Goal: Information Seeking & Learning: Learn about a topic

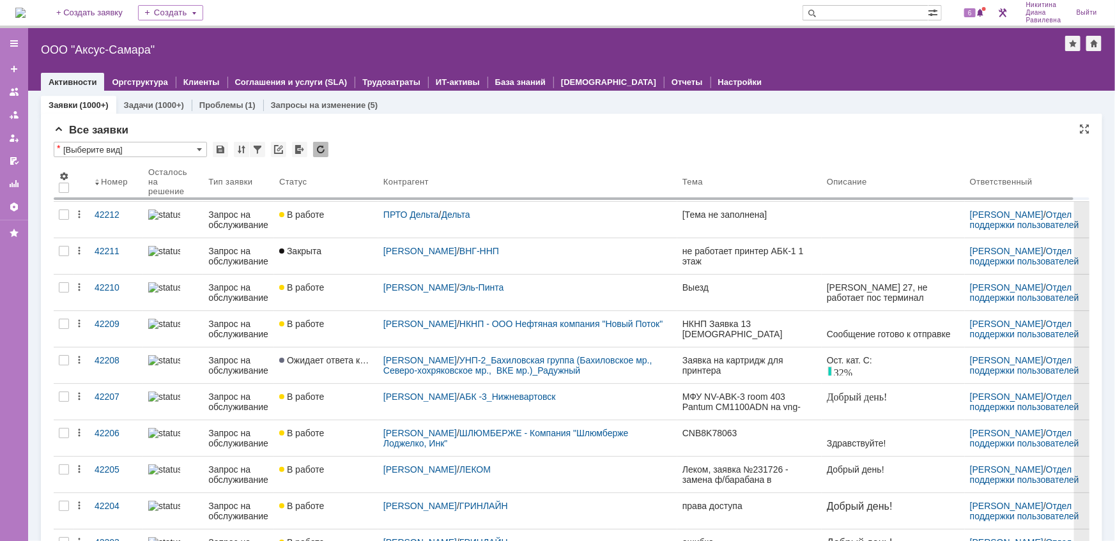
click at [872, 15] on input "text" at bounding box center [866, 12] width 126 height 15
type input "42118"
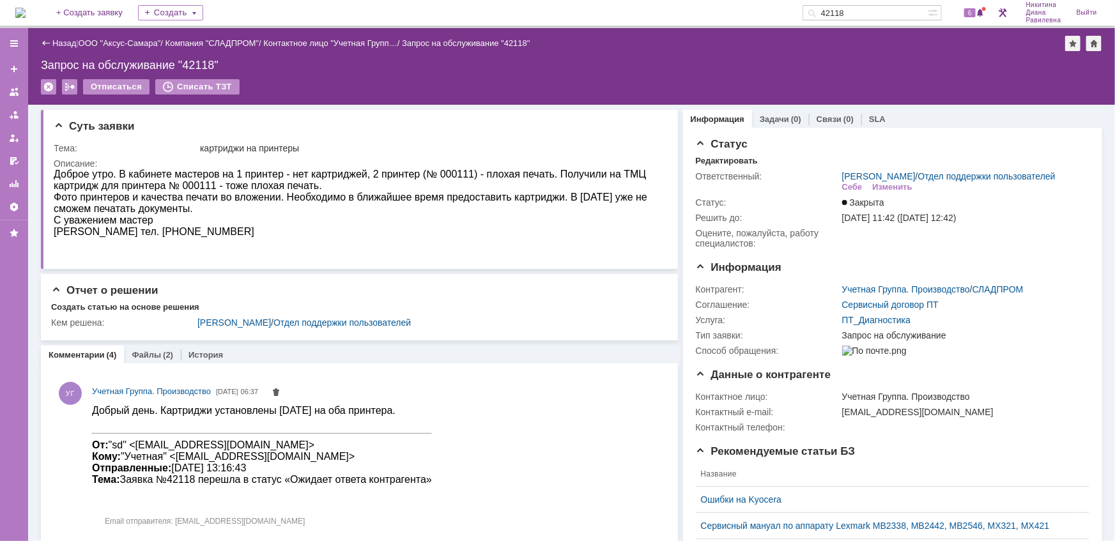
scroll to position [58, 0]
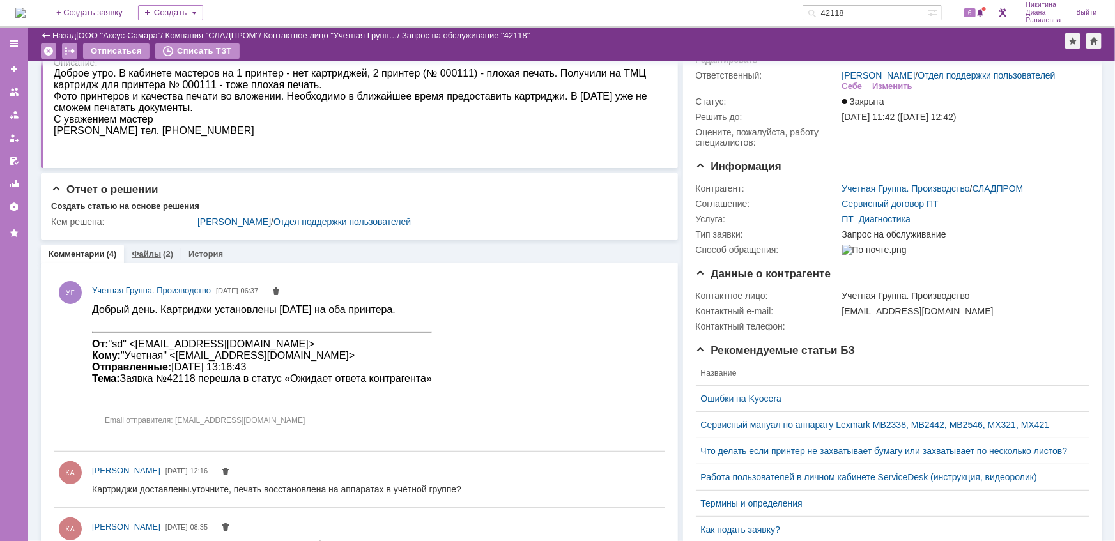
click at [139, 252] on link "Файлы" at bounding box center [146, 254] width 29 height 10
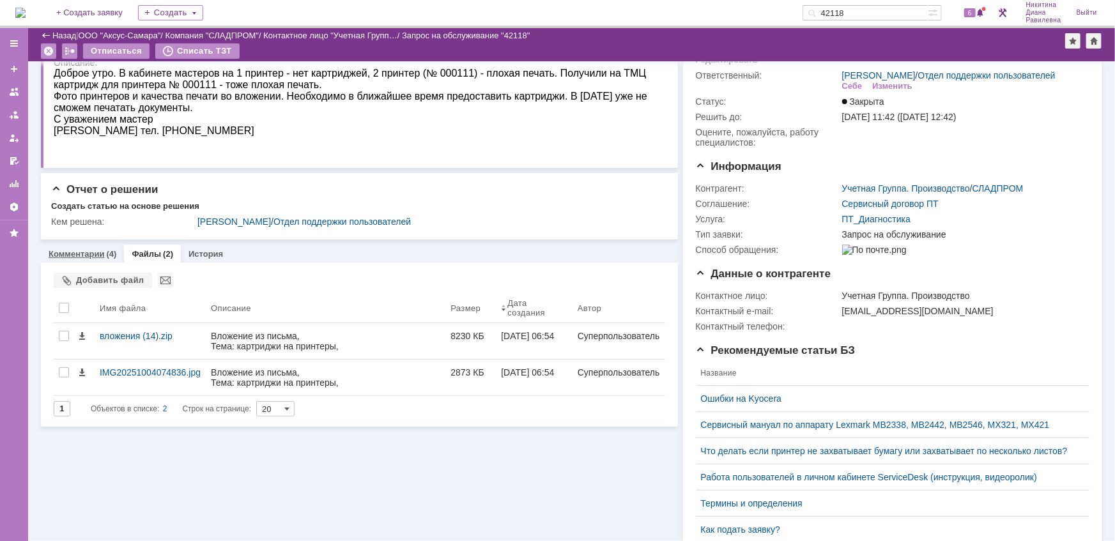
click at [91, 252] on link "Комментарии" at bounding box center [77, 254] width 56 height 10
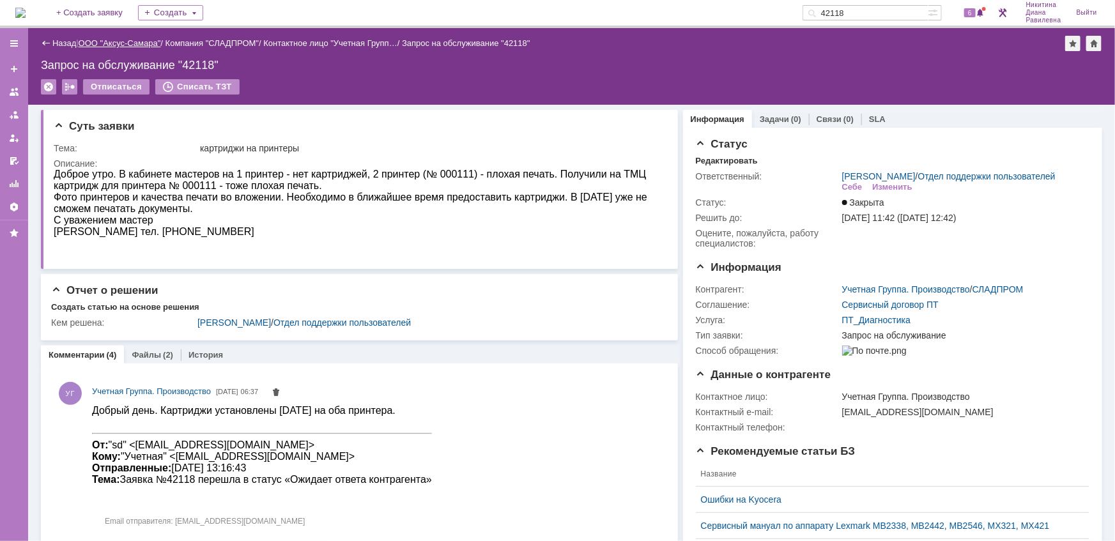
click at [127, 40] on link "ООО "Аксус-Самара"" at bounding box center [120, 43] width 82 height 10
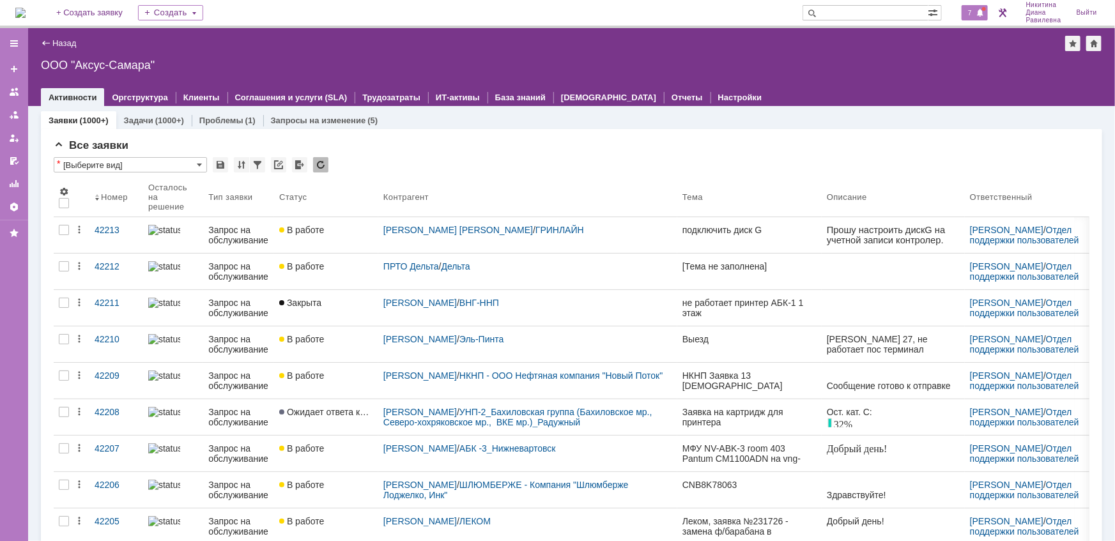
click at [977, 15] on span at bounding box center [981, 13] width 9 height 10
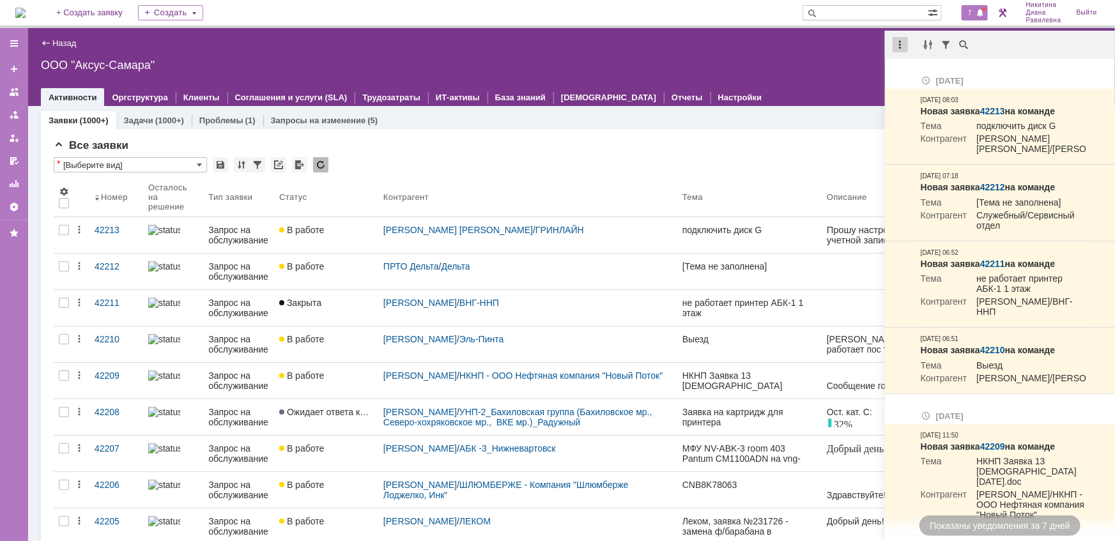
click at [901, 47] on div at bounding box center [900, 44] width 15 height 15
click at [919, 74] on div "Отметить уведомления прочитанными" at bounding box center [988, 77] width 171 height 9
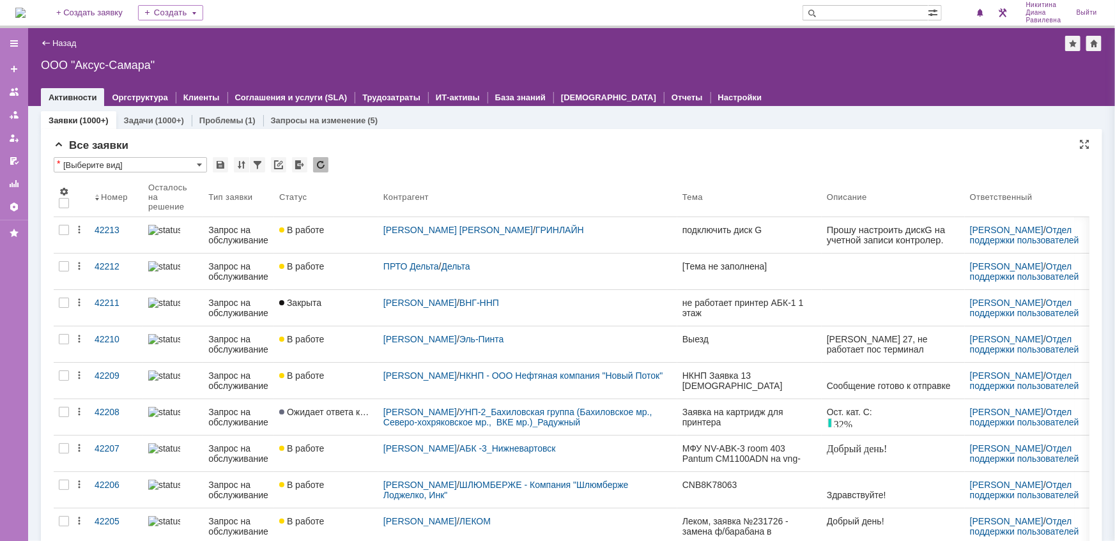
click at [556, 150] on div "Все заявки" at bounding box center [572, 145] width 1036 height 13
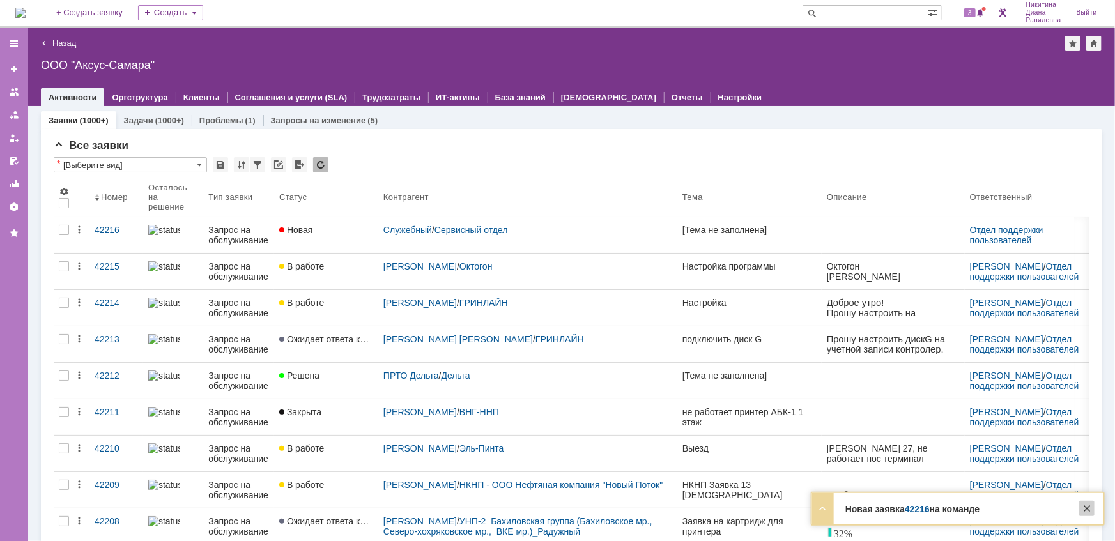
click at [1087, 508] on div at bounding box center [1087, 508] width 15 height 15
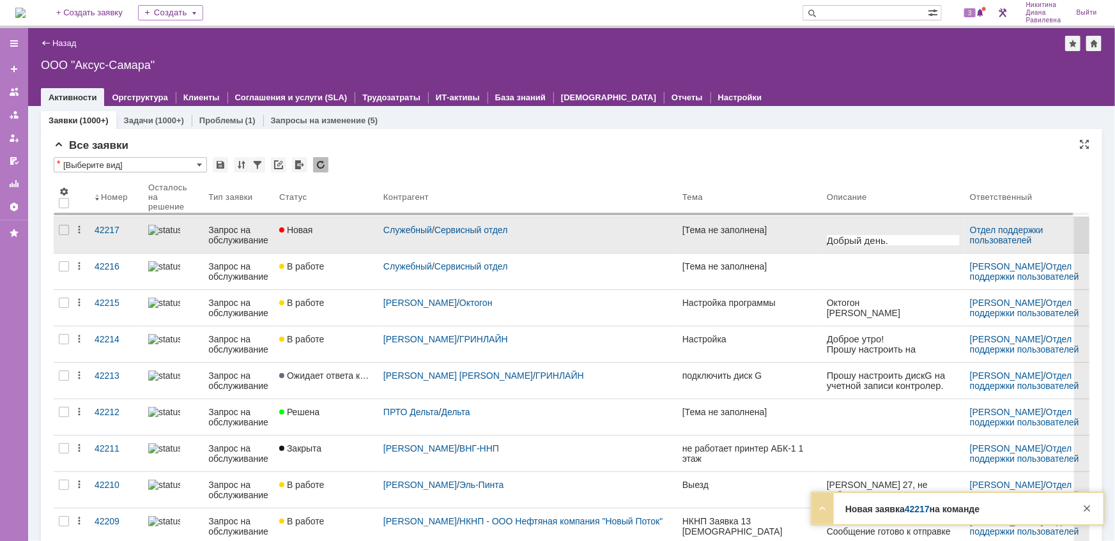
click at [187, 232] on div at bounding box center [173, 230] width 50 height 10
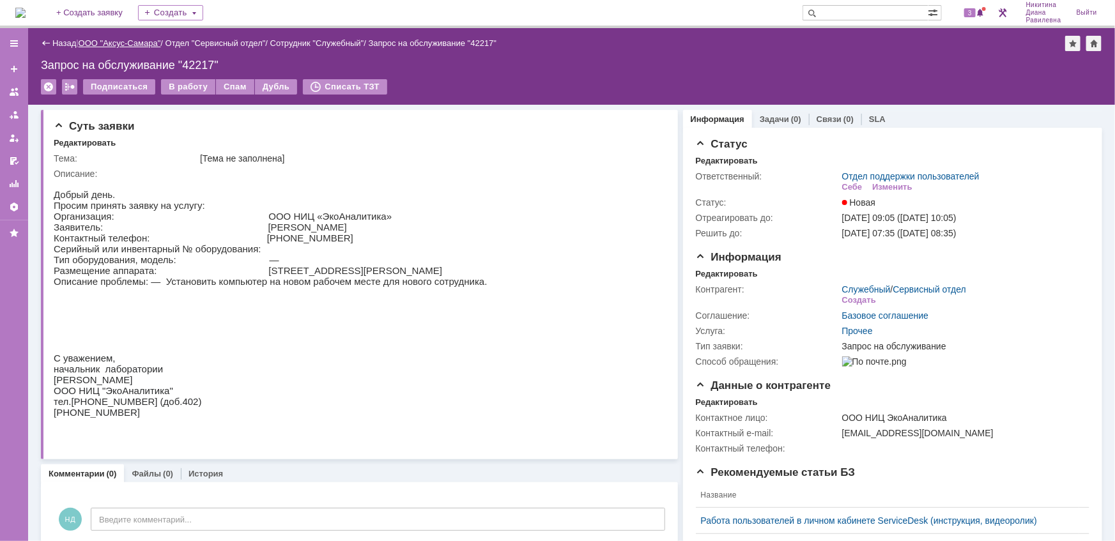
click at [104, 38] on link "ООО "Аксус-Самара"" at bounding box center [120, 43] width 82 height 10
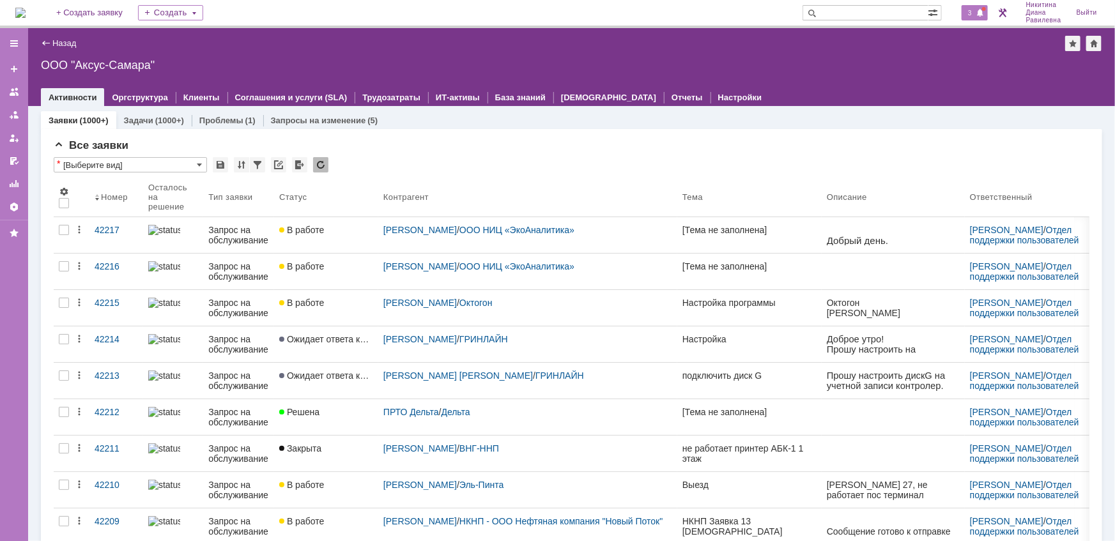
click at [975, 14] on span "3" at bounding box center [971, 12] width 12 height 9
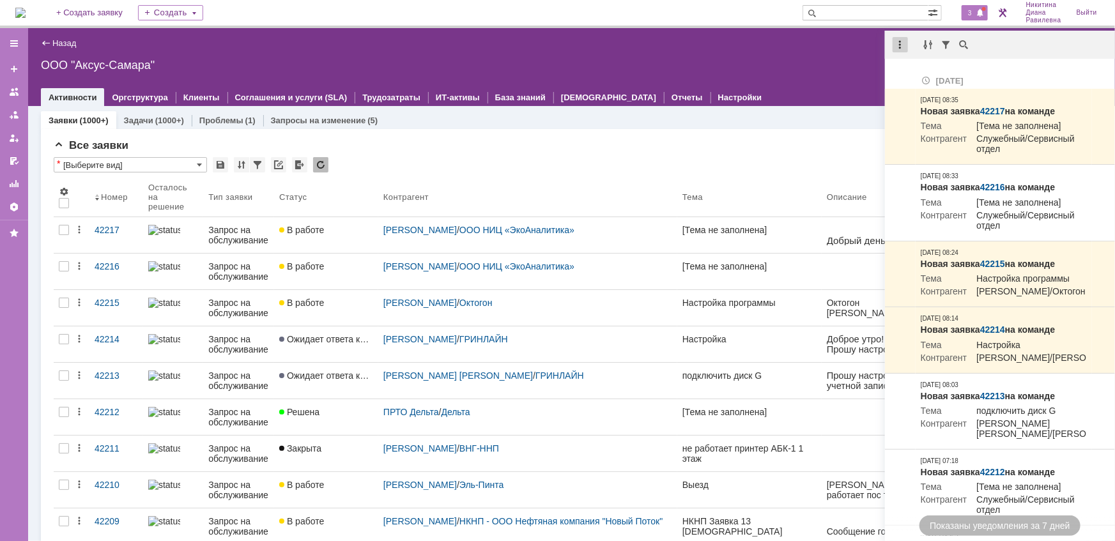
click at [902, 43] on div at bounding box center [900, 44] width 15 height 15
click at [948, 70] on div "Отметить уведомления прочитанными" at bounding box center [989, 77] width 187 height 19
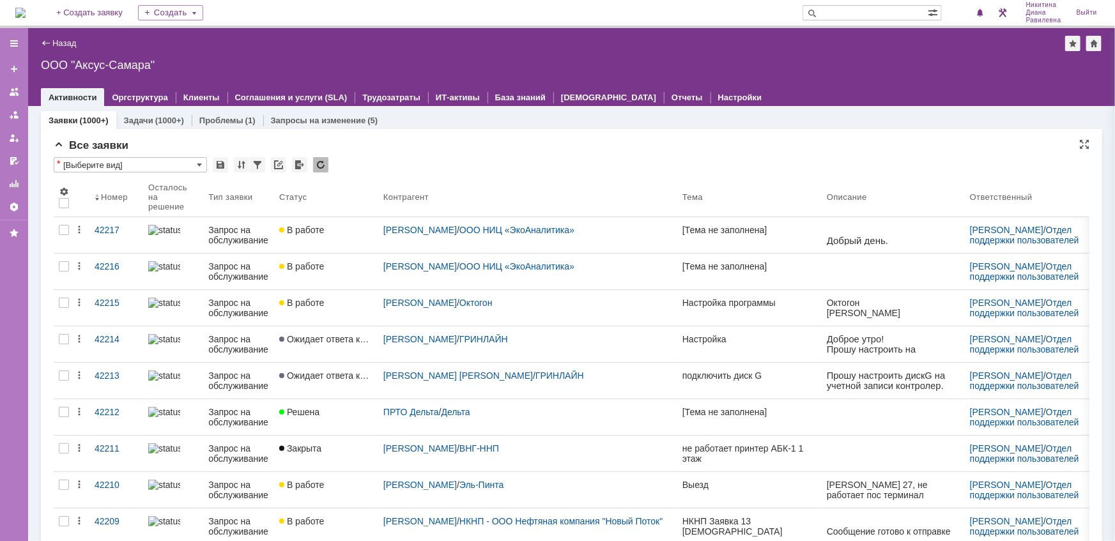
click at [638, 148] on div "Все заявки" at bounding box center [572, 145] width 1036 height 13
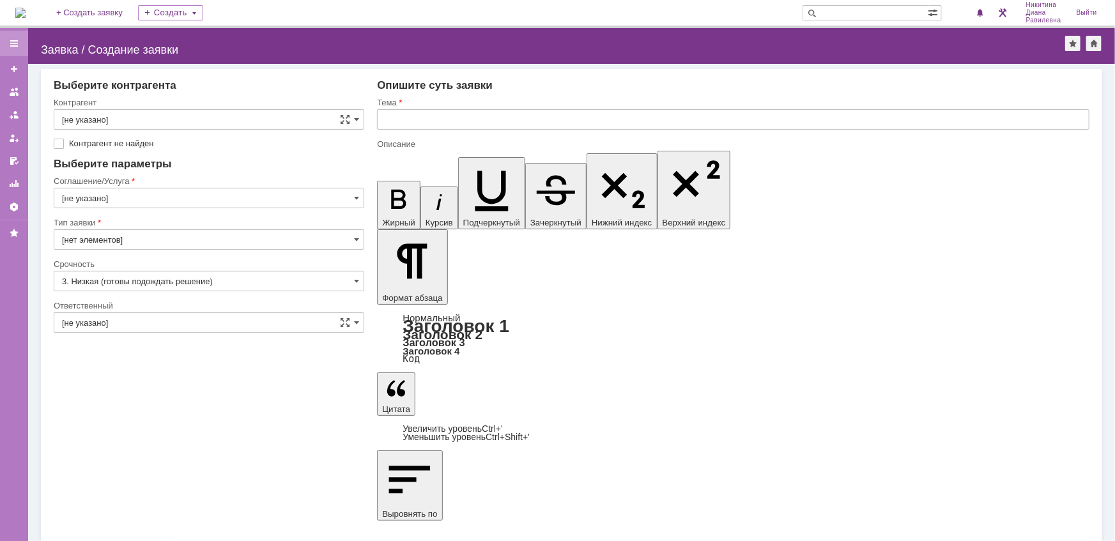
click at [12, 43] on div at bounding box center [14, 43] width 10 height 10
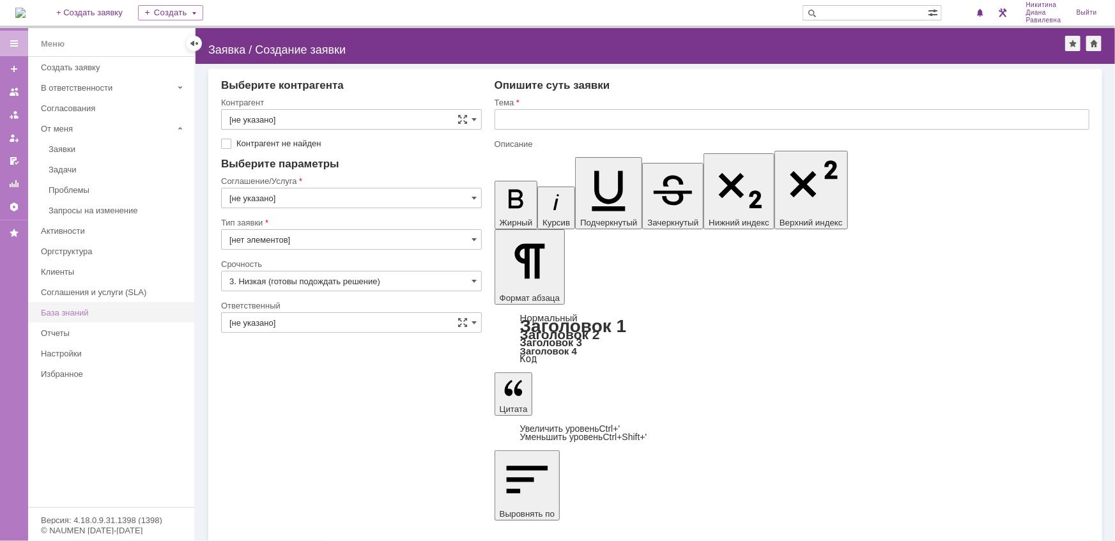
click at [70, 309] on div "База знаний" at bounding box center [114, 313] width 146 height 10
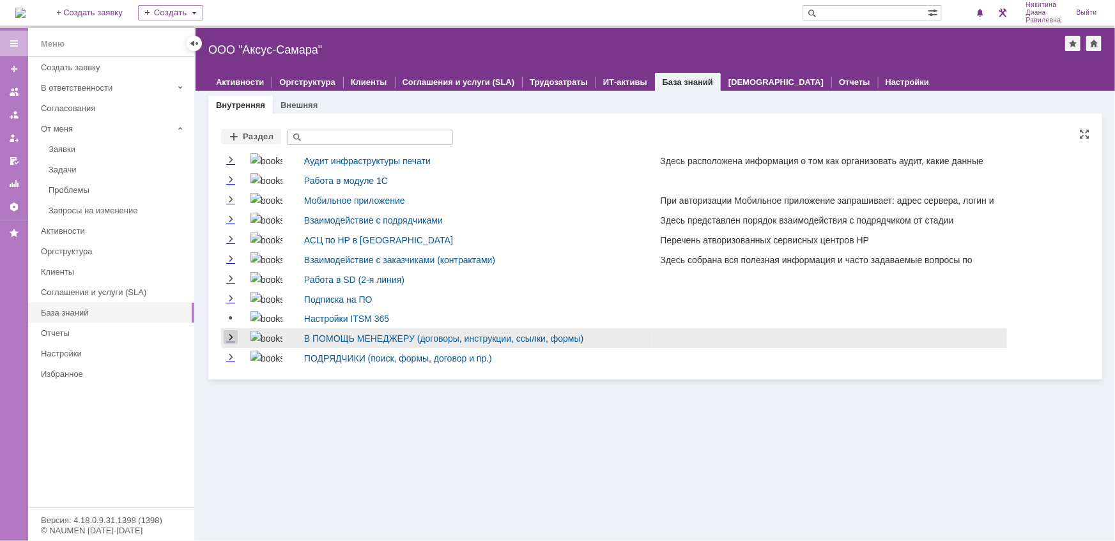
click at [235, 339] on link "Expand" at bounding box center [231, 338] width 14 height 10
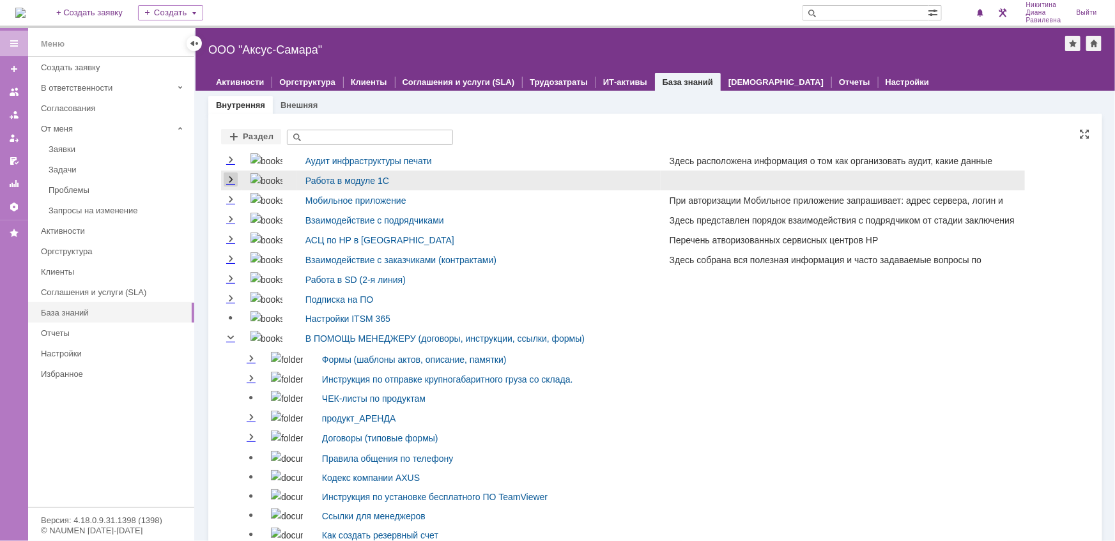
click at [230, 175] on link "Expand" at bounding box center [231, 180] width 14 height 10
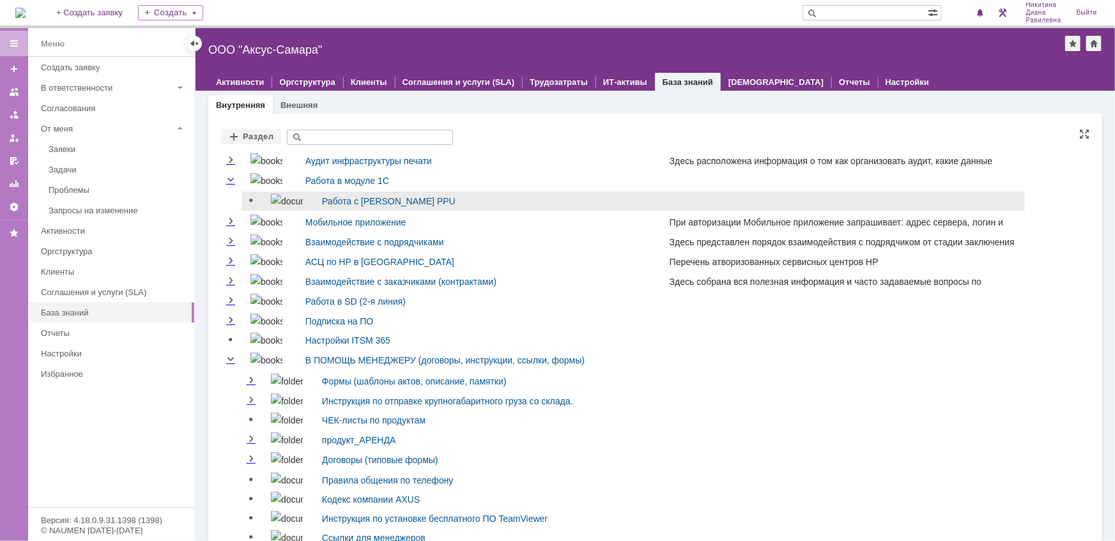
click at [271, 205] on img at bounding box center [287, 201] width 32 height 15
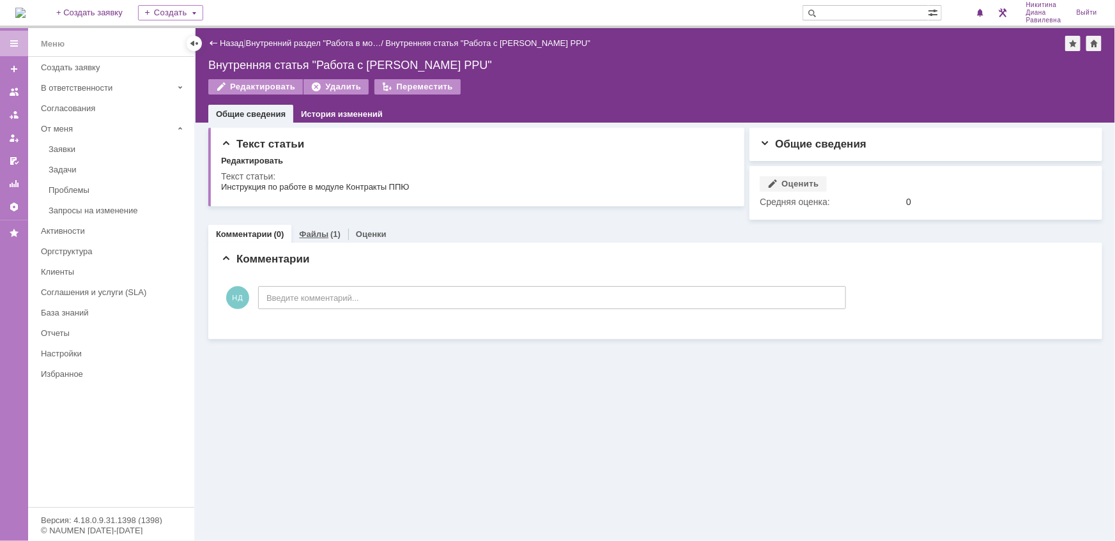
click at [321, 234] on link "Файлы" at bounding box center [313, 234] width 29 height 10
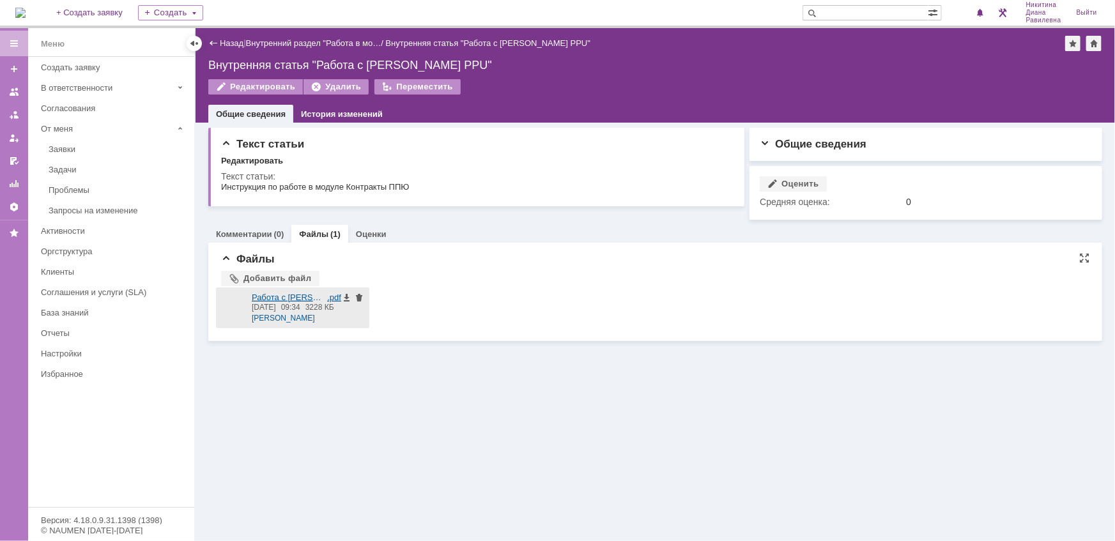
click at [239, 306] on div at bounding box center [234, 308] width 26 height 31
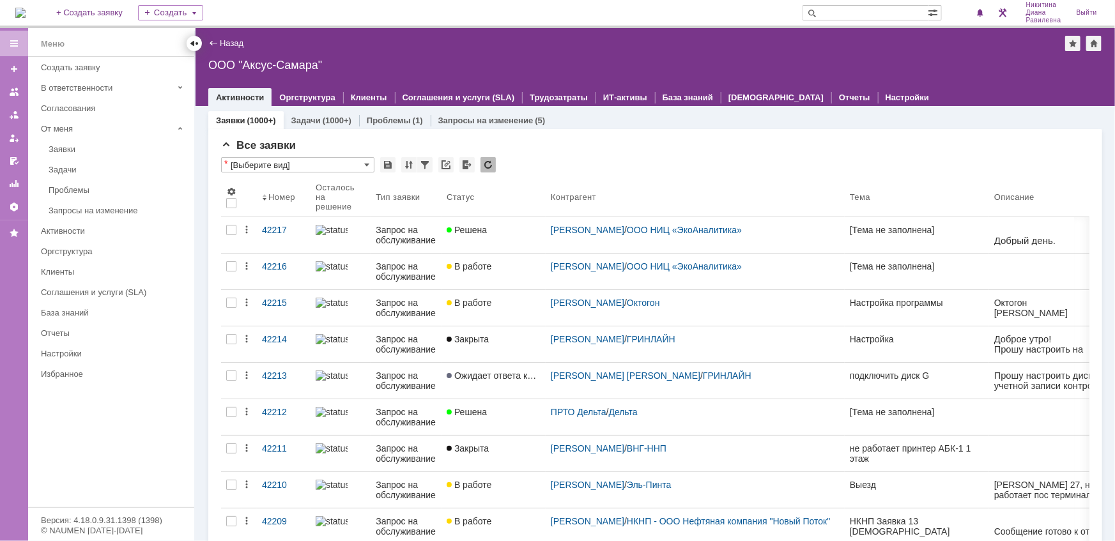
click at [196, 45] on div at bounding box center [194, 43] width 10 height 10
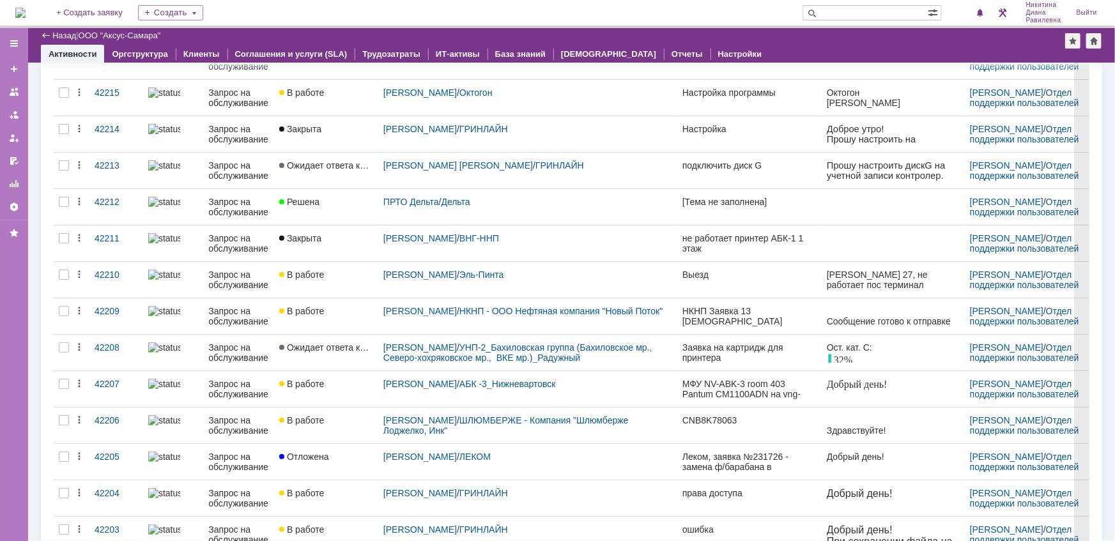
scroll to position [174, 0]
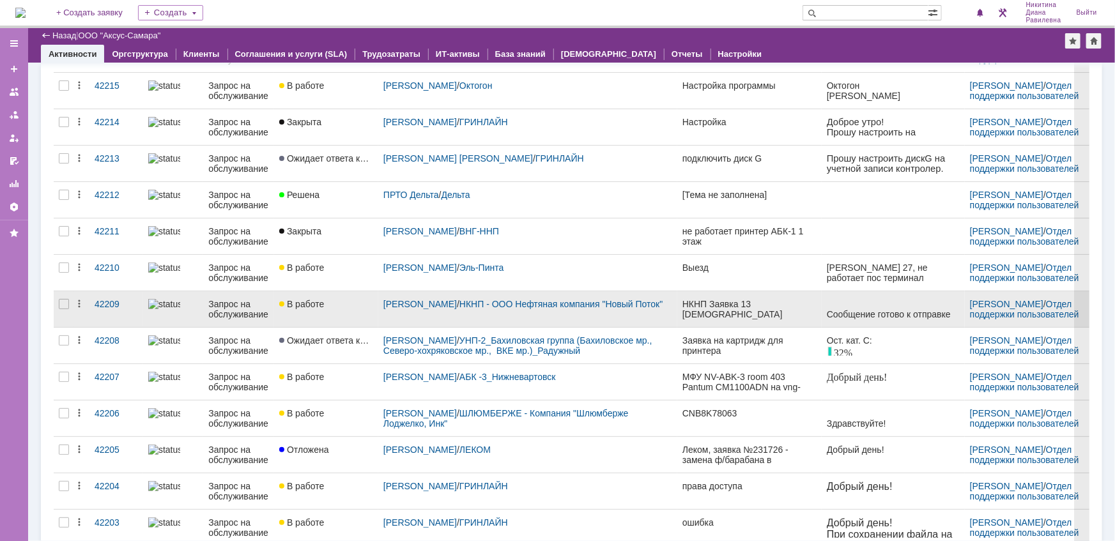
click at [233, 310] on div "Запрос на обслуживание" at bounding box center [238, 309] width 61 height 20
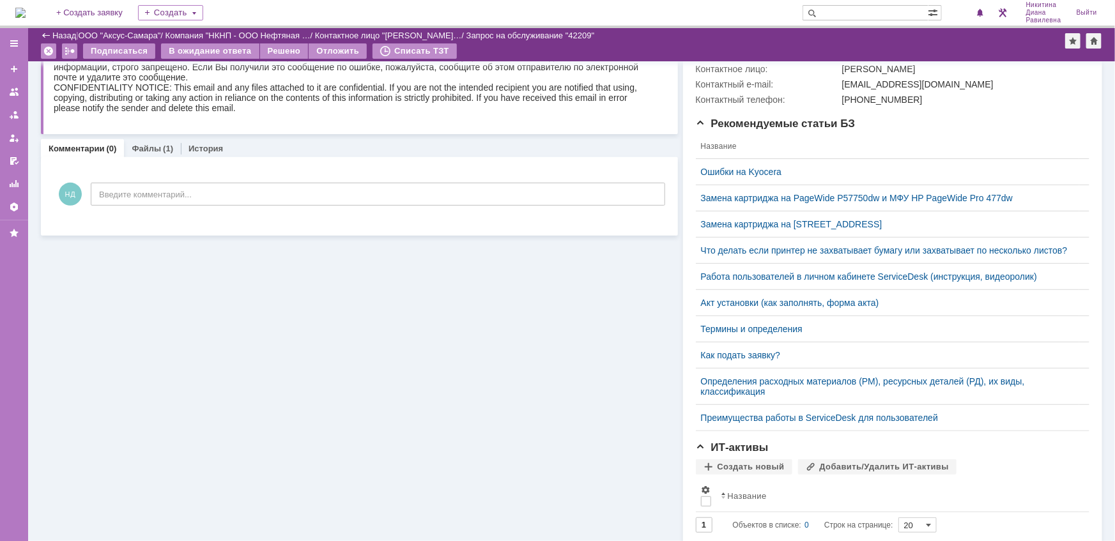
scroll to position [290, 0]
click at [153, 146] on link "Файлы" at bounding box center [146, 147] width 29 height 10
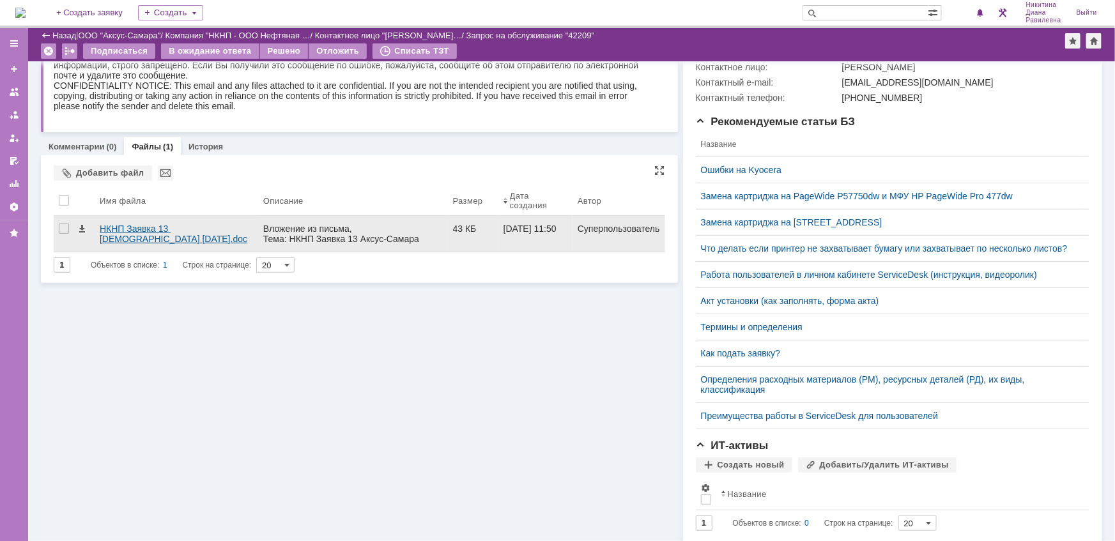
click at [127, 227] on div "НКНП Заявка 13 [DEMOGRAPHIC_DATA] [DATE].doc" at bounding box center [176, 234] width 153 height 20
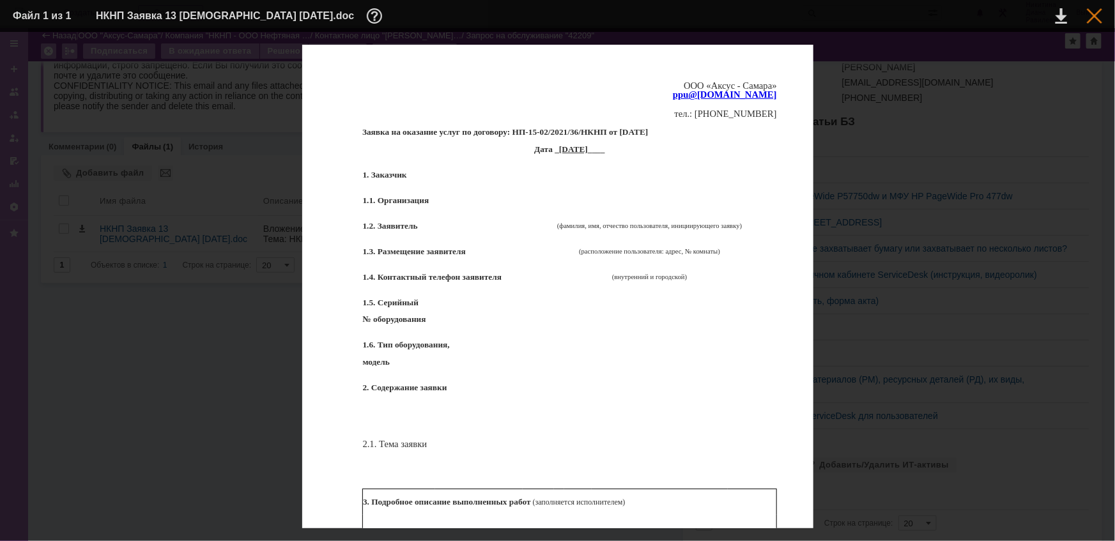
click at [1098, 20] on div at bounding box center [1094, 15] width 15 height 15
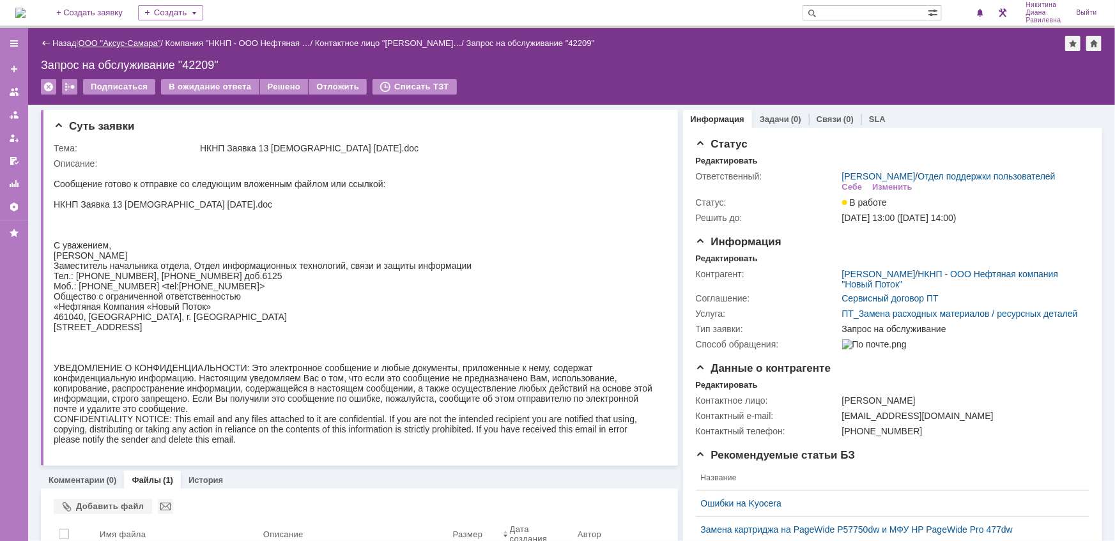
click at [121, 39] on link "ООО "Аксус-Самара"" at bounding box center [120, 43] width 82 height 10
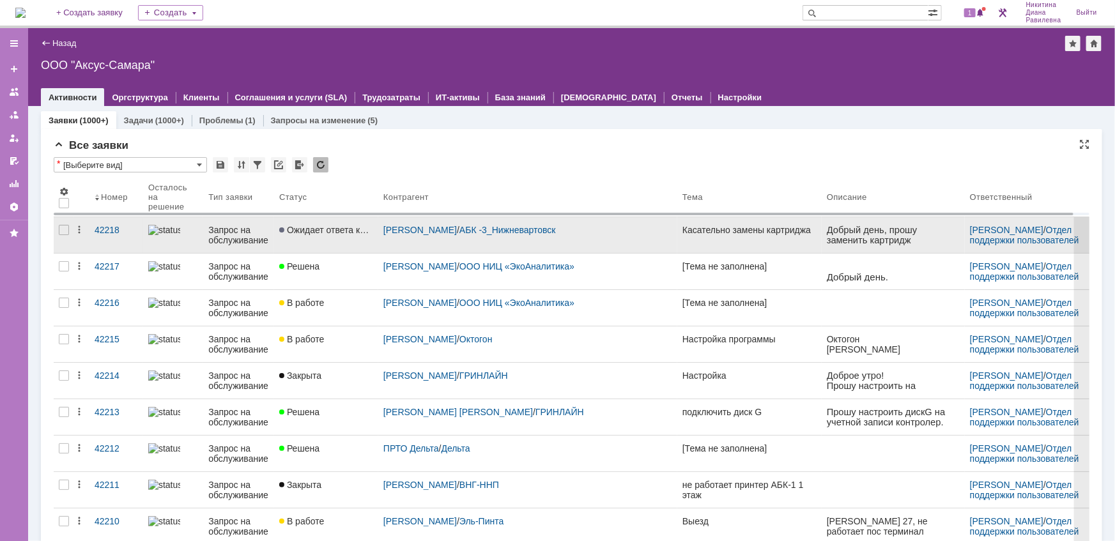
click at [229, 229] on div "Запрос на обслуживание" at bounding box center [238, 235] width 61 height 20
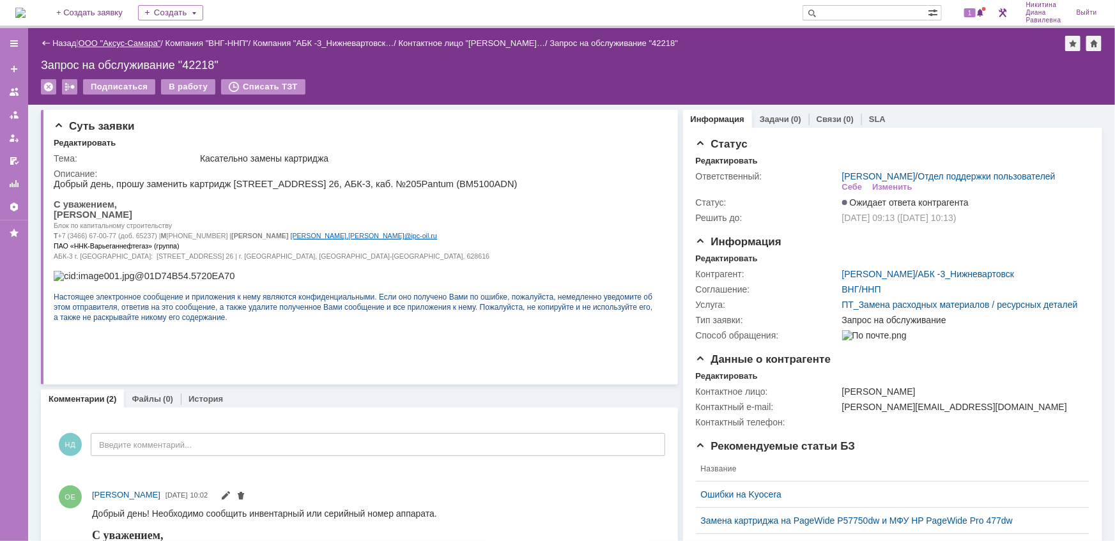
click at [121, 40] on link "ООО "Аксус-Самара"" at bounding box center [120, 43] width 82 height 10
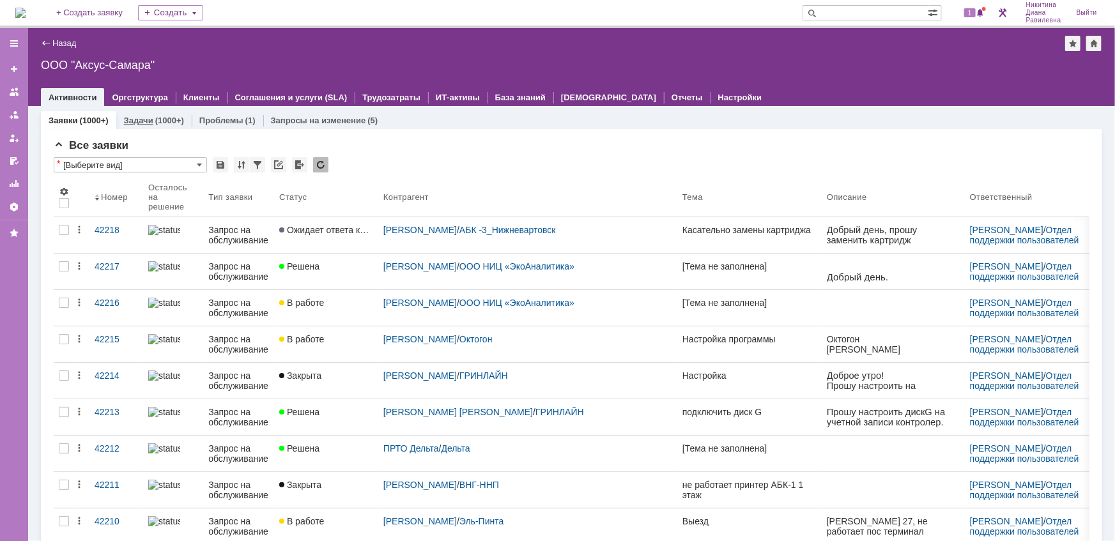
click at [155, 122] on div "(1000+)" at bounding box center [169, 121] width 29 height 10
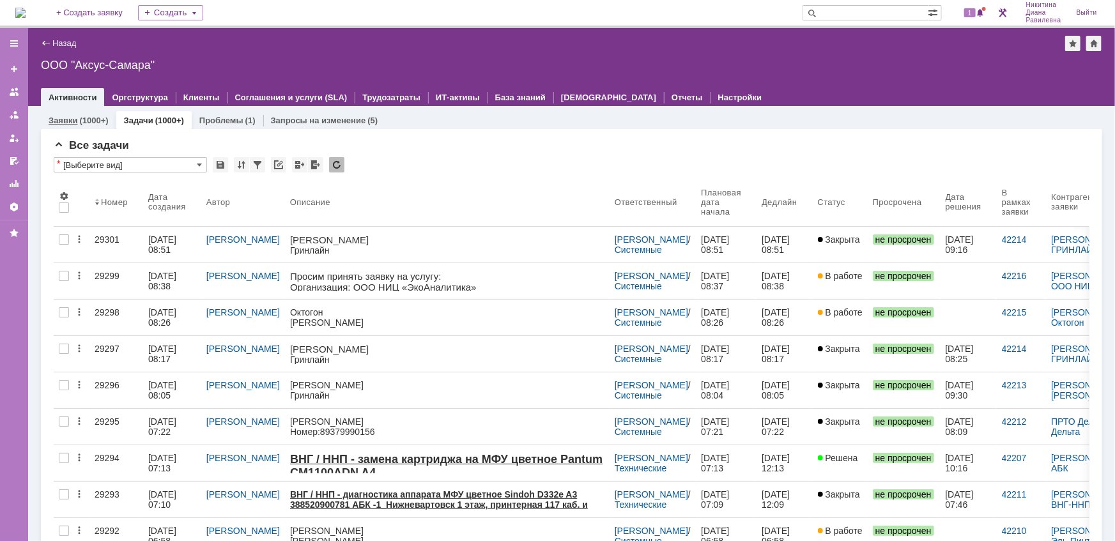
click at [79, 120] on div "(1000+)" at bounding box center [93, 121] width 29 height 10
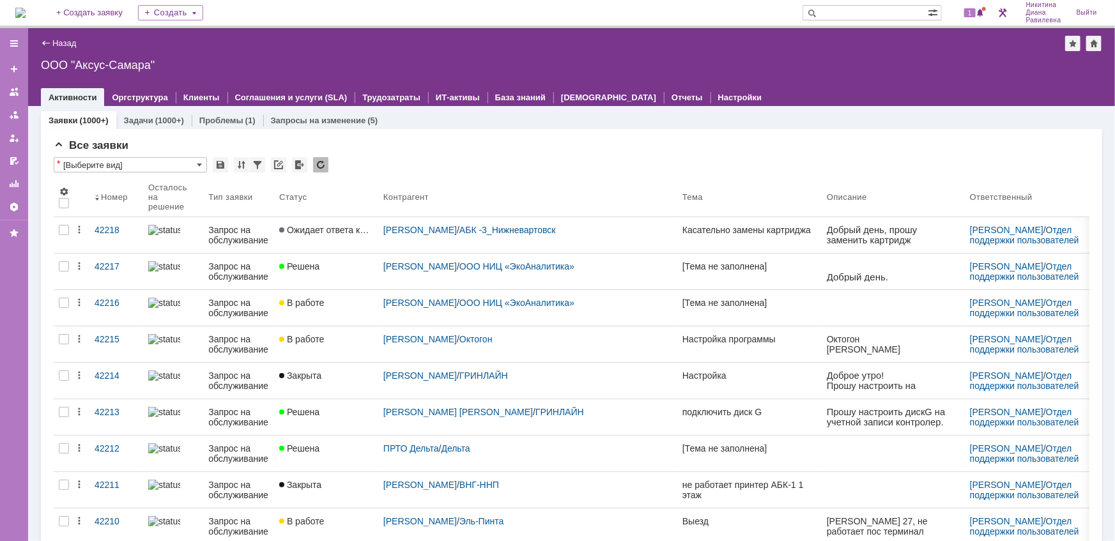
click at [66, 44] on link "Назад" at bounding box center [64, 43] width 24 height 10
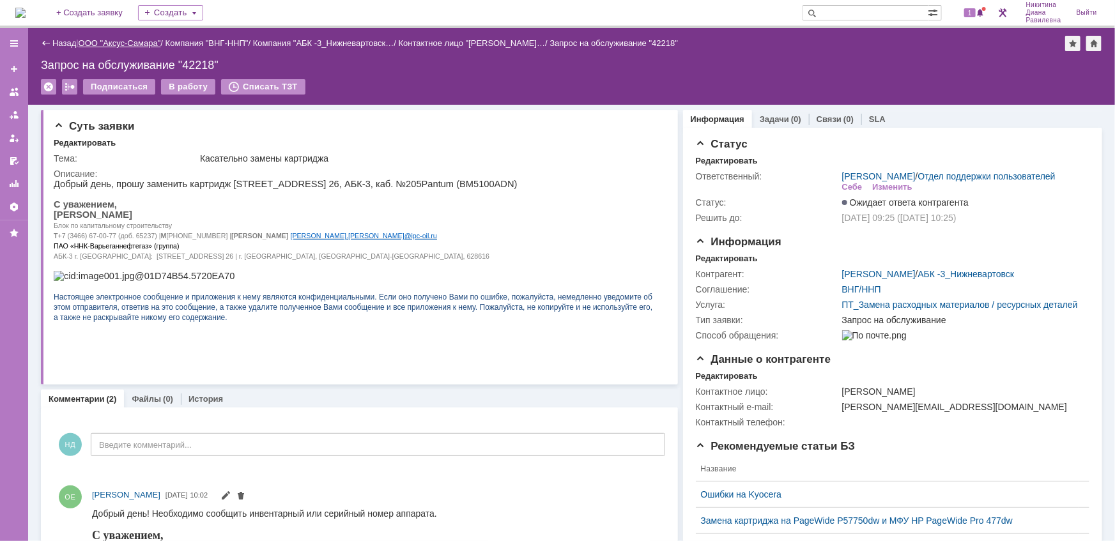
click at [121, 42] on link "ООО "Аксус-Самара"" at bounding box center [120, 43] width 82 height 10
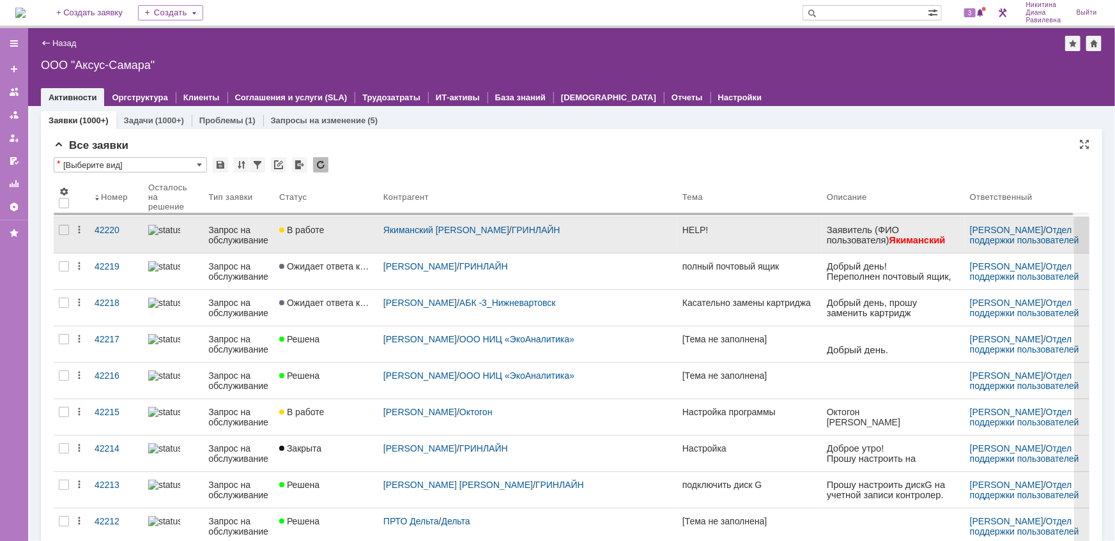
click at [221, 238] on div "Запрос на обслуживание" at bounding box center [238, 235] width 61 height 20
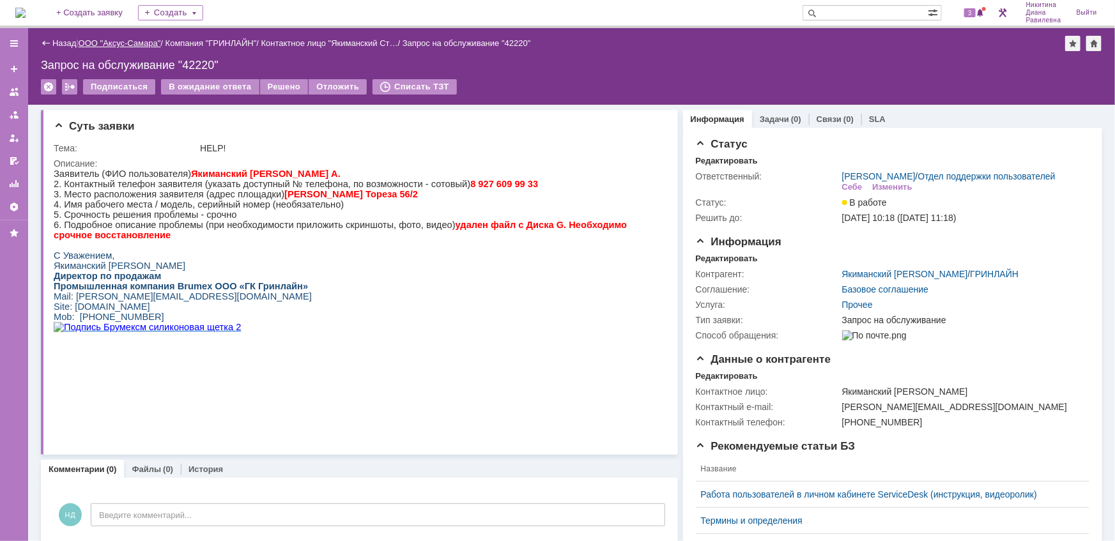
click at [120, 40] on link "ООО "Аксус-Самара"" at bounding box center [120, 43] width 82 height 10
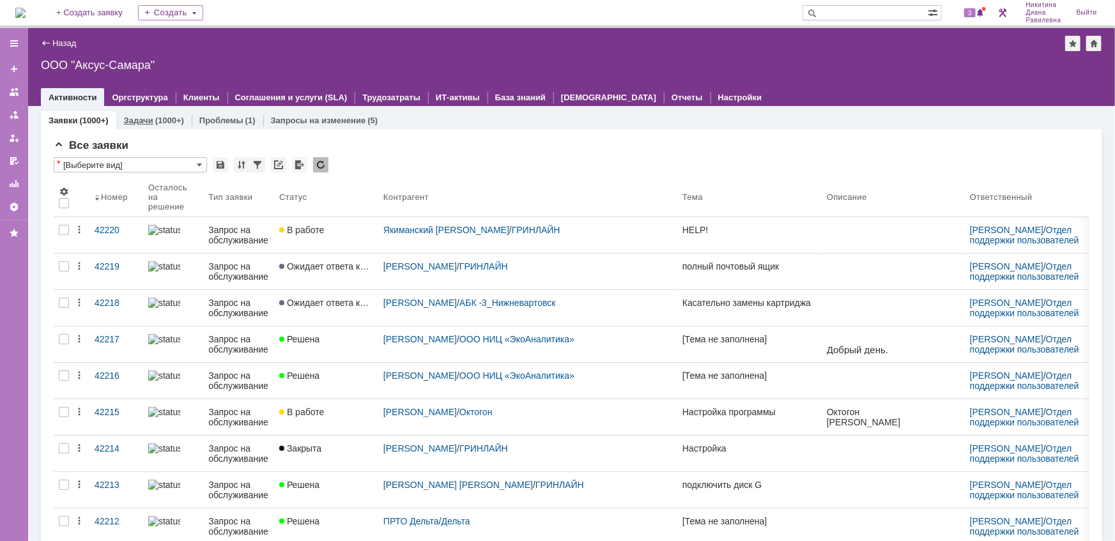
click at [159, 118] on div "(1000+)" at bounding box center [169, 121] width 29 height 10
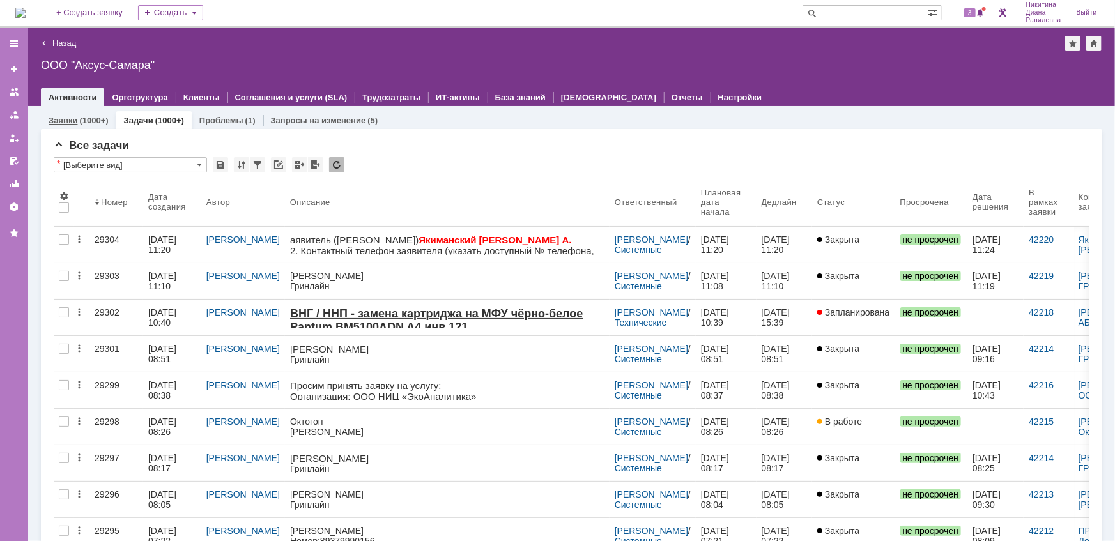
click at [83, 120] on div "(1000+)" at bounding box center [93, 121] width 29 height 10
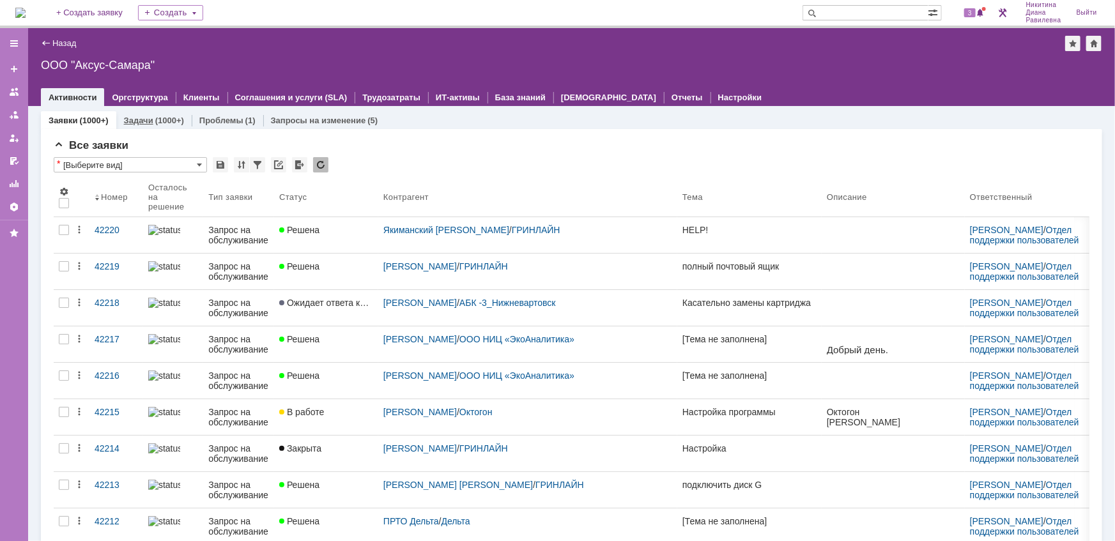
click at [128, 124] on link "Задачи" at bounding box center [138, 121] width 29 height 10
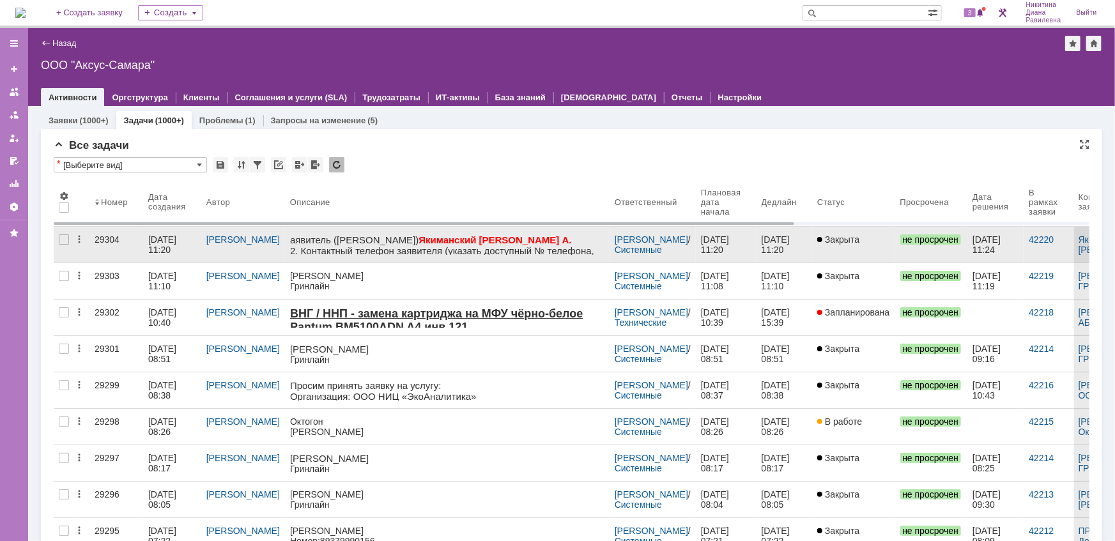
click at [160, 238] on div "13.10.2025 11:20" at bounding box center [163, 245] width 31 height 20
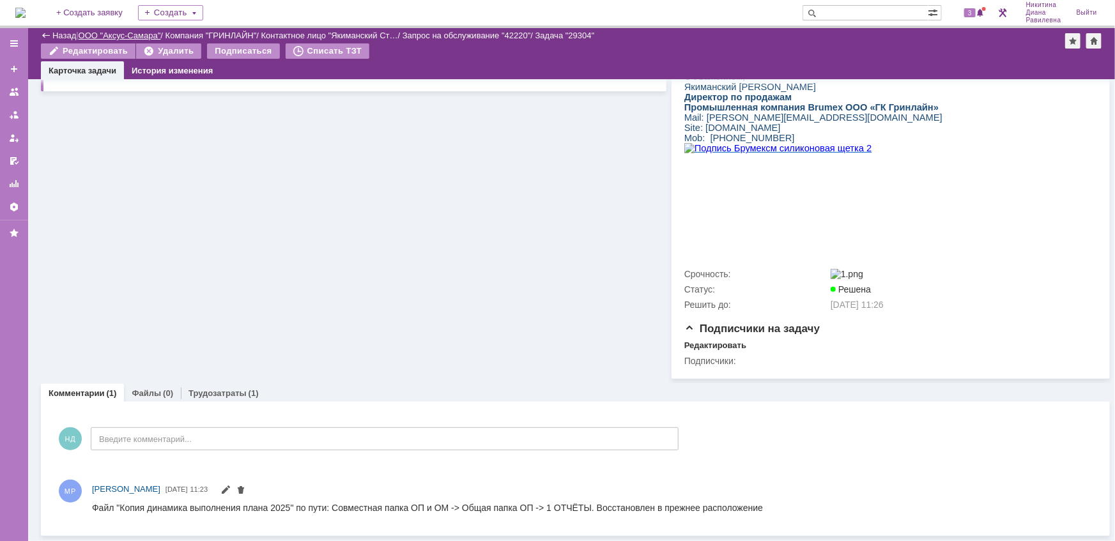
click at [129, 31] on link "ООО "Аксус-Самара"" at bounding box center [120, 36] width 82 height 10
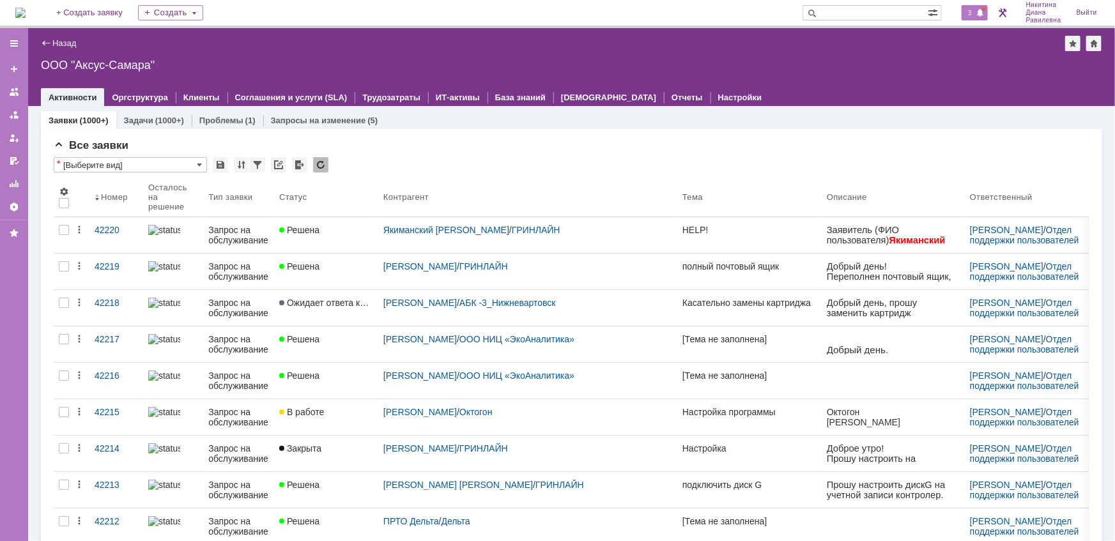
click at [972, 7] on div "3" at bounding box center [975, 12] width 26 height 15
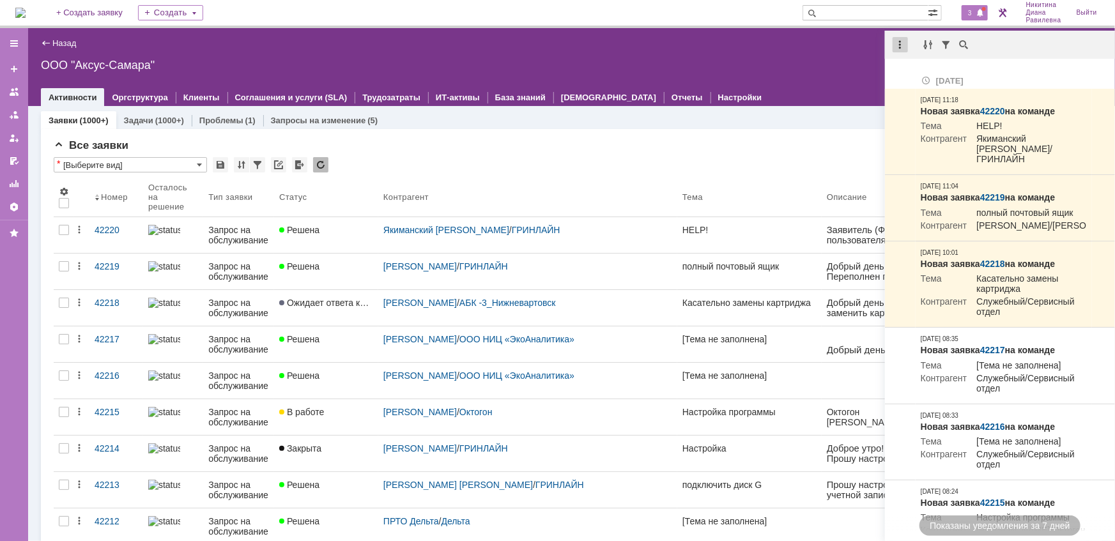
click at [897, 45] on div at bounding box center [900, 44] width 15 height 15
click at [907, 70] on div "Отметить уведомления прочитанными" at bounding box center [989, 77] width 187 height 19
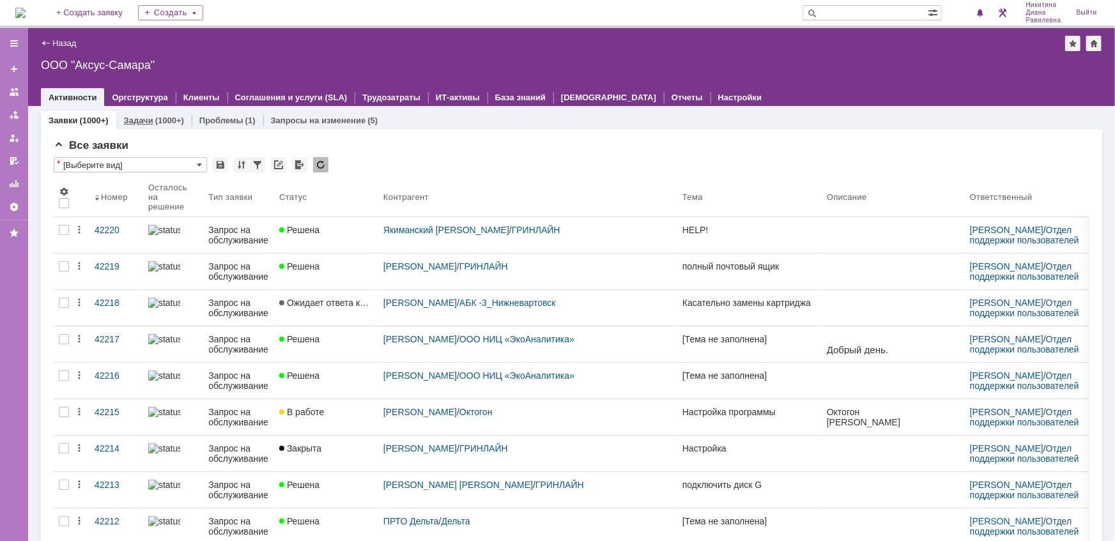
click at [138, 121] on link "Задачи" at bounding box center [138, 121] width 29 height 10
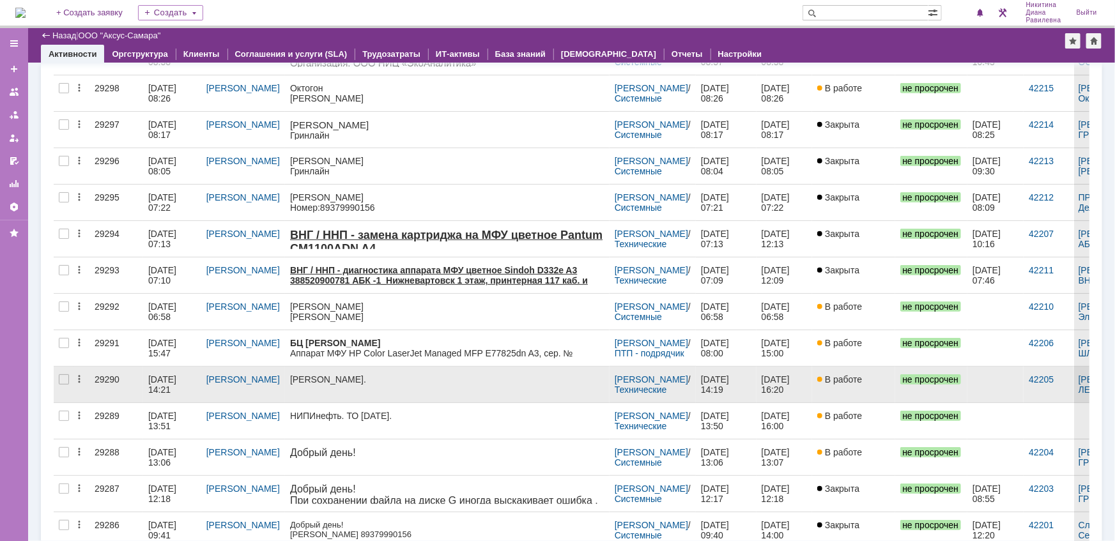
click at [160, 379] on div "10.10.2025 14:21" at bounding box center [163, 385] width 31 height 20
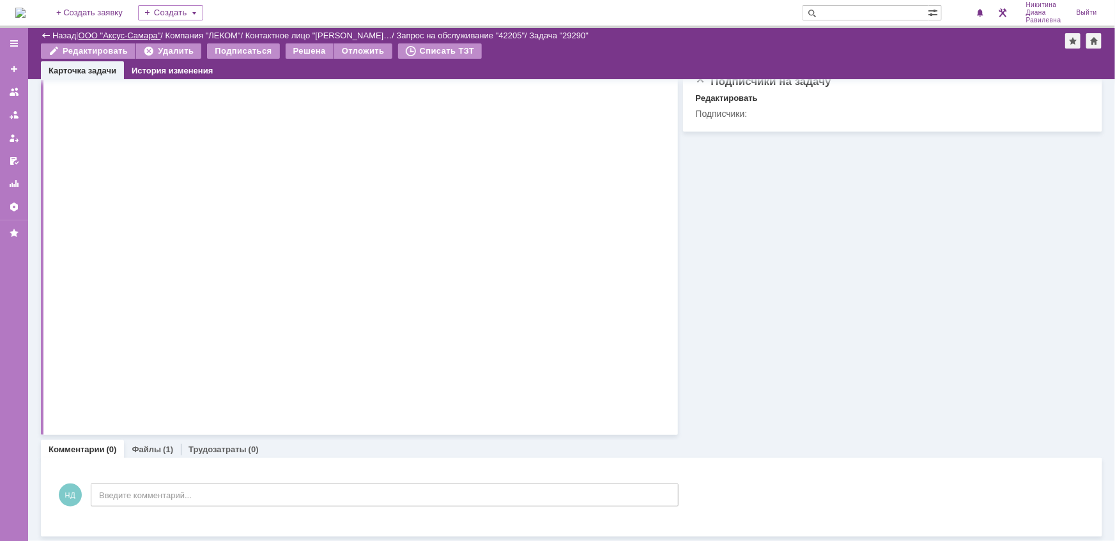
click at [143, 32] on link "ООО "Аксус-Самара"" at bounding box center [120, 36] width 82 height 10
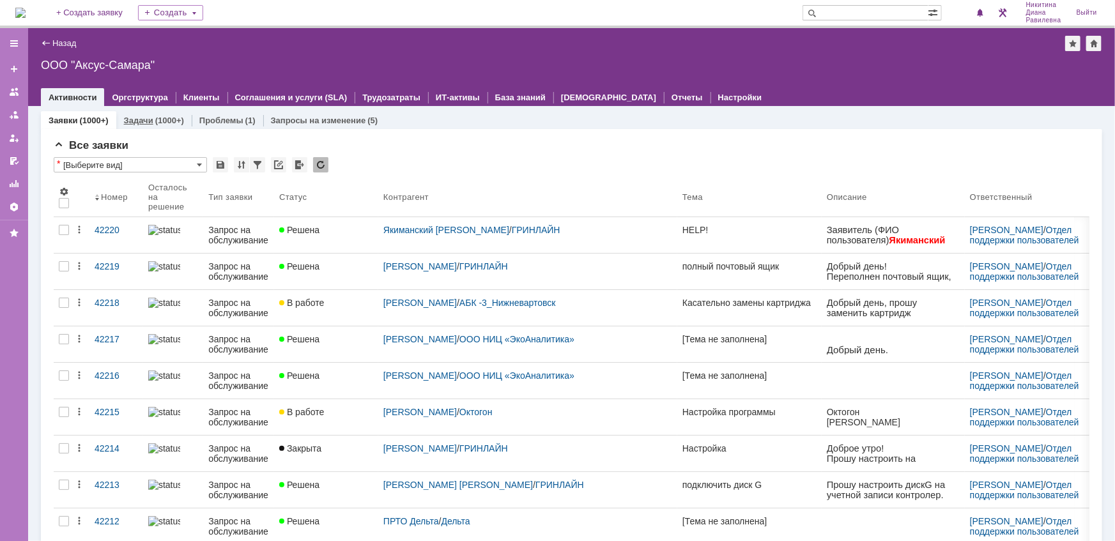
click at [169, 123] on div "(1000+)" at bounding box center [169, 121] width 29 height 10
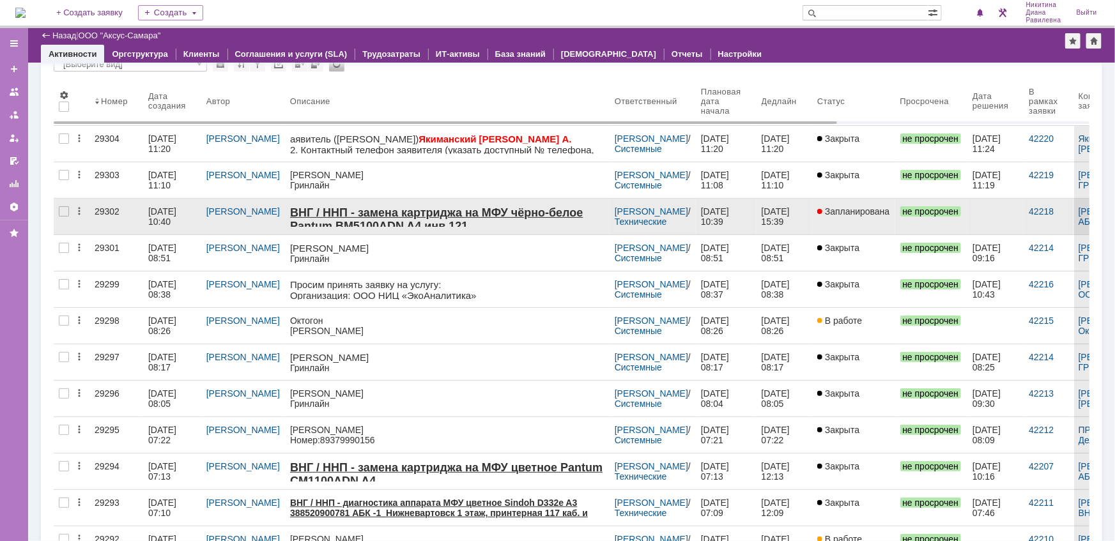
click at [166, 208] on div "13.10.2025 10:40" at bounding box center [163, 216] width 31 height 20
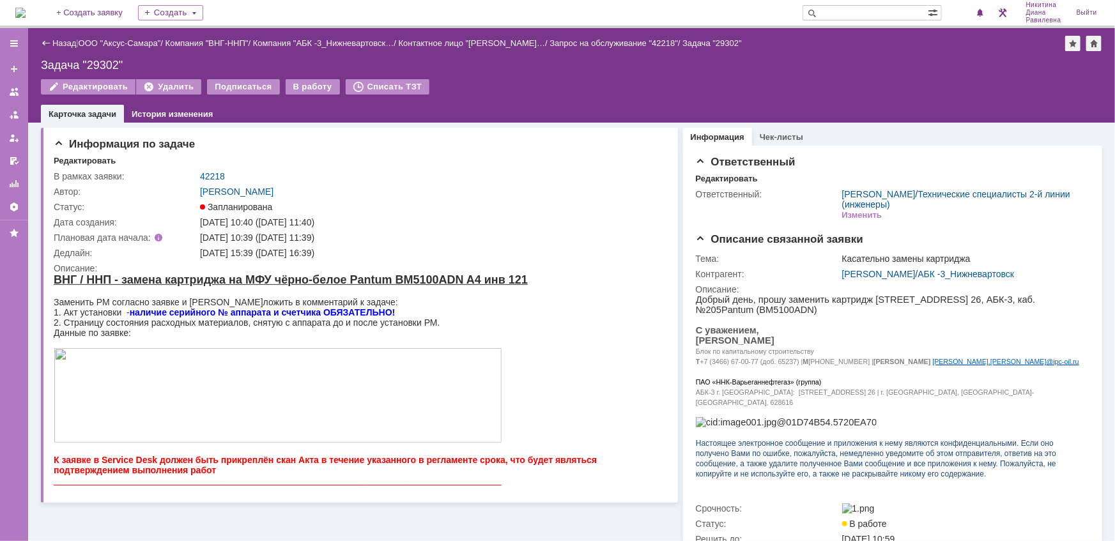
click at [113, 43] on link "ООО "Аксус-Самара"" at bounding box center [120, 43] width 82 height 10
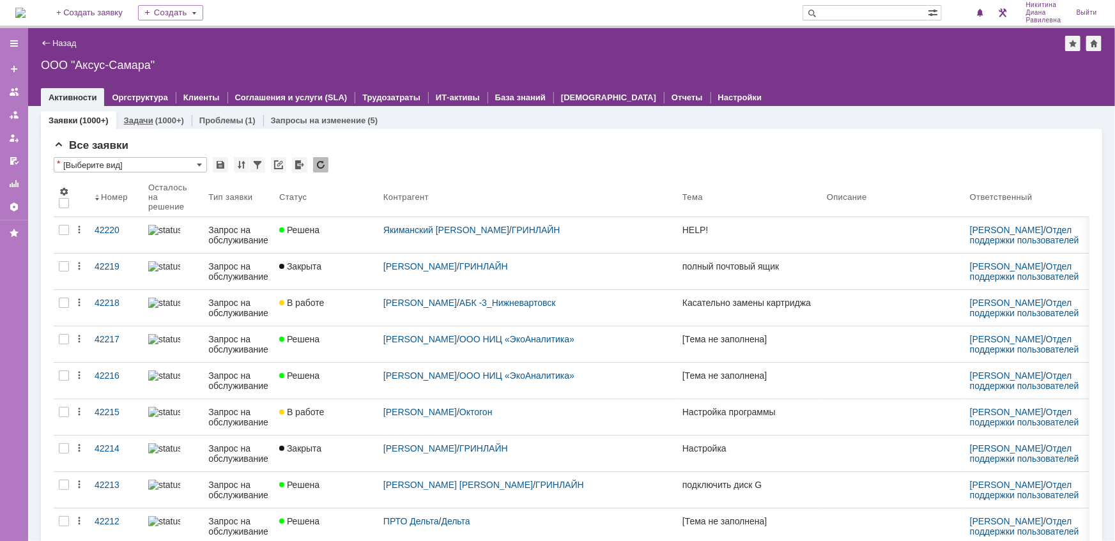
click at [155, 122] on div "(1000+)" at bounding box center [169, 121] width 29 height 10
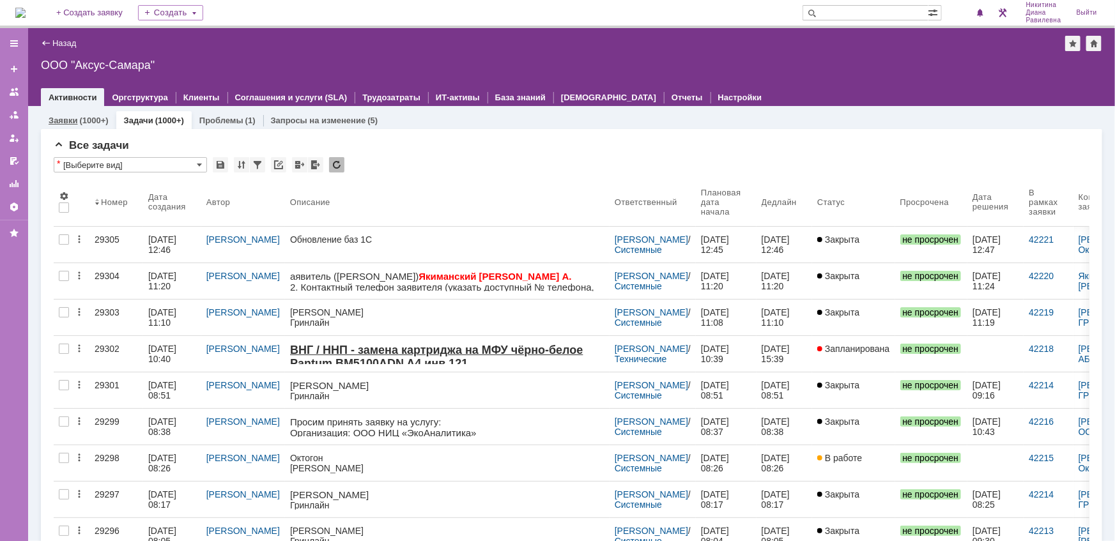
click at [77, 121] on div "Заявки (1000+)" at bounding box center [79, 120] width 60 height 8
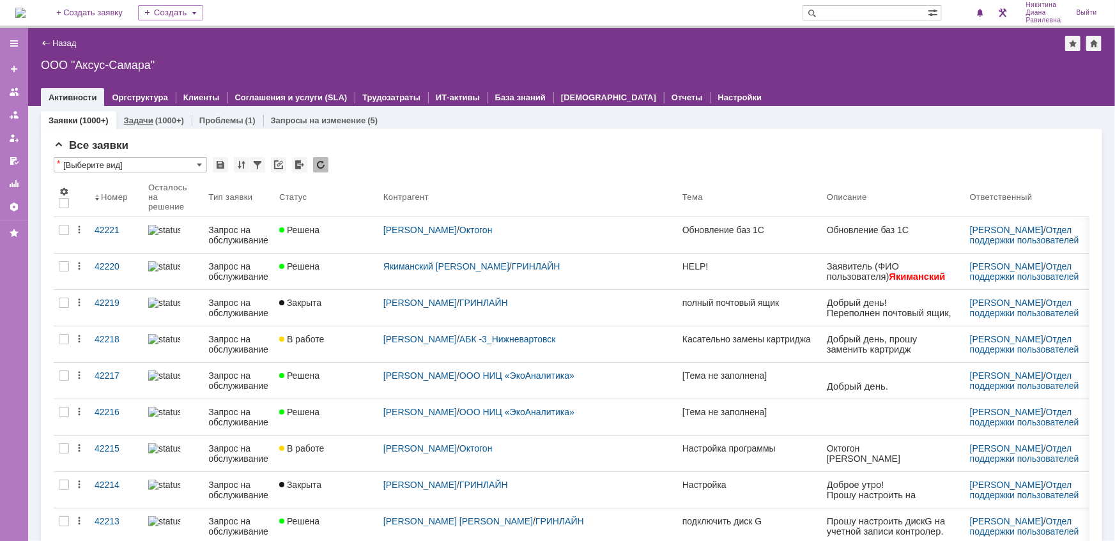
click at [146, 120] on link "Задачи" at bounding box center [138, 121] width 29 height 10
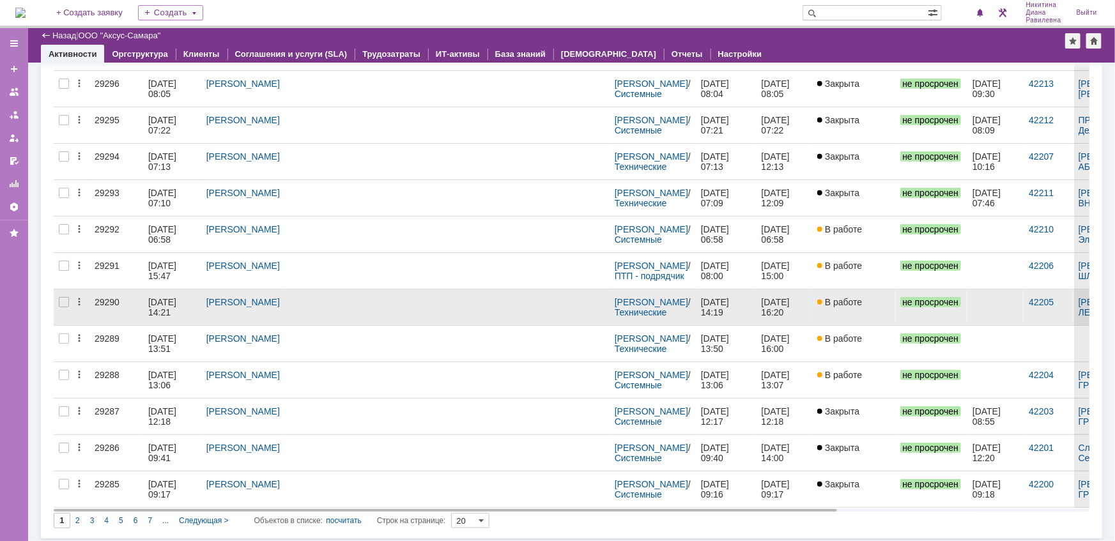
click at [164, 299] on div "10.10.2025 14:21" at bounding box center [163, 307] width 31 height 20
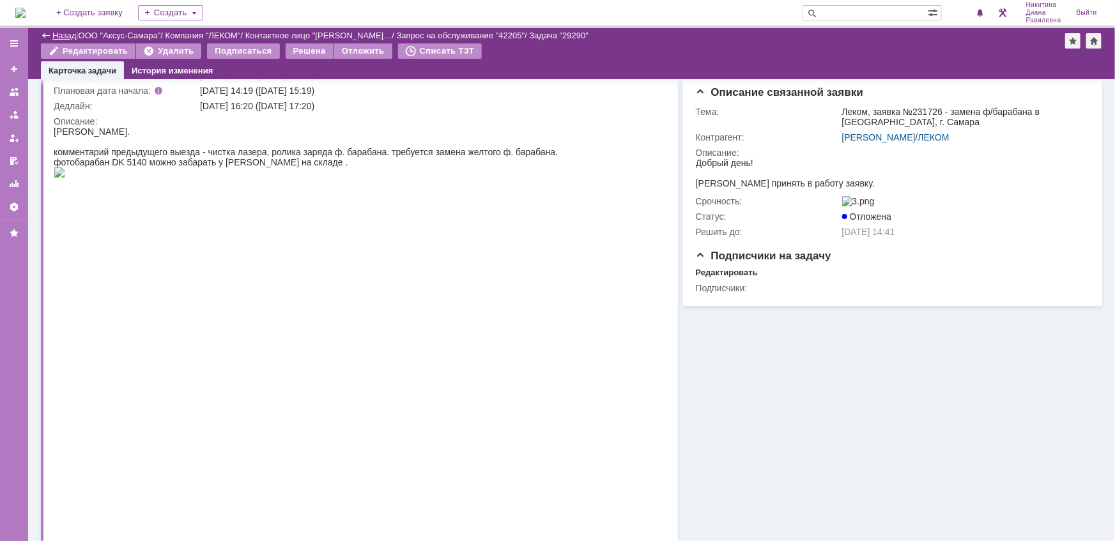
click at [55, 33] on link "Назад" at bounding box center [64, 36] width 24 height 10
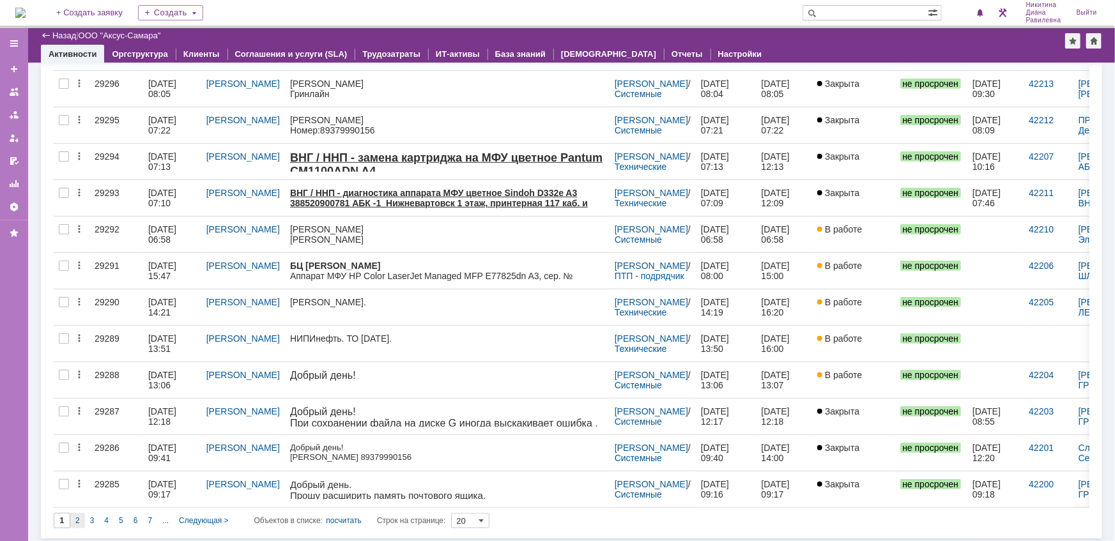
click at [81, 521] on div "2" at bounding box center [77, 520] width 15 height 15
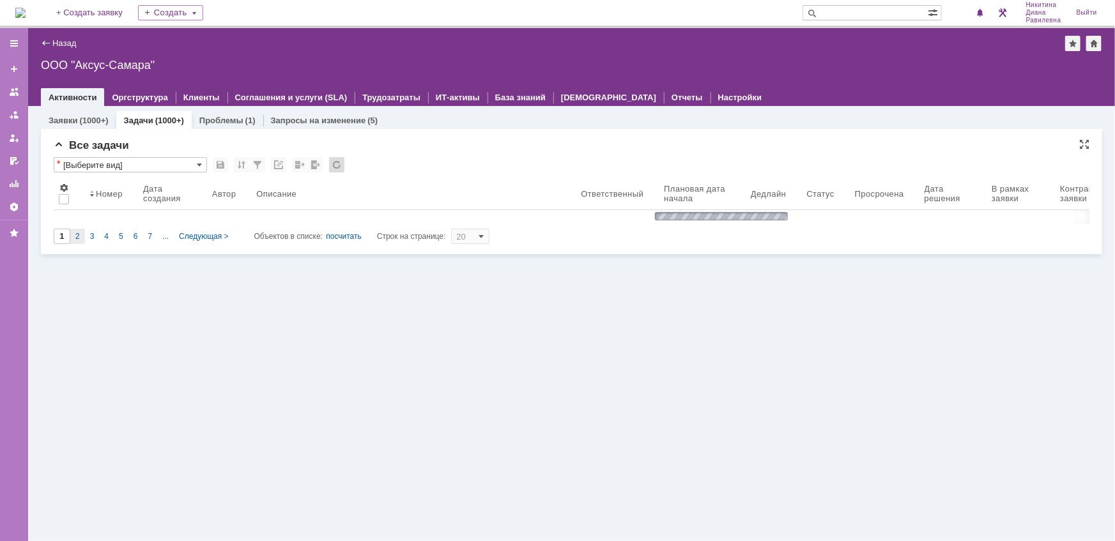
type input "2"
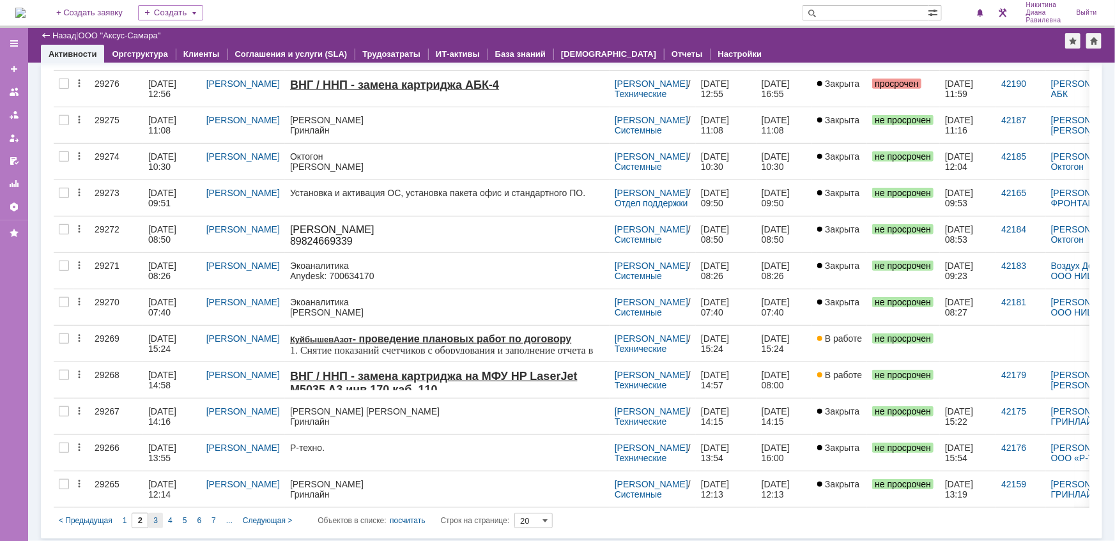
click at [153, 516] on span "3" at bounding box center [155, 520] width 4 height 9
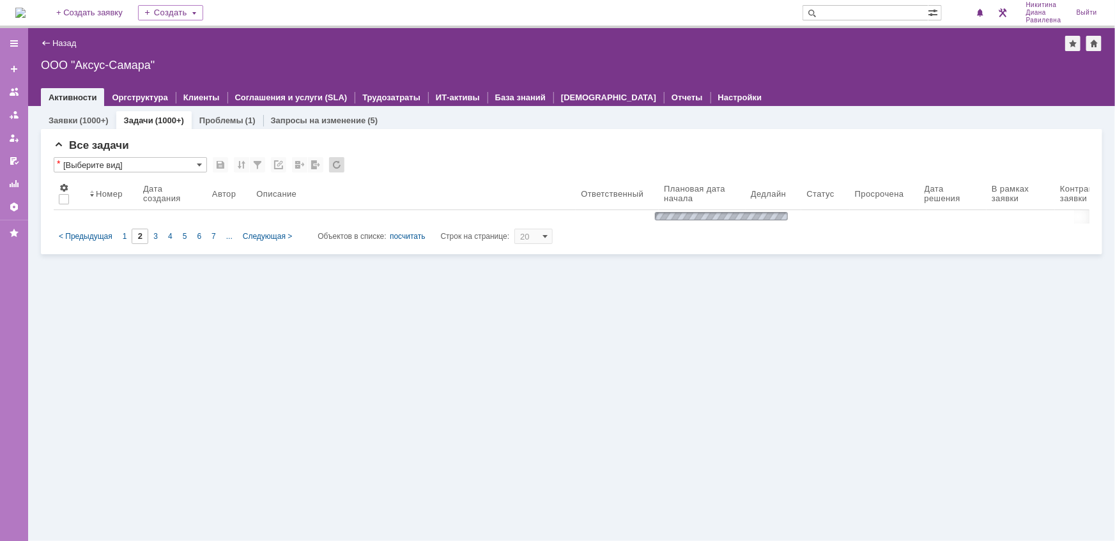
type input "3"
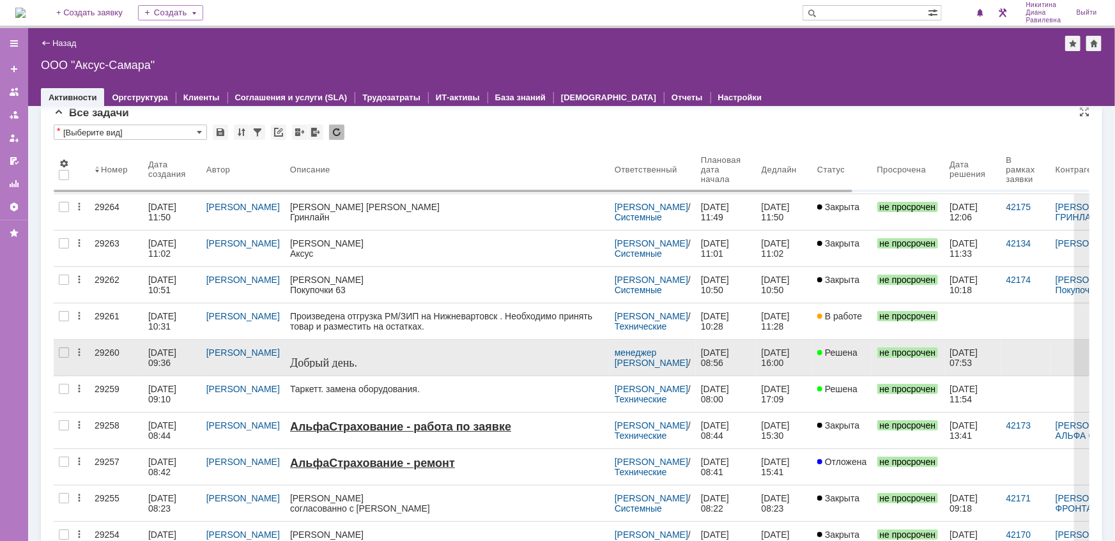
click at [162, 358] on div "08.10.2025 09:36" at bounding box center [163, 358] width 31 height 20
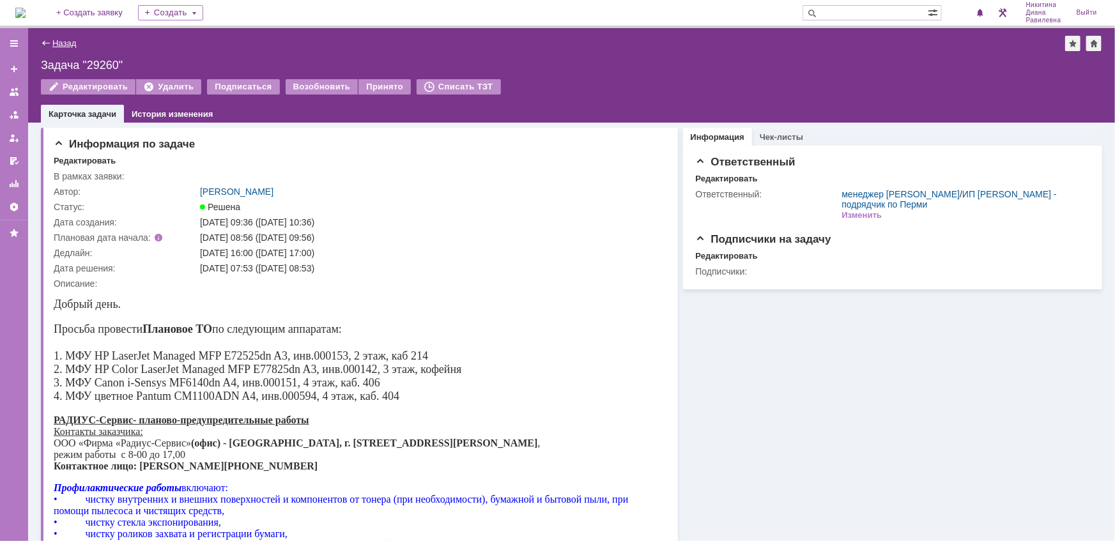
click at [58, 40] on link "Назад" at bounding box center [64, 43] width 24 height 10
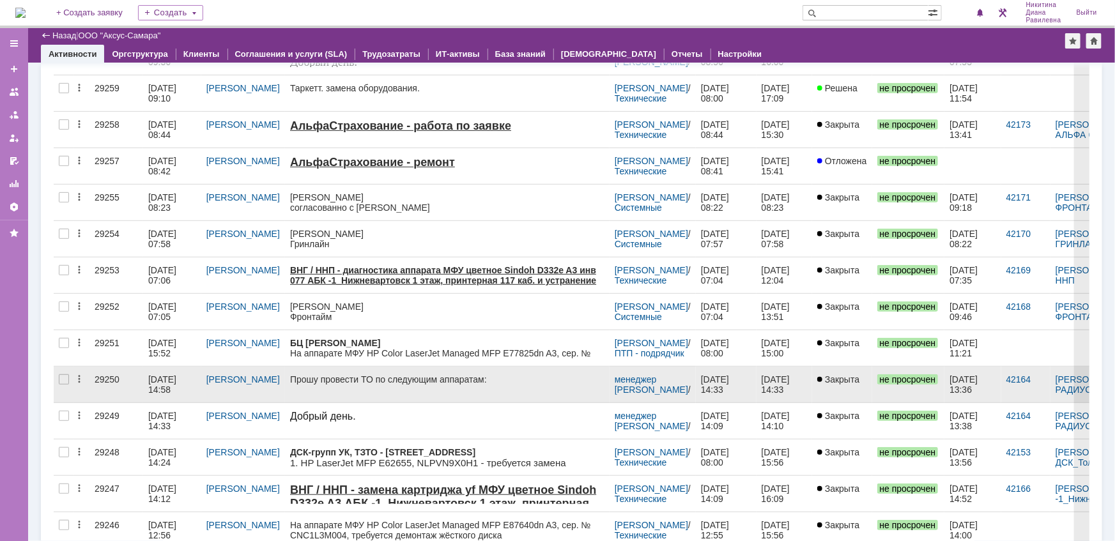
click at [176, 375] on div "[DATE] 14:58" at bounding box center [163, 385] width 31 height 20
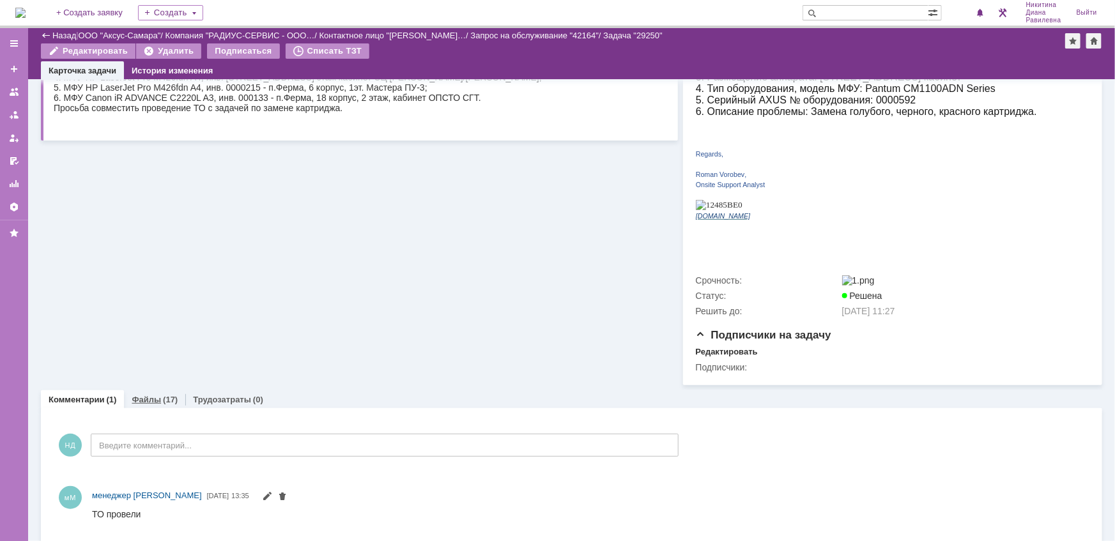
click at [153, 395] on link "Файлы" at bounding box center [146, 400] width 29 height 10
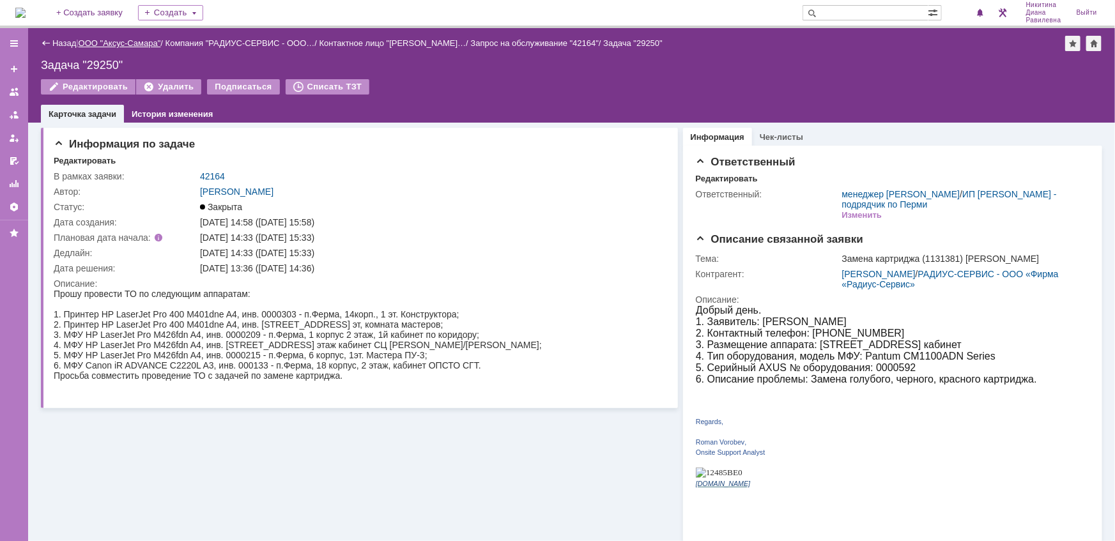
click at [118, 45] on link "ООО "Аксус-Самара"" at bounding box center [120, 43] width 82 height 10
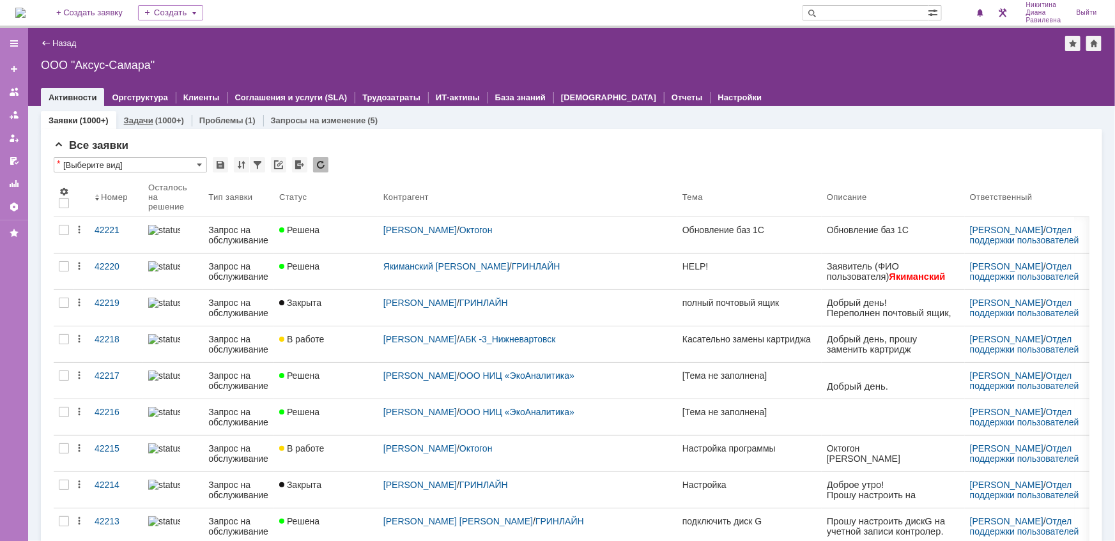
click at [146, 123] on link "Задачи" at bounding box center [138, 121] width 29 height 10
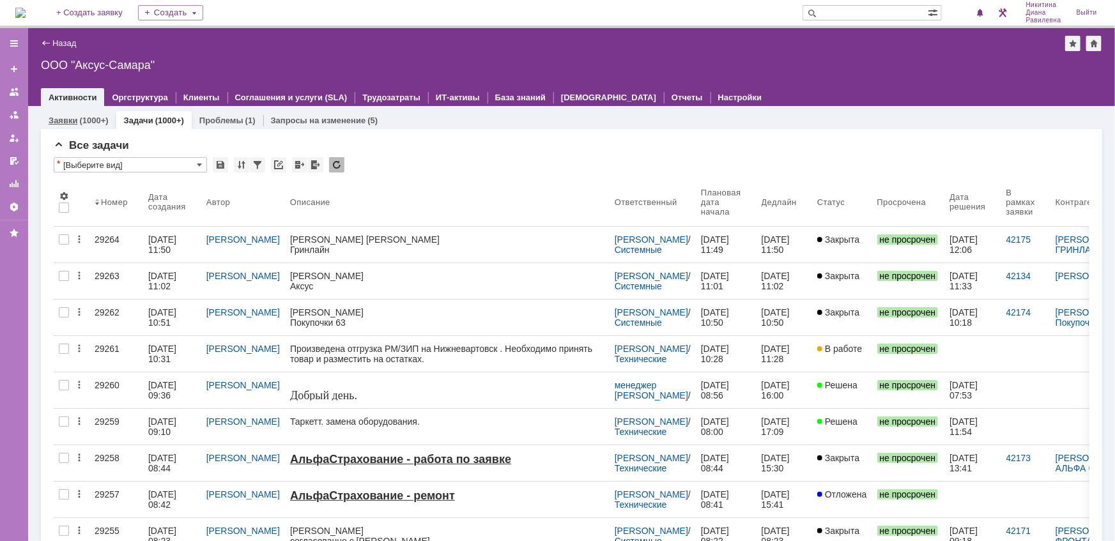
click at [64, 120] on link "Заявки" at bounding box center [63, 121] width 29 height 10
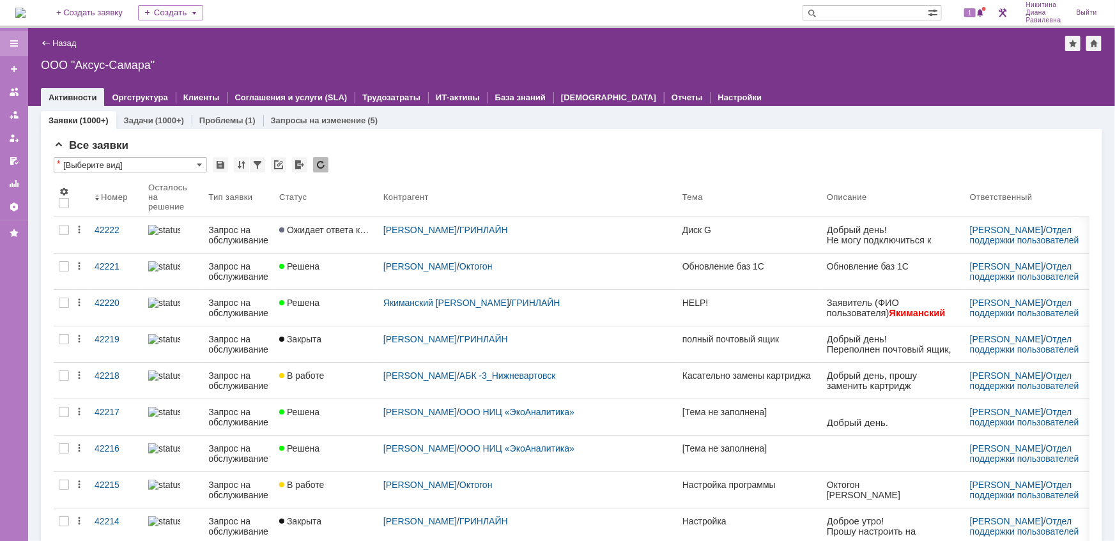
click at [16, 48] on div at bounding box center [14, 43] width 10 height 10
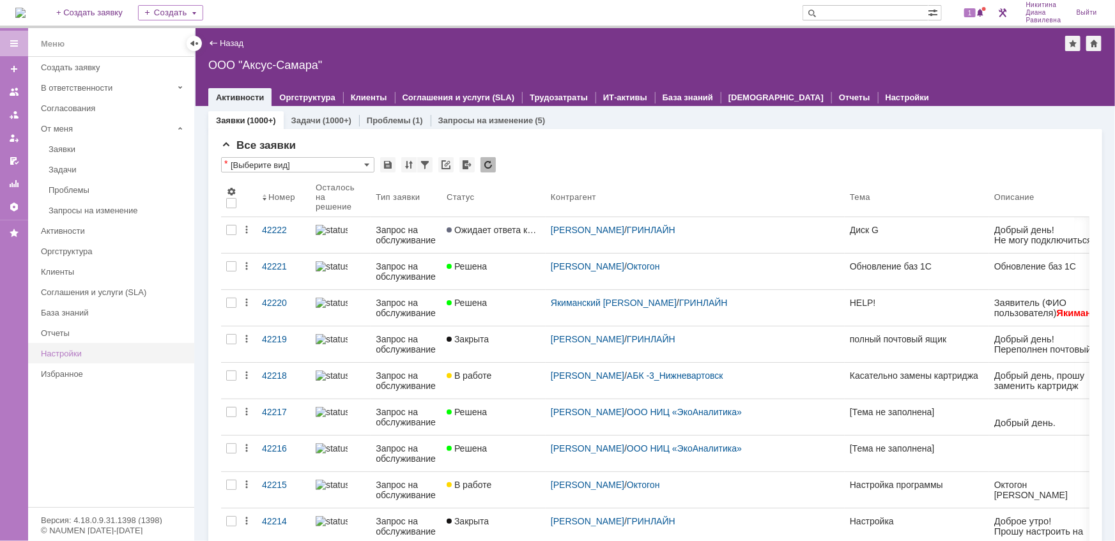
click at [83, 351] on div "Настройки" at bounding box center [114, 354] width 146 height 10
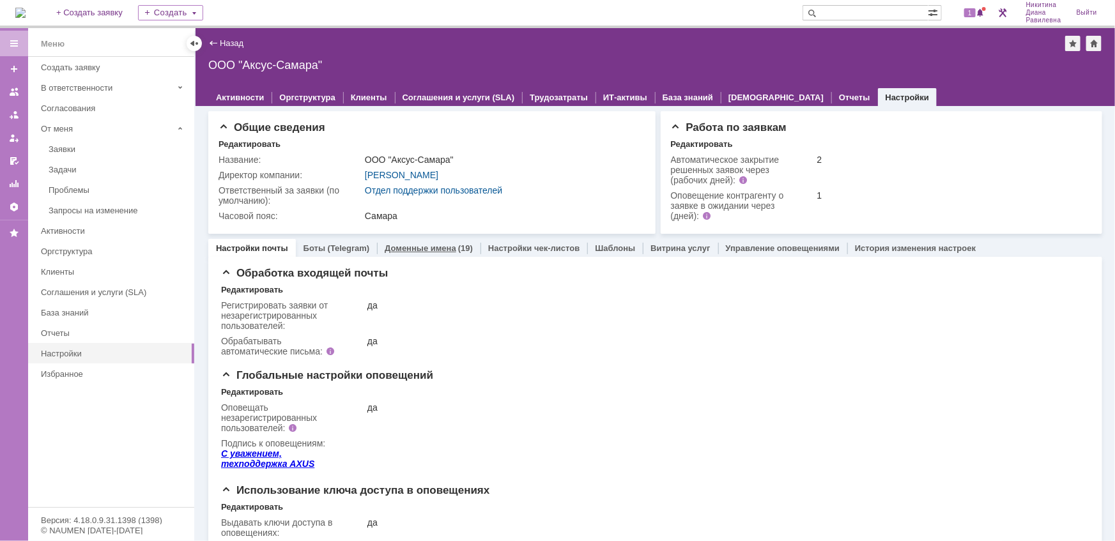
click at [426, 249] on link "Доменные имена" at bounding box center [421, 249] width 72 height 10
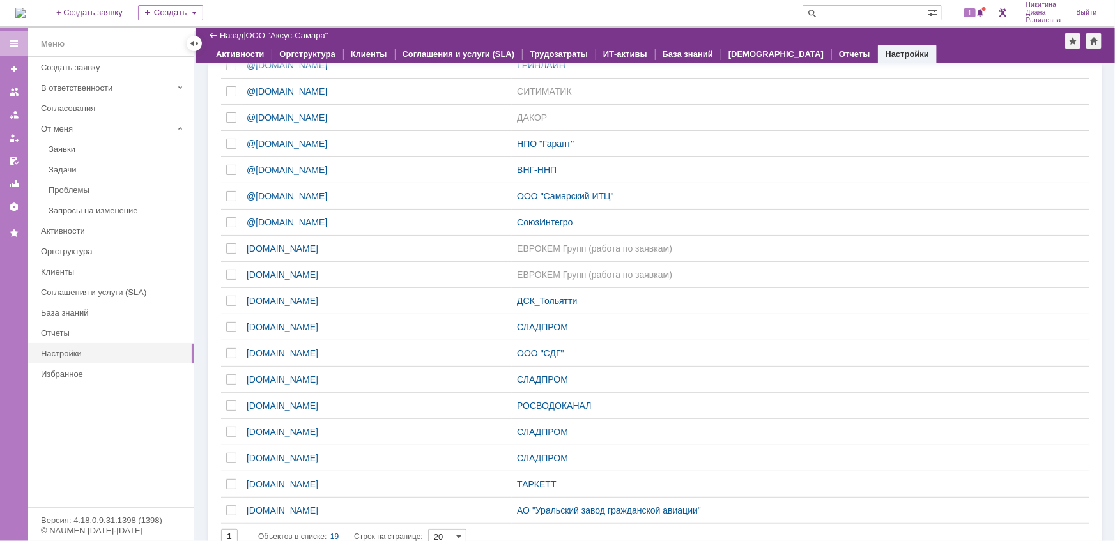
scroll to position [284, 0]
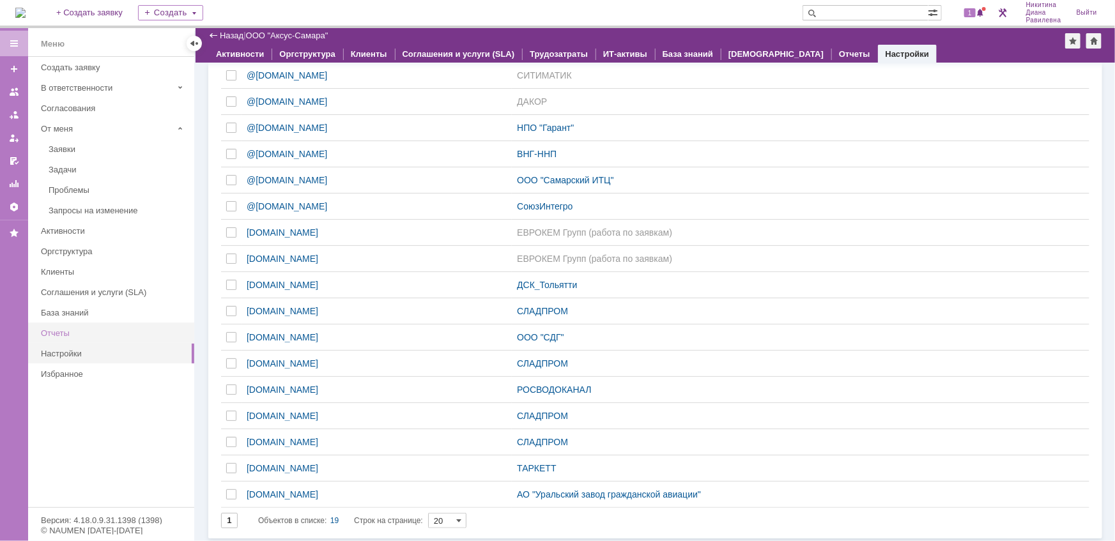
click at [68, 331] on div "Отчеты" at bounding box center [114, 334] width 146 height 10
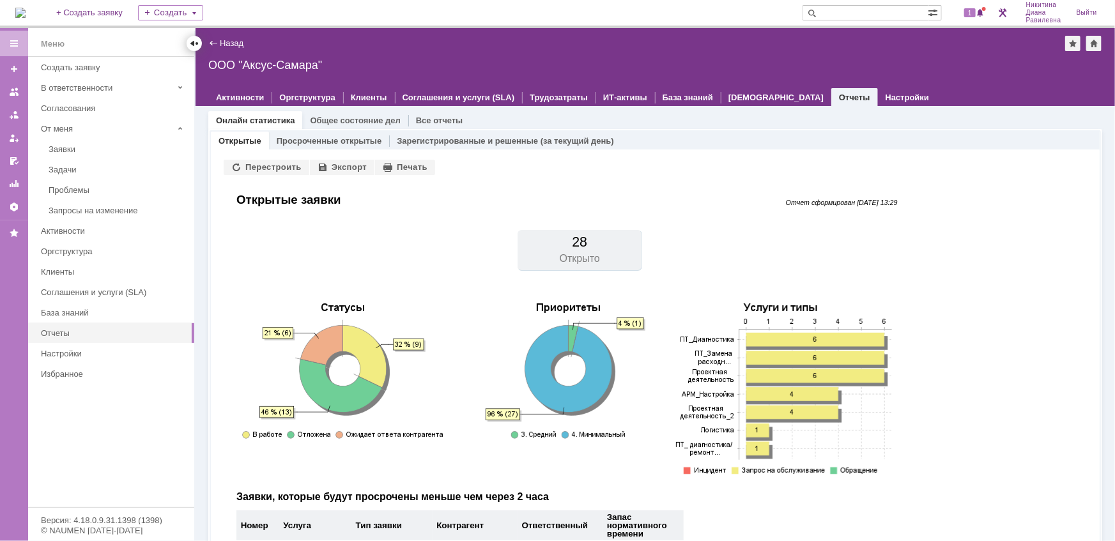
click at [193, 43] on div at bounding box center [194, 43] width 10 height 10
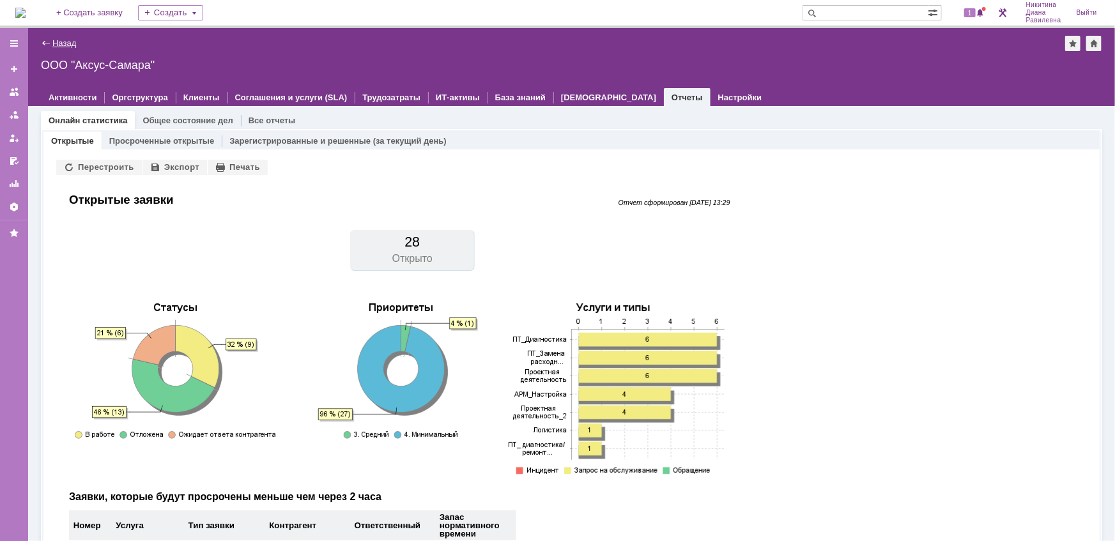
click at [64, 43] on link "Назад" at bounding box center [64, 43] width 24 height 10
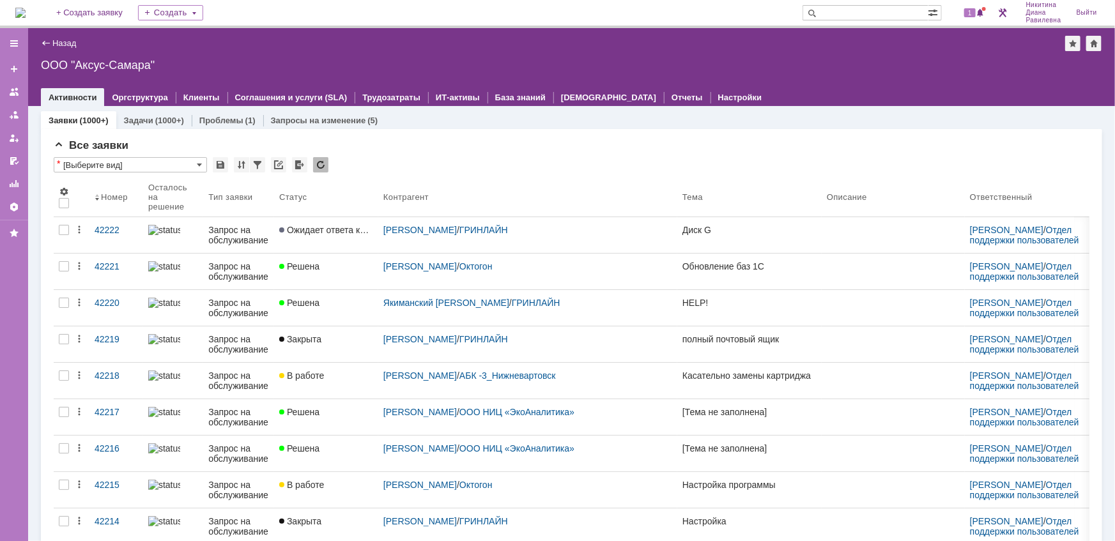
click at [64, 43] on link "Назад" at bounding box center [64, 43] width 24 height 10
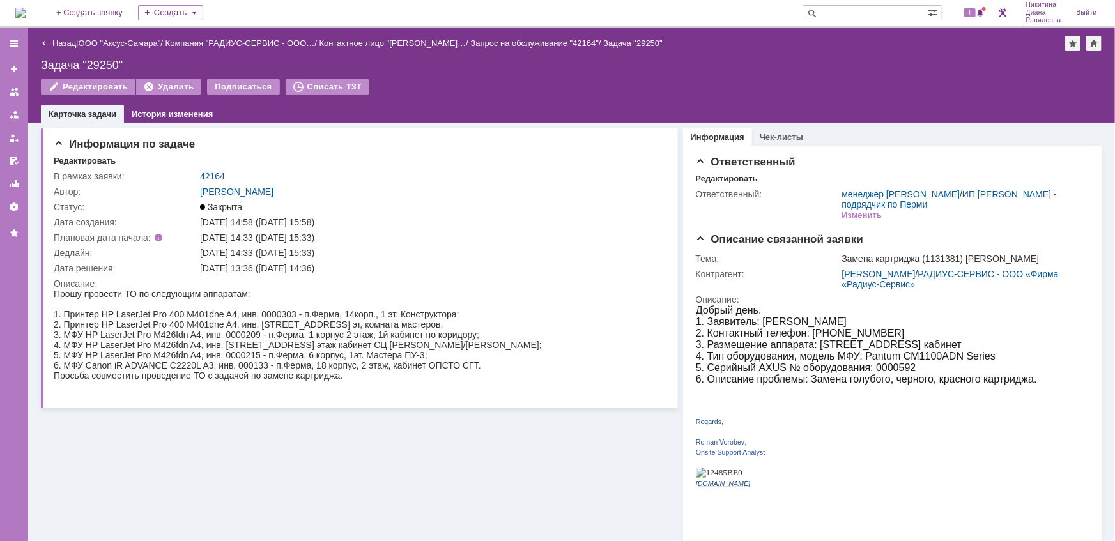
click at [64, 43] on link "Назад" at bounding box center [64, 43] width 24 height 10
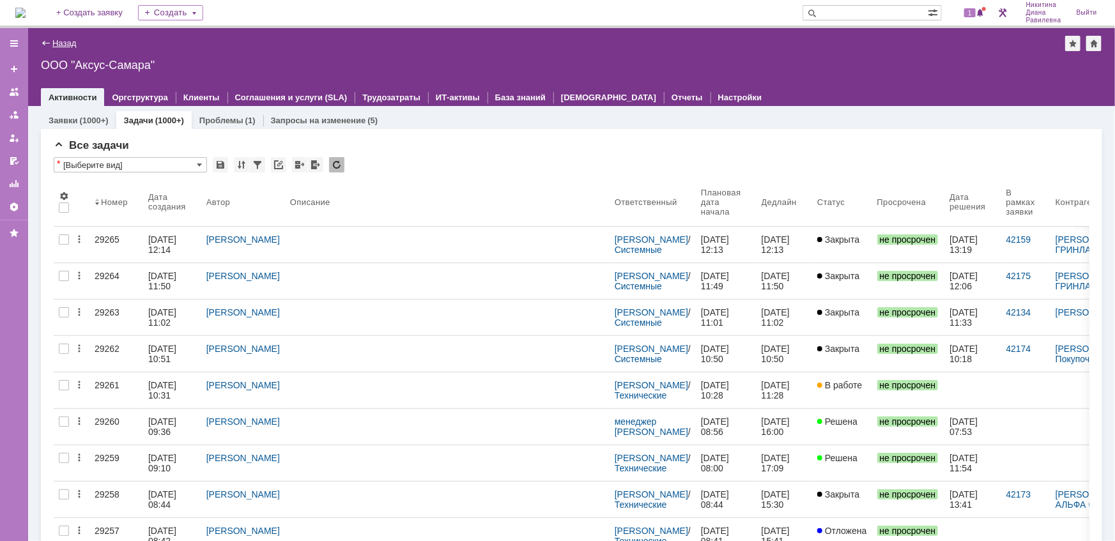
click at [67, 44] on link "Назад" at bounding box center [64, 43] width 24 height 10
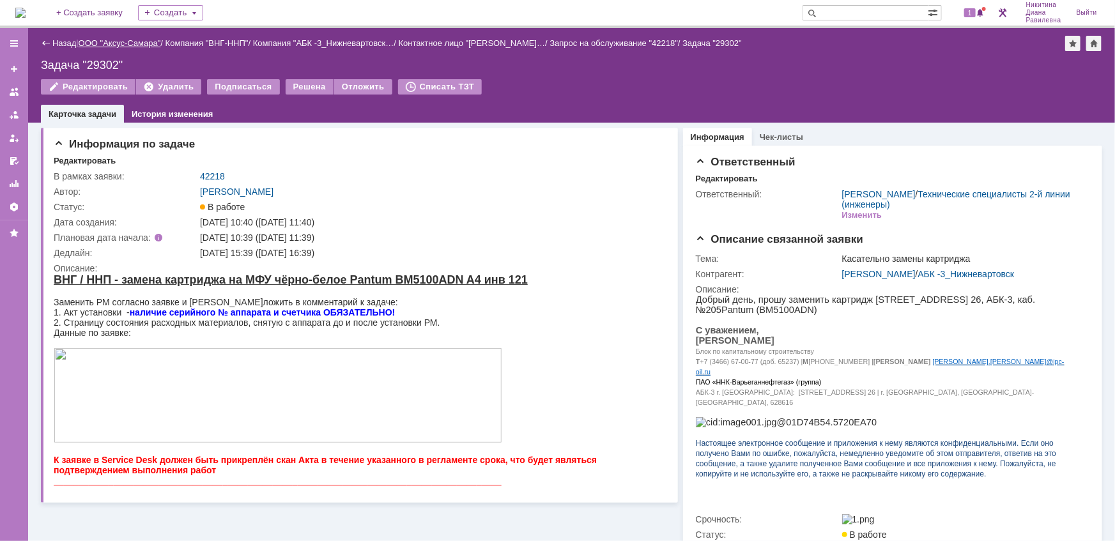
click at [133, 46] on link "ООО "Аксус-Самара"" at bounding box center [120, 43] width 82 height 10
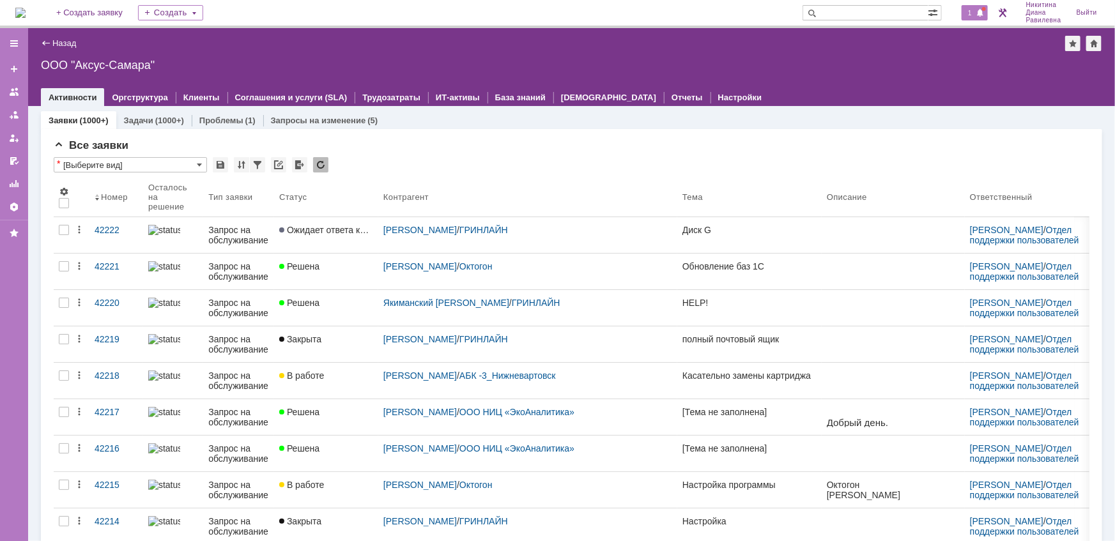
click at [967, 15] on span "1" at bounding box center [971, 12] width 12 height 9
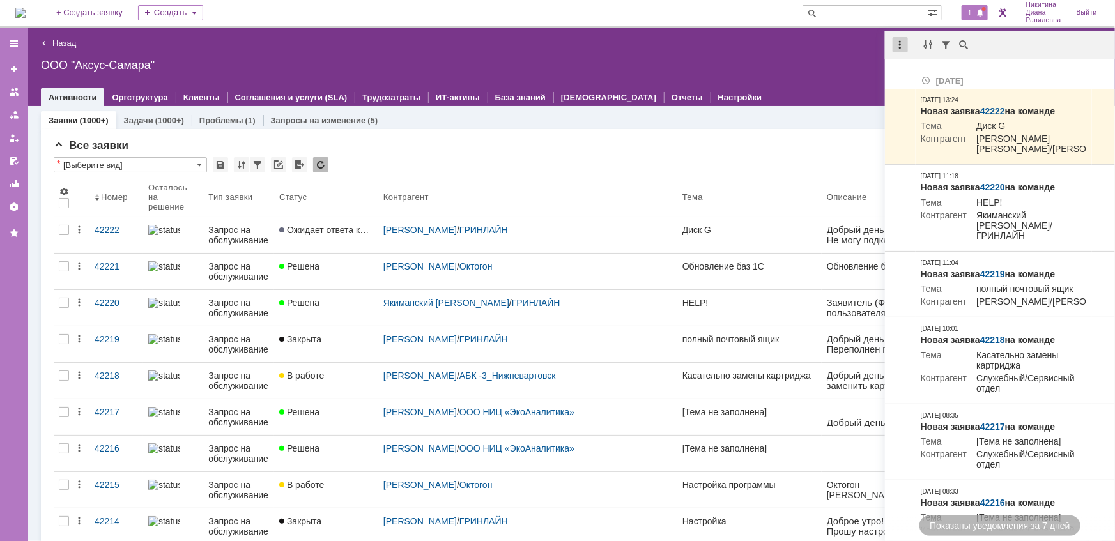
click at [899, 42] on div at bounding box center [900, 44] width 15 height 15
click at [916, 79] on div "Отметить уведомления прочитанными" at bounding box center [988, 77] width 171 height 9
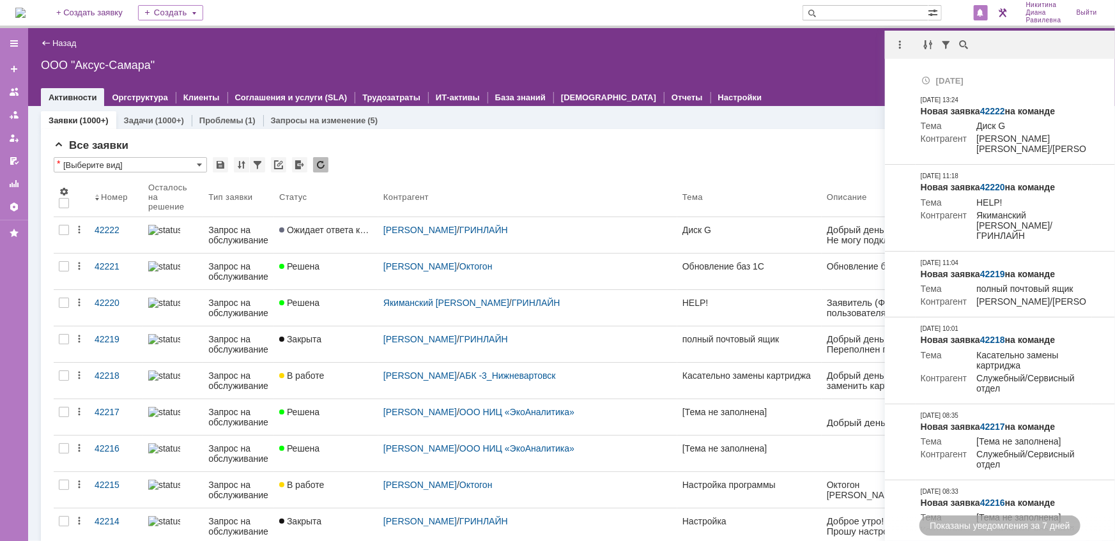
click at [508, 150] on div "Все заявки" at bounding box center [572, 145] width 1036 height 13
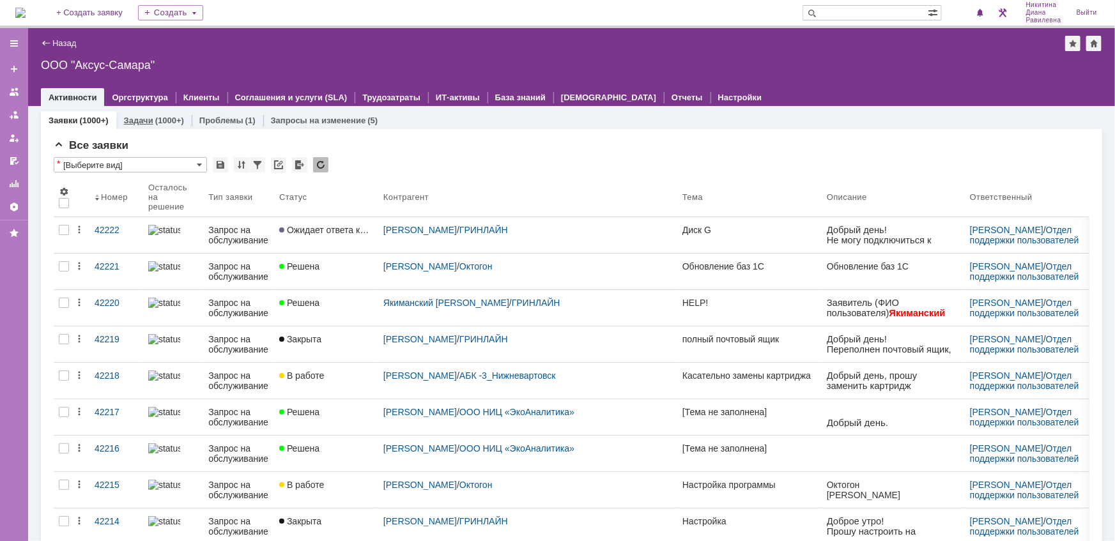
click at [155, 121] on div "(1000+)" at bounding box center [169, 121] width 29 height 10
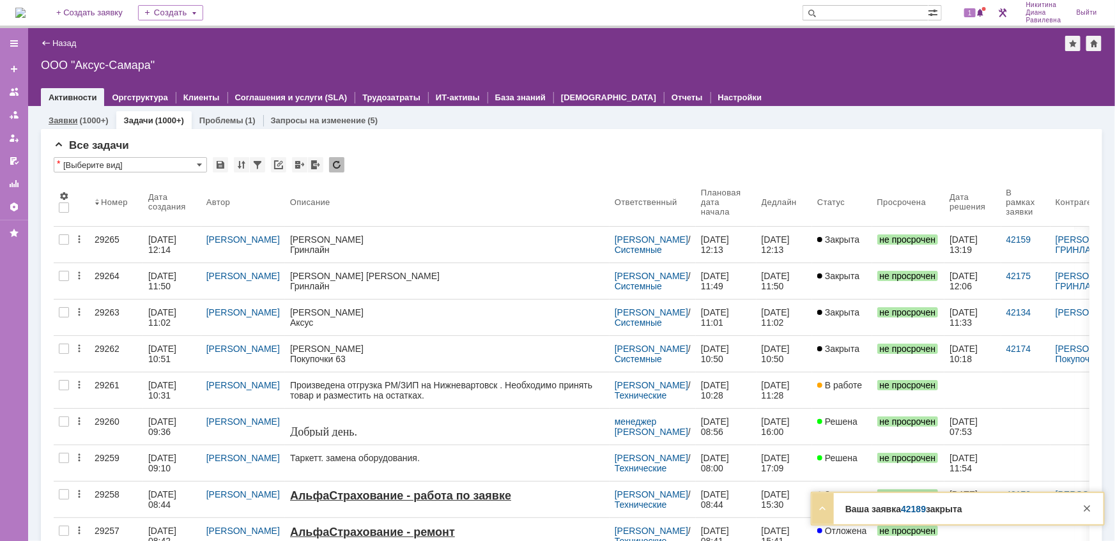
click at [90, 117] on div "(1000+)" at bounding box center [93, 121] width 29 height 10
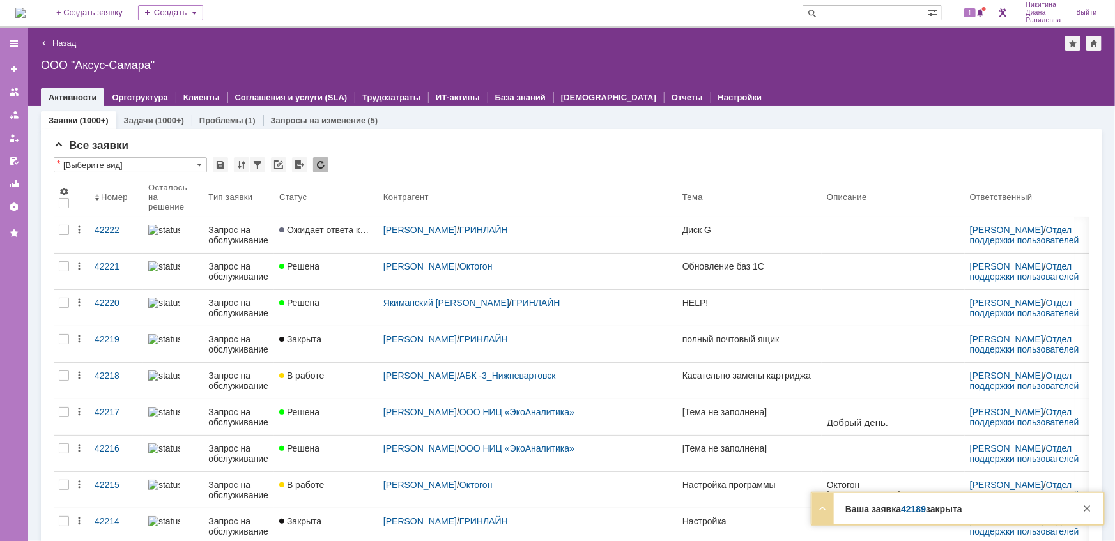
click at [917, 511] on link "42189" at bounding box center [913, 509] width 25 height 10
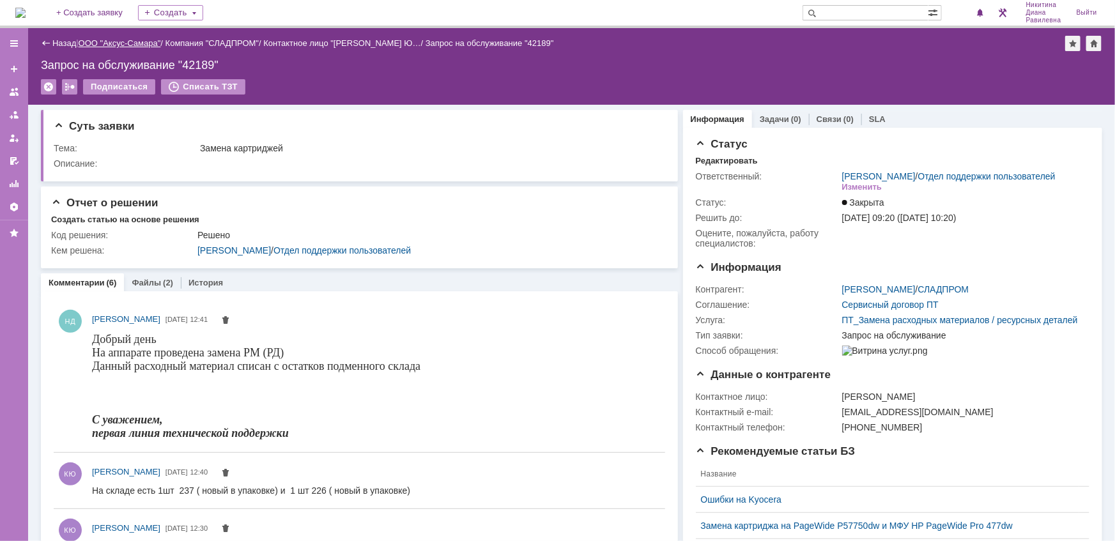
click at [124, 41] on link "ООО "Аксус-Самара"" at bounding box center [120, 43] width 82 height 10
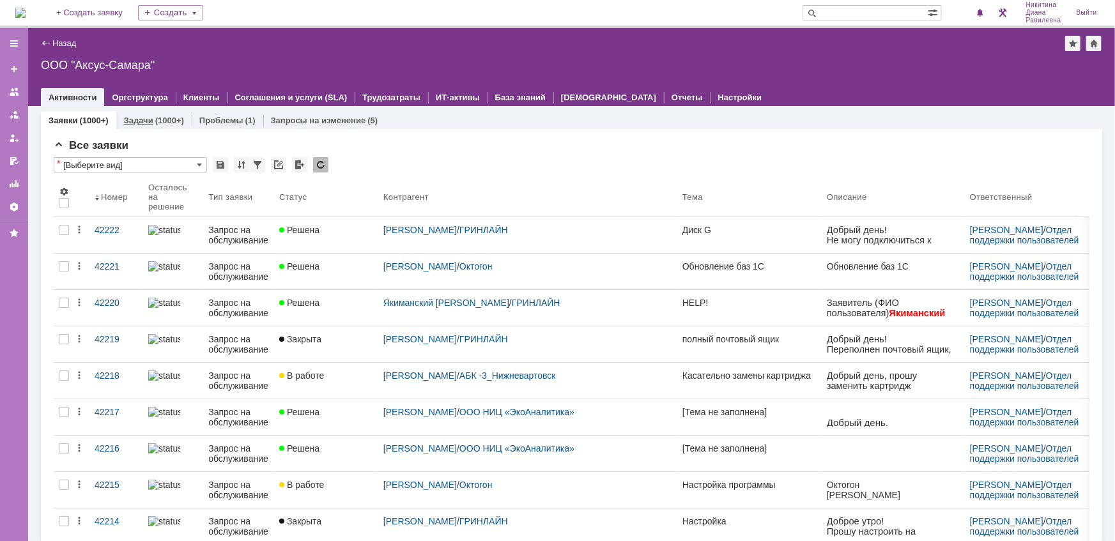
click at [137, 123] on link "Задачи" at bounding box center [138, 121] width 29 height 10
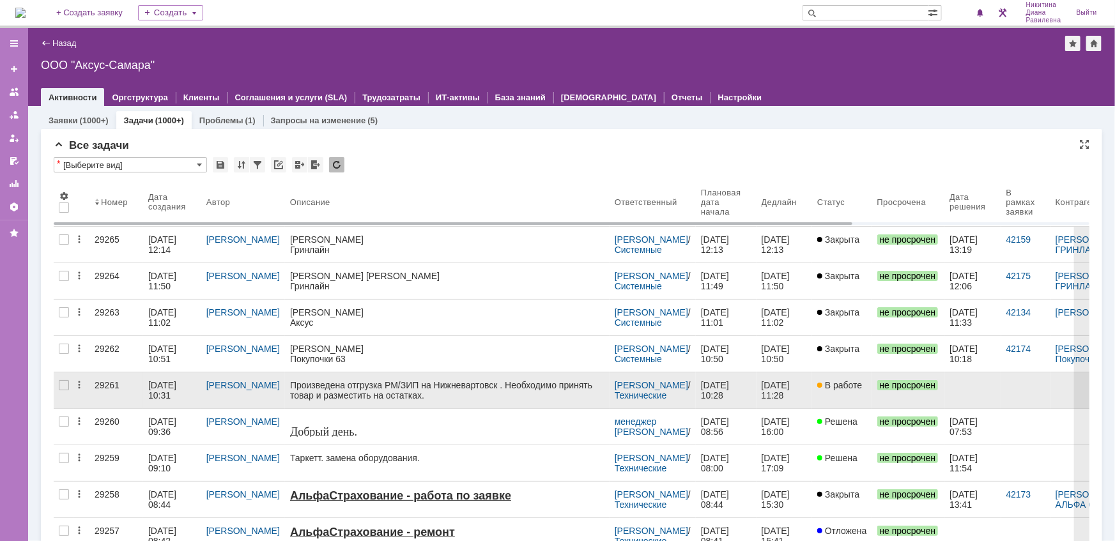
click at [171, 389] on div "08.10.2025 10:31" at bounding box center [163, 390] width 31 height 20
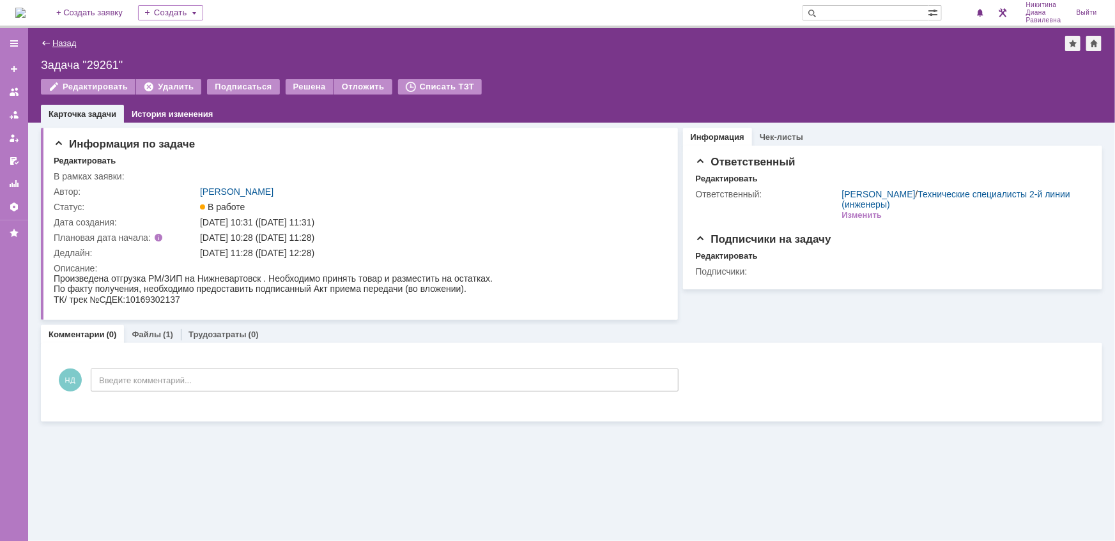
click at [58, 40] on link "Назад" at bounding box center [64, 43] width 24 height 10
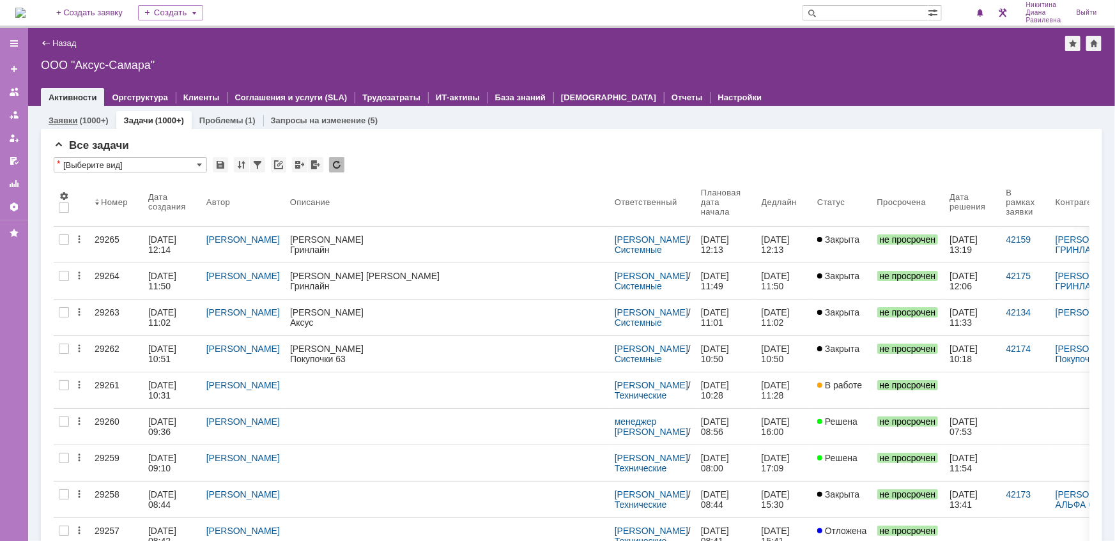
click at [82, 118] on div "(1000+)" at bounding box center [93, 121] width 29 height 10
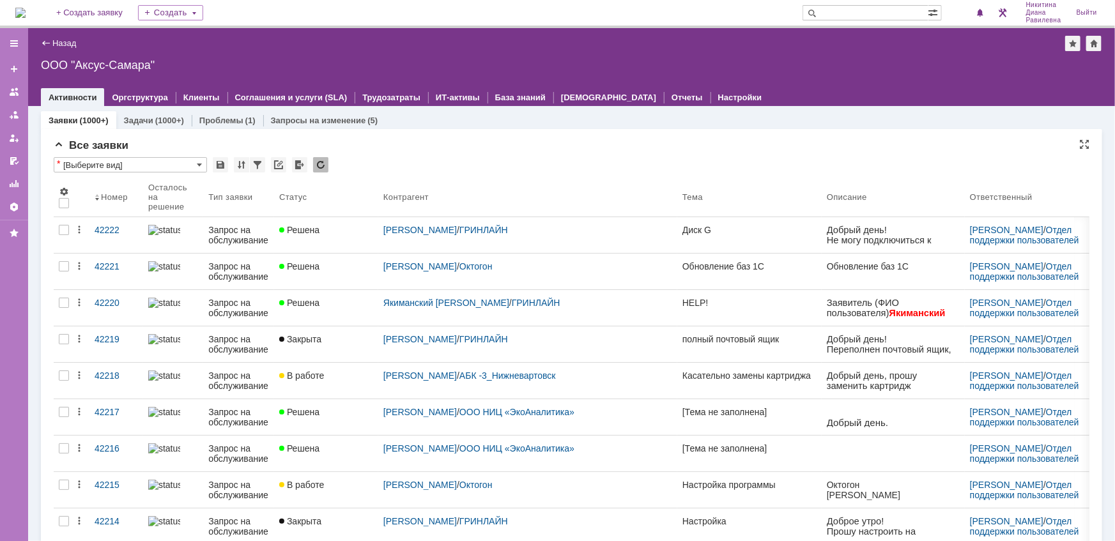
click at [586, 147] on div "Все заявки" at bounding box center [572, 145] width 1036 height 13
click at [864, 20] on input "text" at bounding box center [866, 12] width 126 height 15
type input "28694"
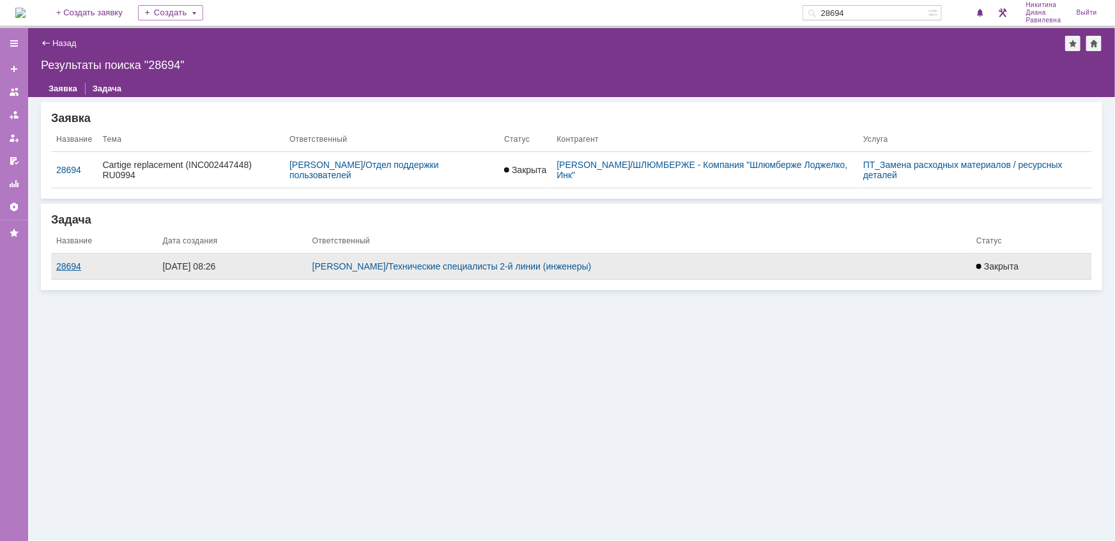
click at [72, 263] on div "28694" at bounding box center [104, 266] width 96 height 10
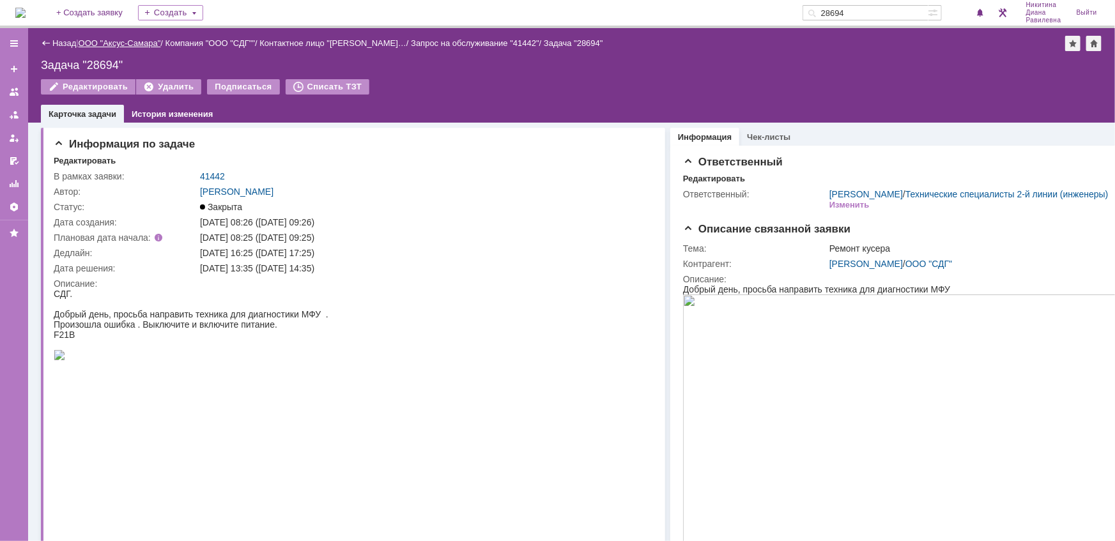
click at [127, 42] on link "ООО "Аксус-Самара"" at bounding box center [120, 43] width 82 height 10
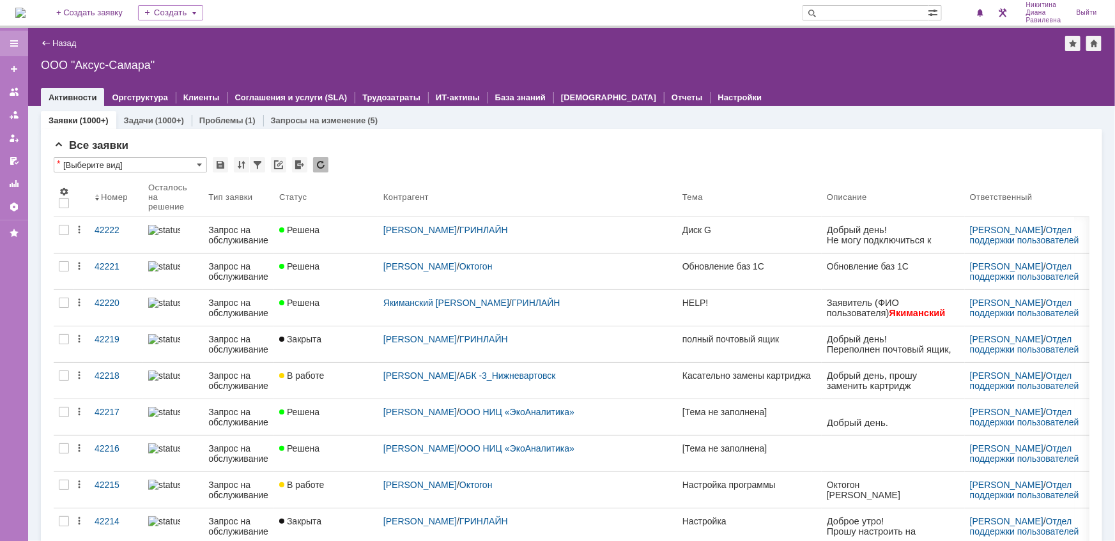
click at [19, 43] on div at bounding box center [14, 44] width 28 height 26
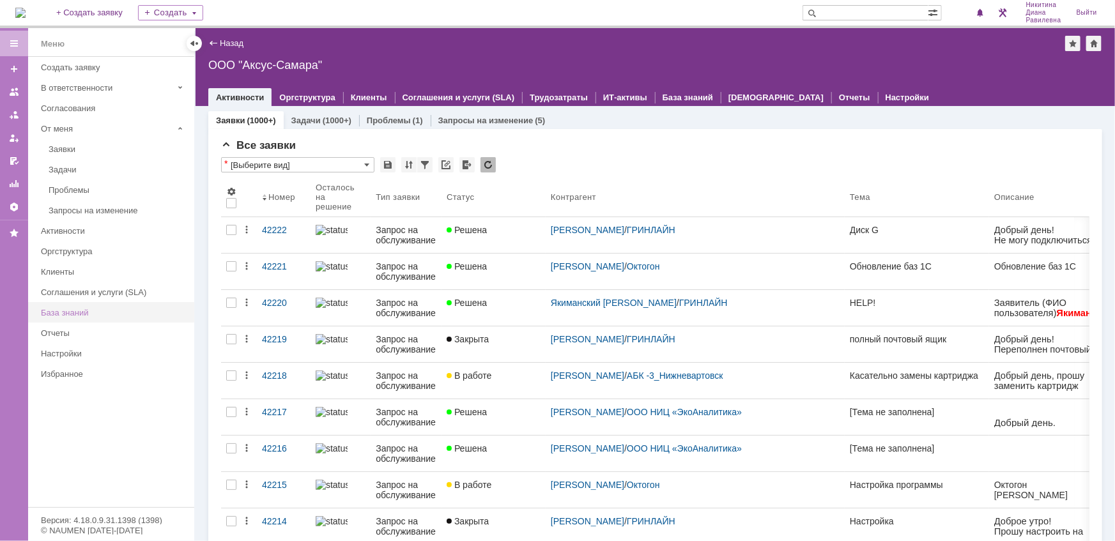
click at [78, 313] on div "База знаний" at bounding box center [114, 313] width 146 height 10
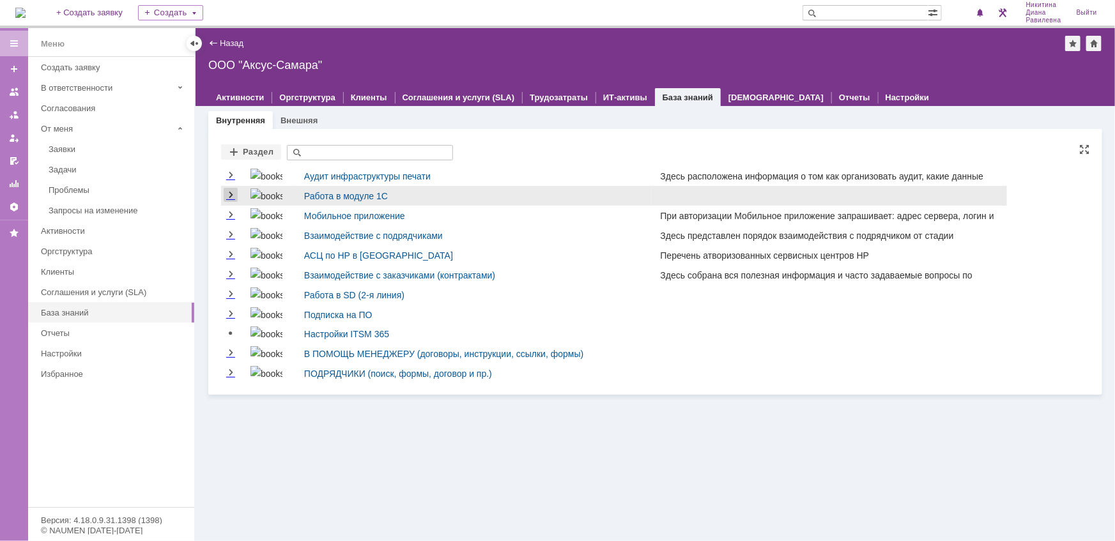
click at [235, 197] on link "Expand" at bounding box center [231, 195] width 14 height 10
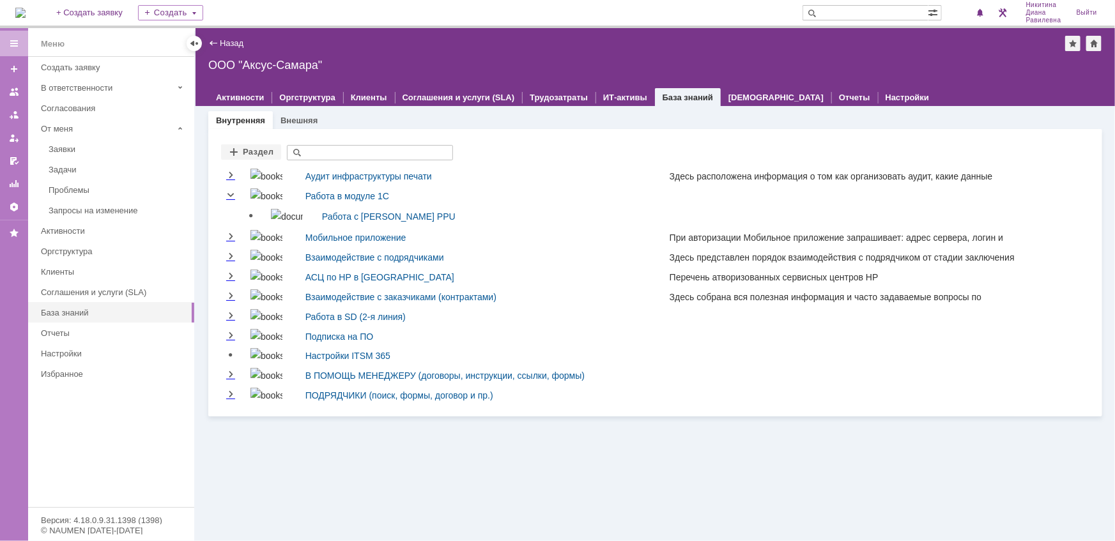
click at [326, 214] on link "Работа с модулем Контракты PPU" at bounding box center [389, 217] width 134 height 10
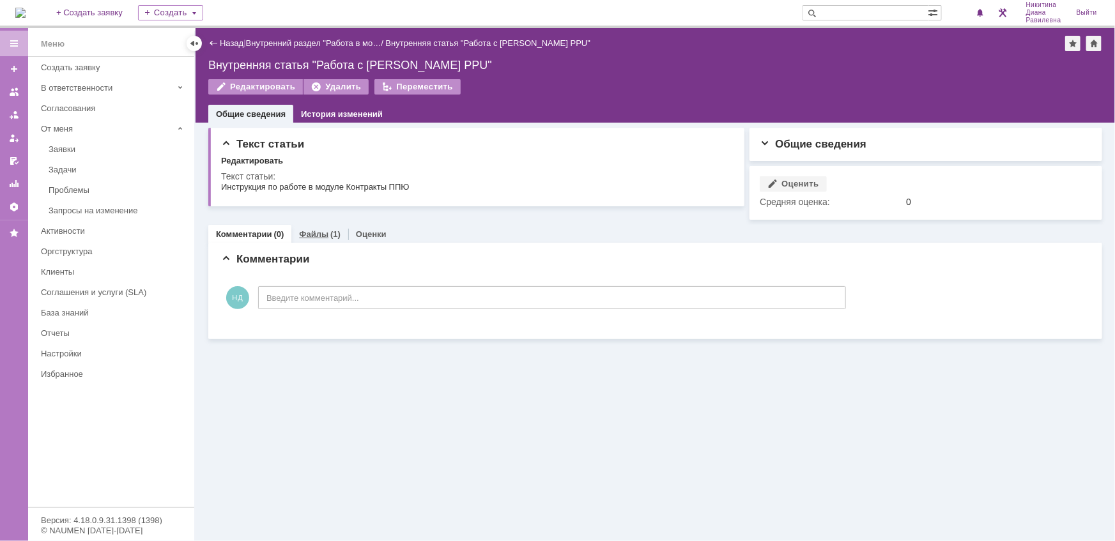
click at [318, 233] on link "Файлы" at bounding box center [313, 234] width 29 height 10
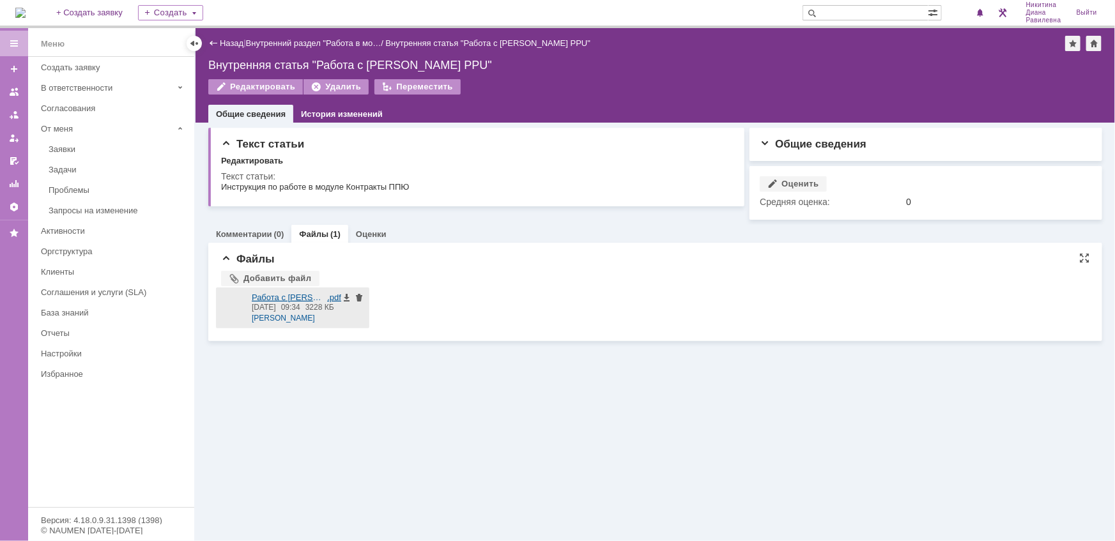
click at [238, 303] on div at bounding box center [234, 308] width 26 height 31
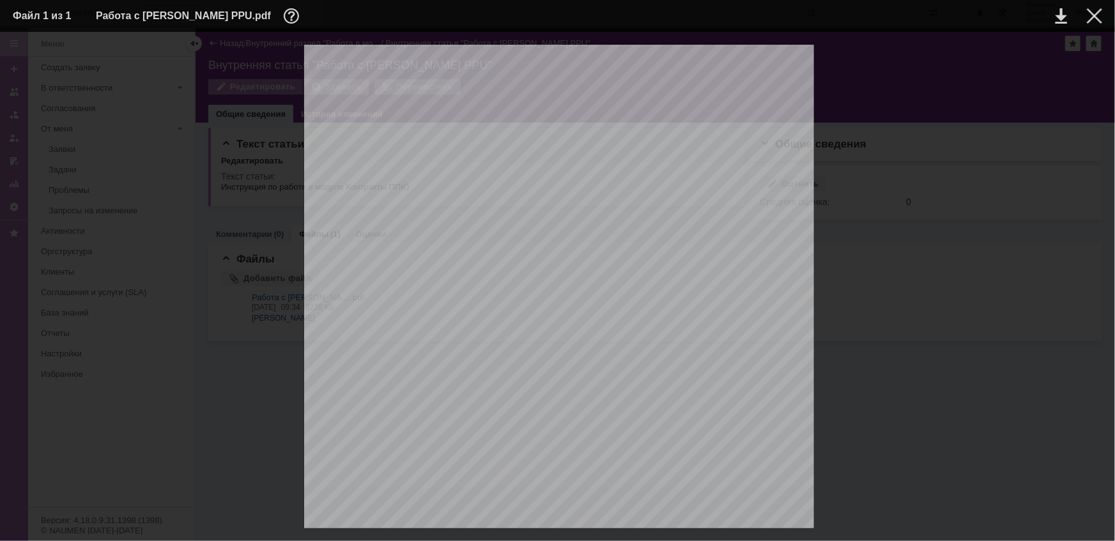
scroll to position [1046, 0]
click at [1099, 11] on div at bounding box center [1094, 15] width 15 height 15
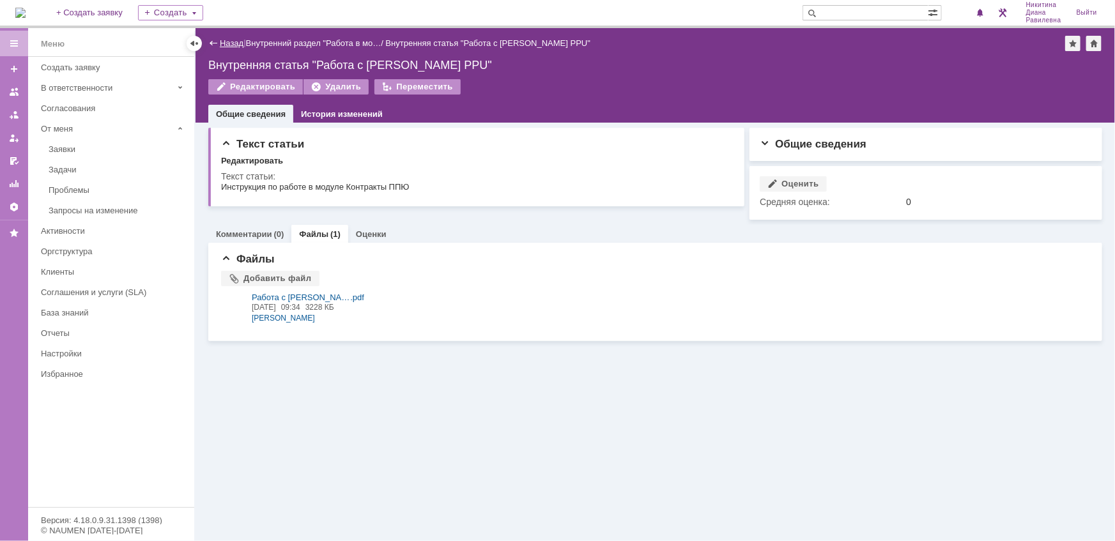
click at [226, 43] on link "Назад" at bounding box center [232, 43] width 24 height 10
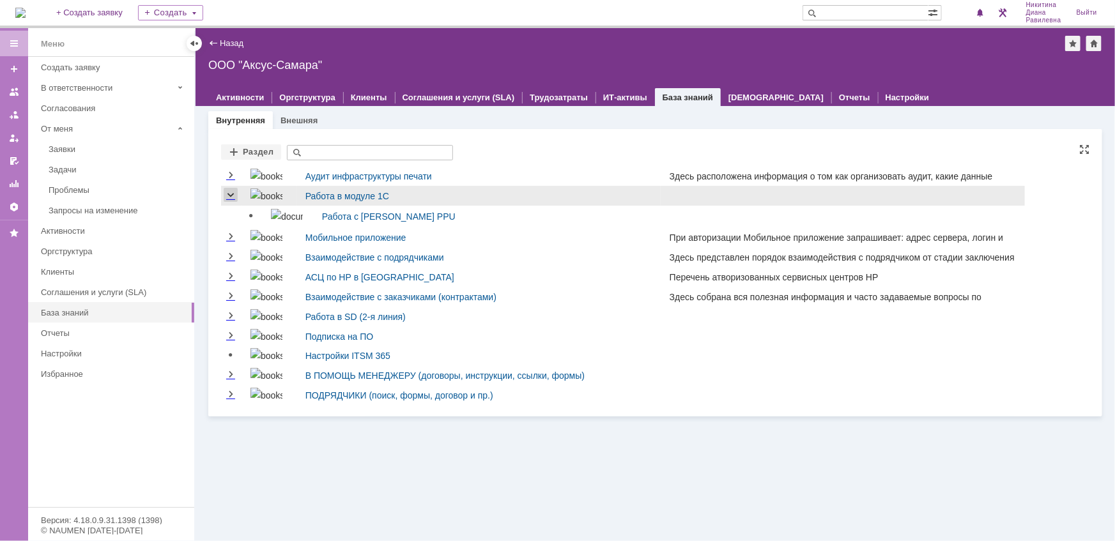
click at [230, 192] on link "Collapse" at bounding box center [231, 195] width 14 height 10
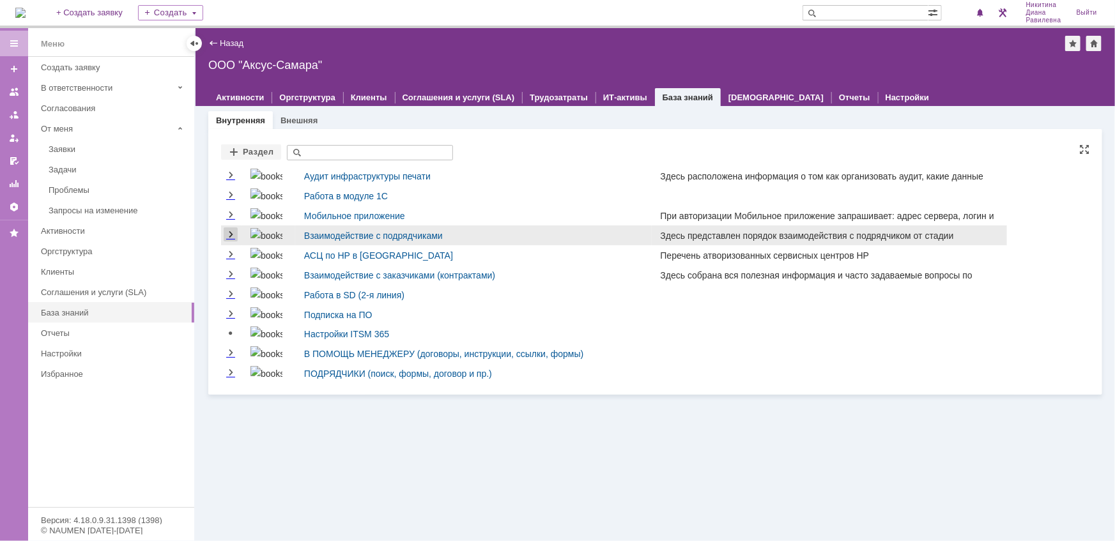
click at [232, 233] on link "Expand" at bounding box center [231, 235] width 14 height 10
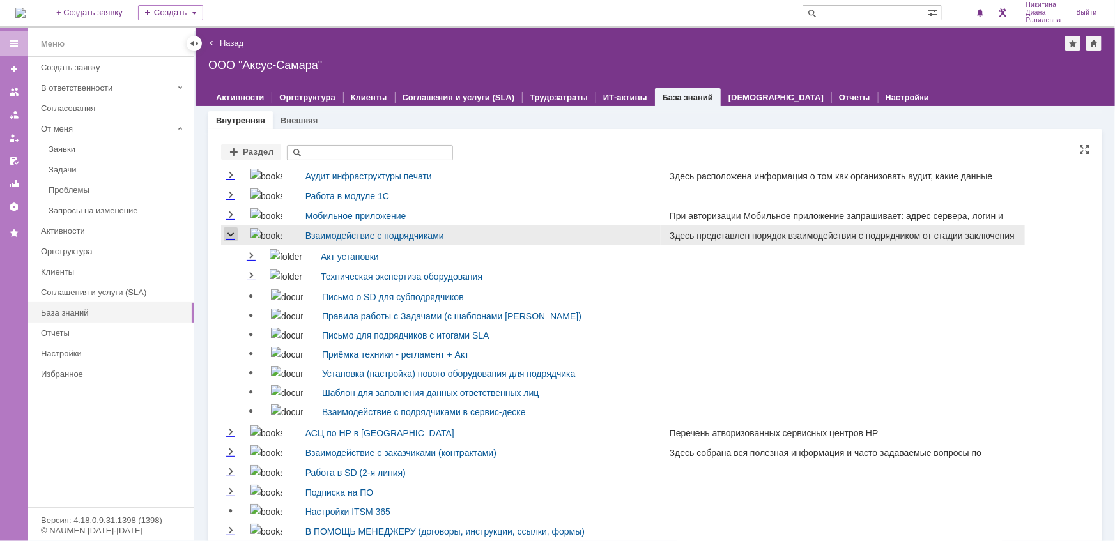
click at [232, 233] on link "Collapse" at bounding box center [231, 235] width 14 height 10
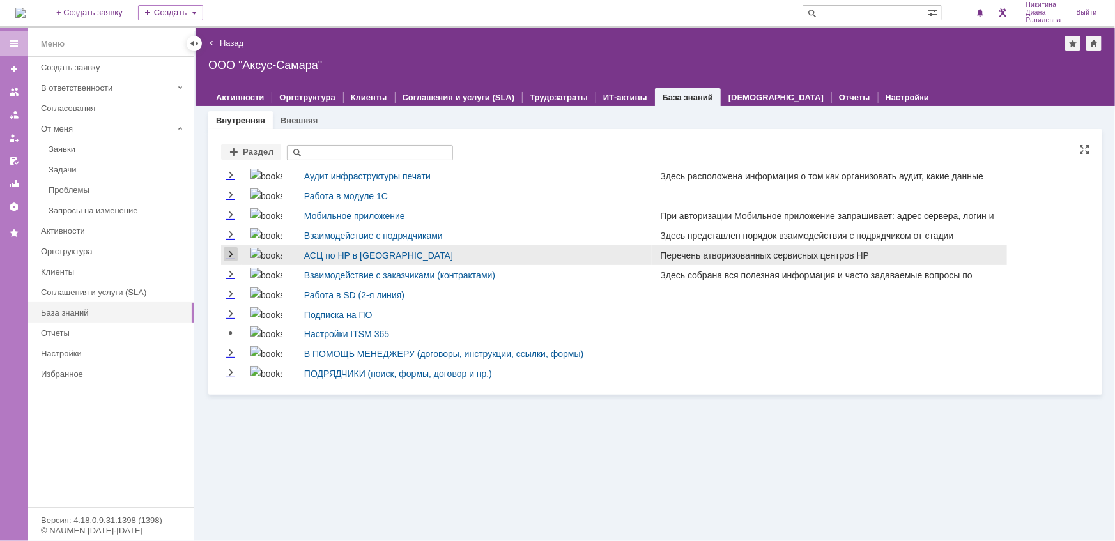
click at [232, 255] on link "Expand" at bounding box center [231, 255] width 14 height 10
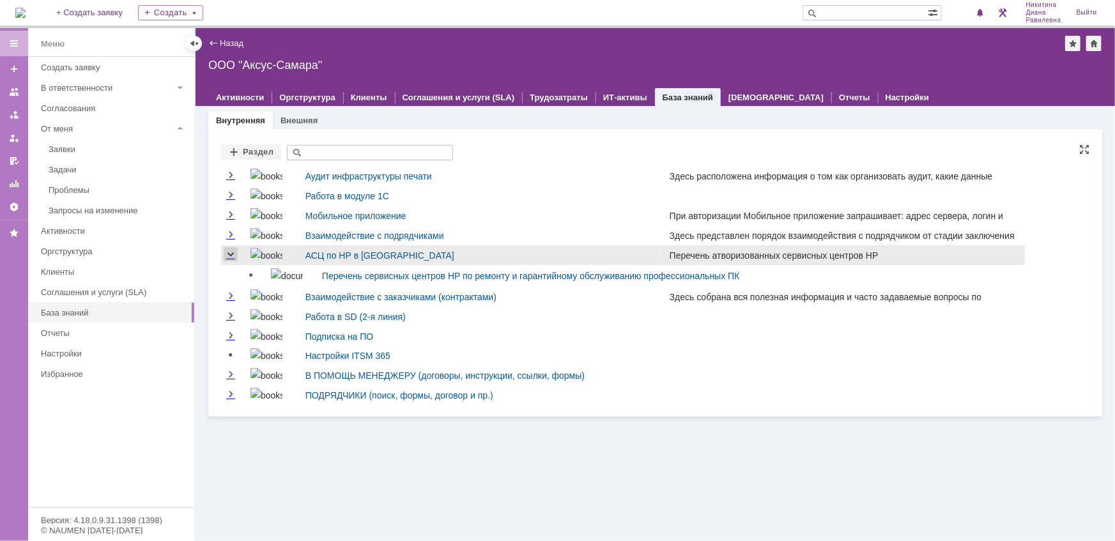
click at [232, 255] on link "Collapse" at bounding box center [231, 255] width 14 height 10
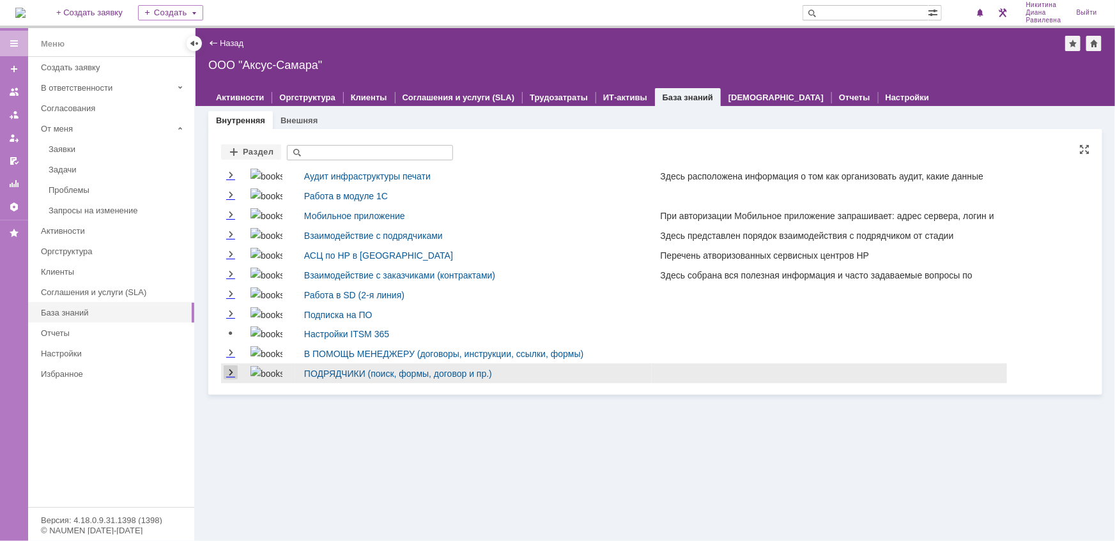
click at [235, 374] on link "Expand" at bounding box center [231, 373] width 14 height 10
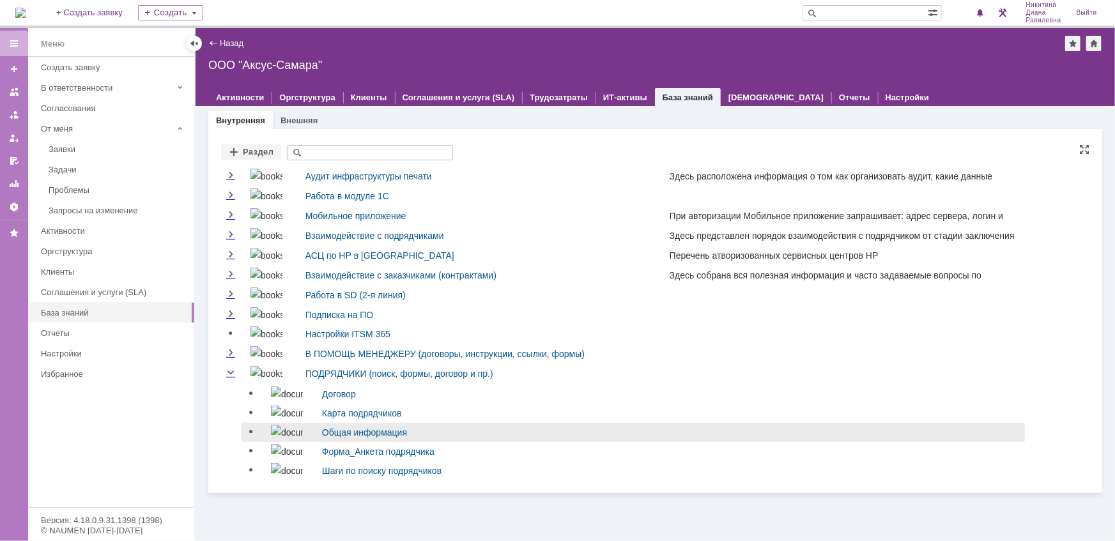
click at [249, 435] on link at bounding box center [251, 431] width 15 height 15
click at [277, 435] on img at bounding box center [287, 432] width 32 height 15
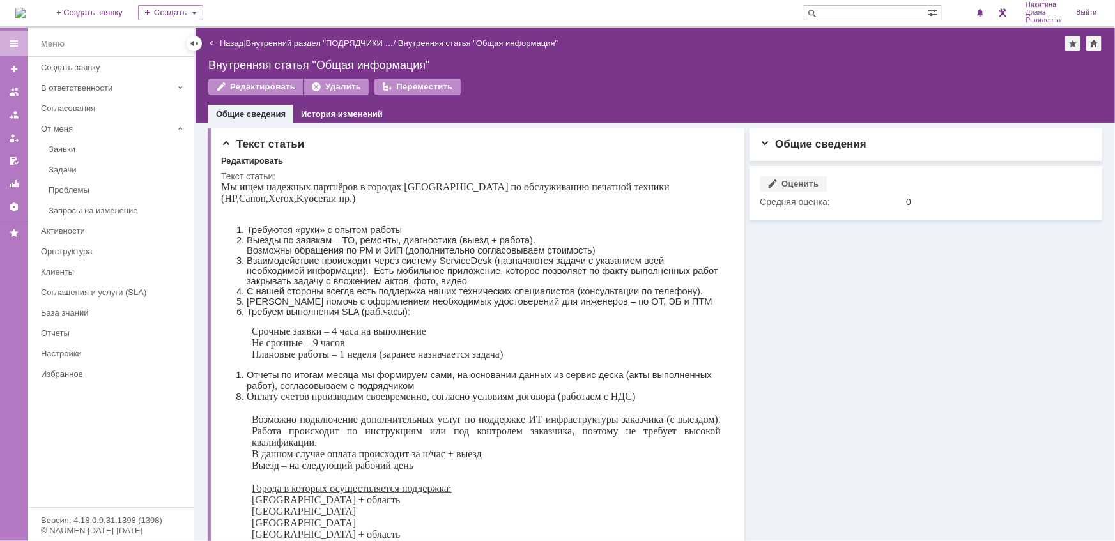
click at [224, 42] on link "Назад" at bounding box center [232, 43] width 24 height 10
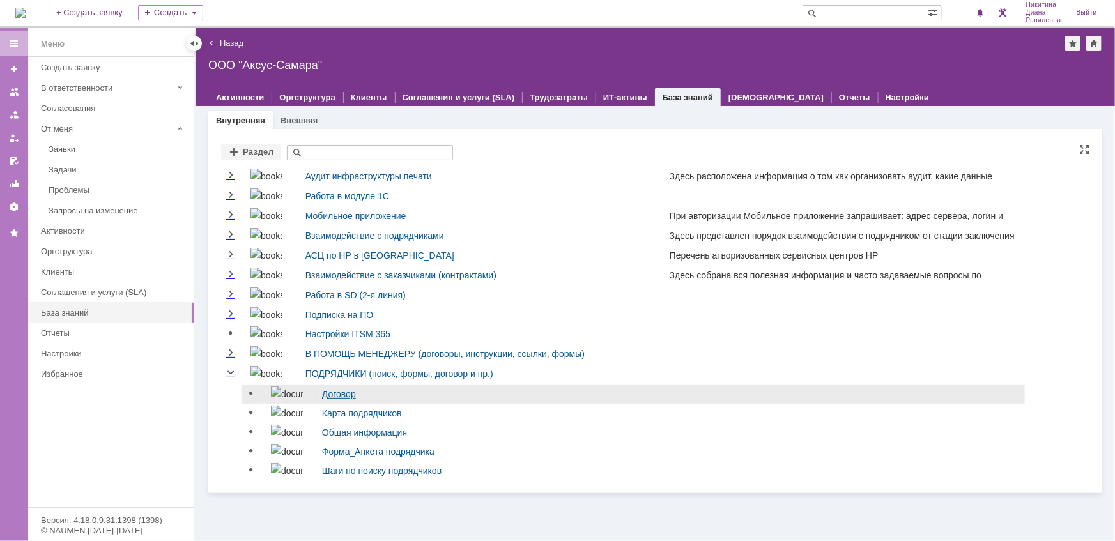
click at [334, 395] on link "Договор" at bounding box center [339, 394] width 34 height 10
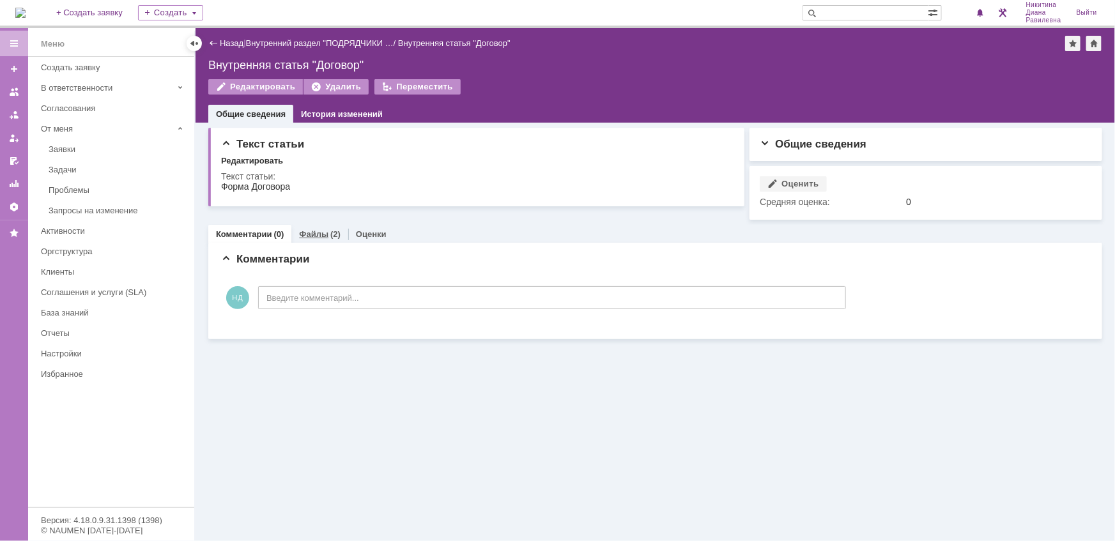
click at [322, 238] on link "Файлы" at bounding box center [313, 234] width 29 height 10
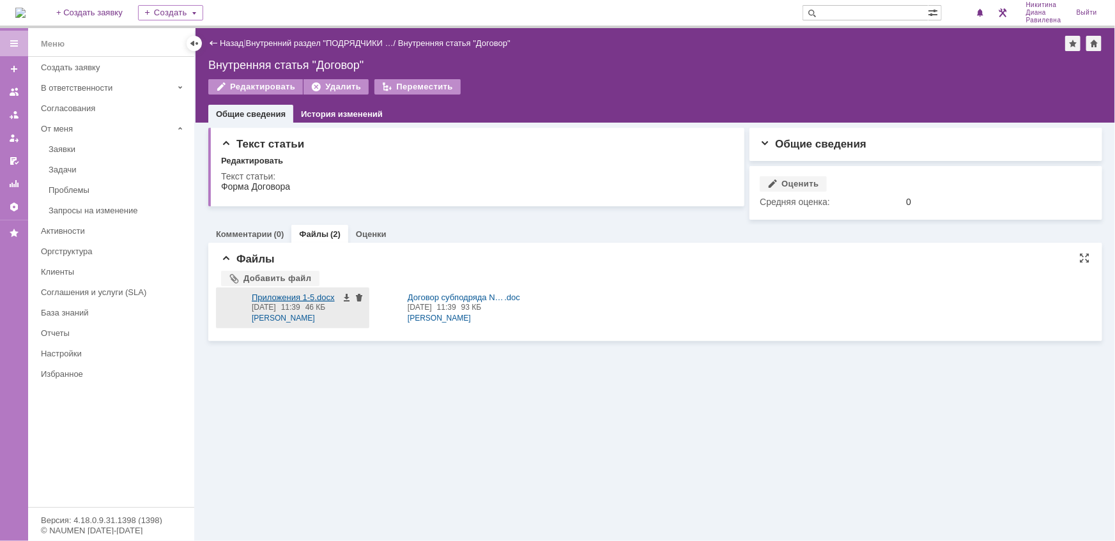
click at [238, 308] on div at bounding box center [234, 308] width 26 height 31
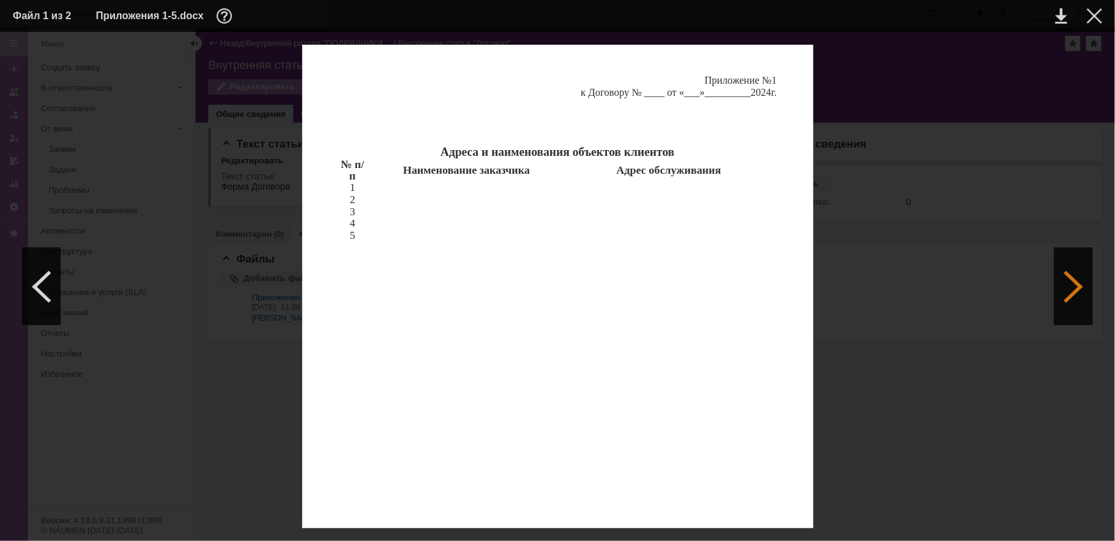
click at [1072, 291] on div at bounding box center [1074, 287] width 38 height 77
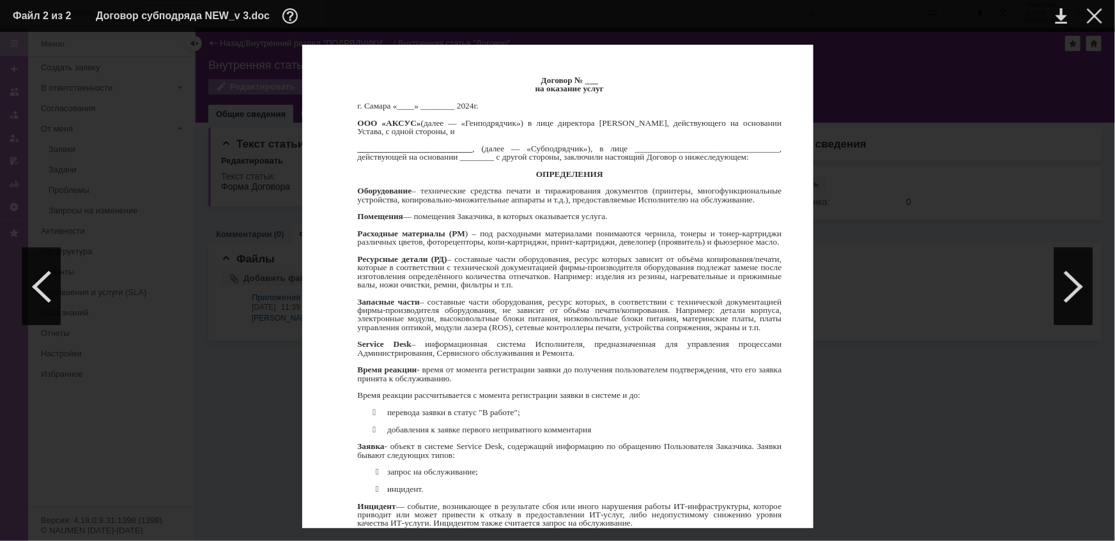
scroll to position [1510, 0]
click at [1096, 20] on div at bounding box center [1094, 15] width 15 height 15
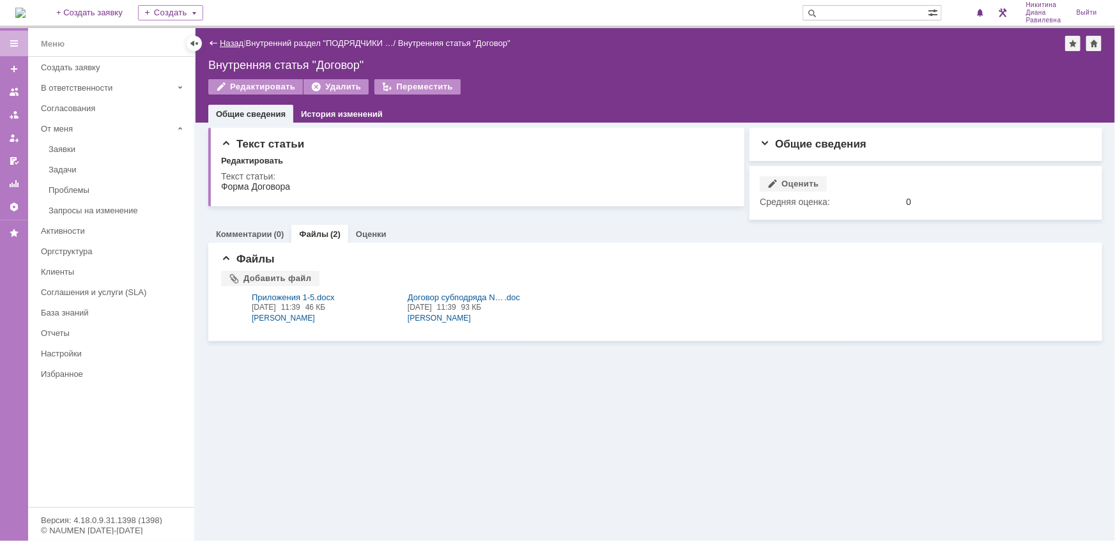
click at [222, 38] on link "Назад" at bounding box center [232, 43] width 24 height 10
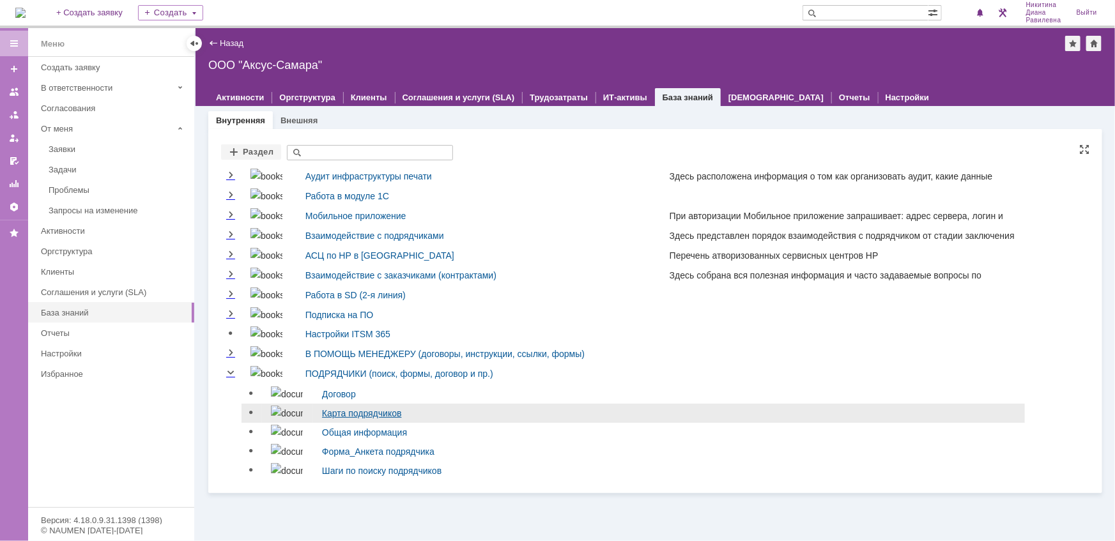
click at [365, 414] on link "Карта подрядчиков" at bounding box center [362, 413] width 80 height 10
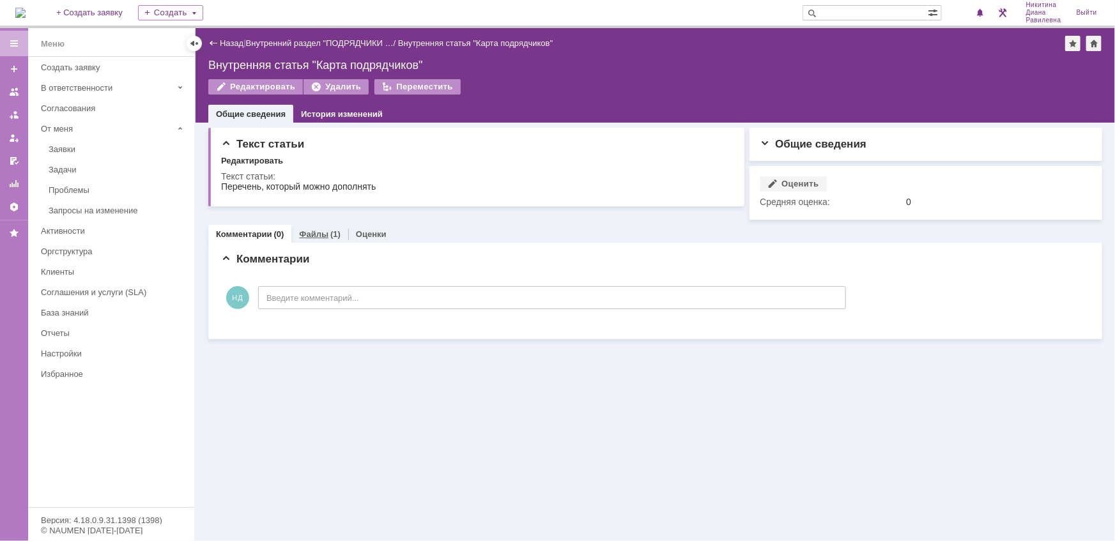
click at [321, 240] on div "Файлы (1)" at bounding box center [319, 234] width 57 height 19
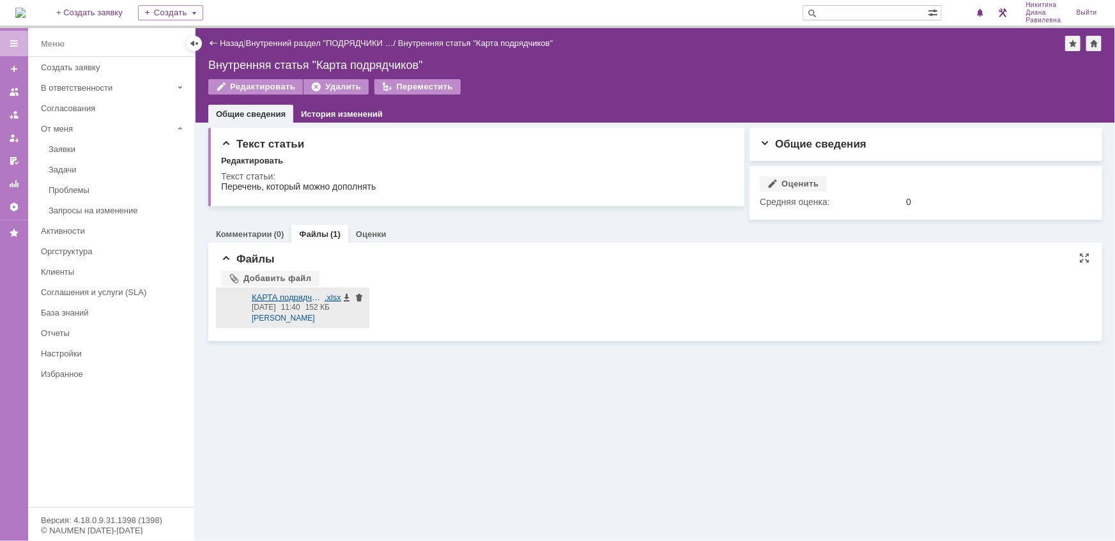
click at [237, 309] on div at bounding box center [234, 308] width 26 height 31
click at [227, 42] on link "Назад" at bounding box center [232, 43] width 24 height 10
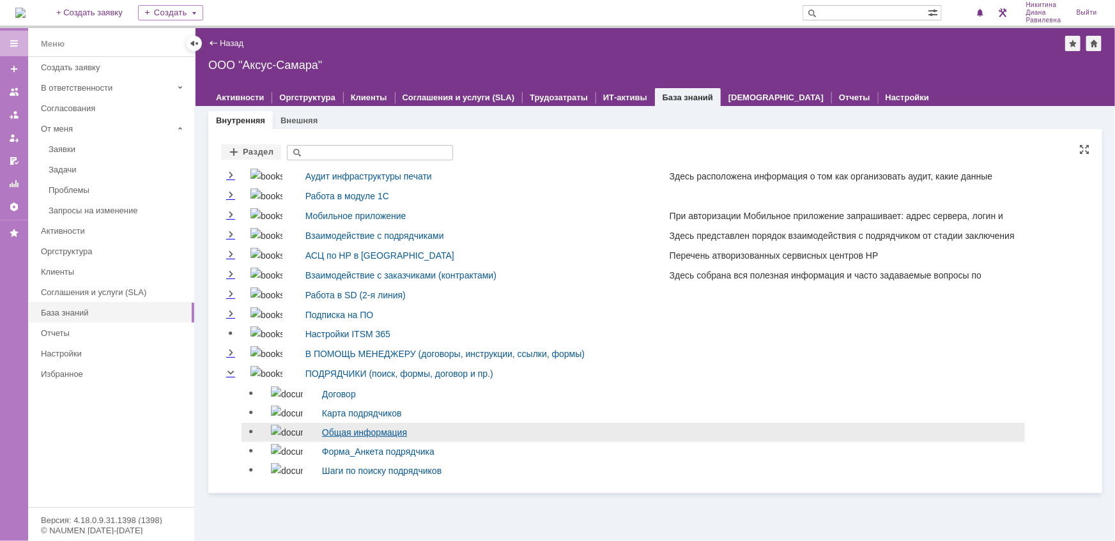
click at [352, 434] on link "Общая информация" at bounding box center [364, 433] width 85 height 10
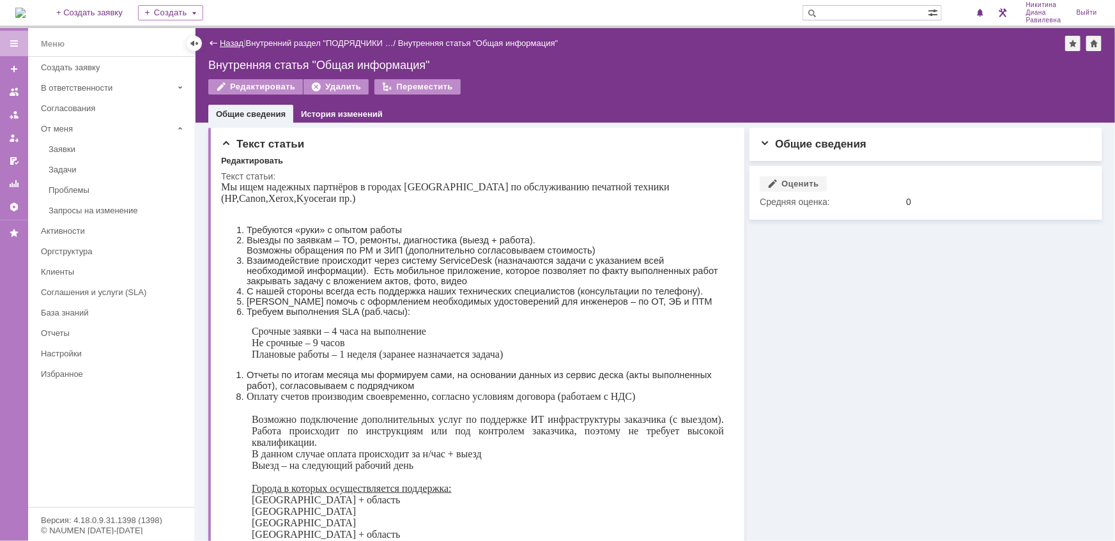
click at [226, 45] on link "Назад" at bounding box center [232, 43] width 24 height 10
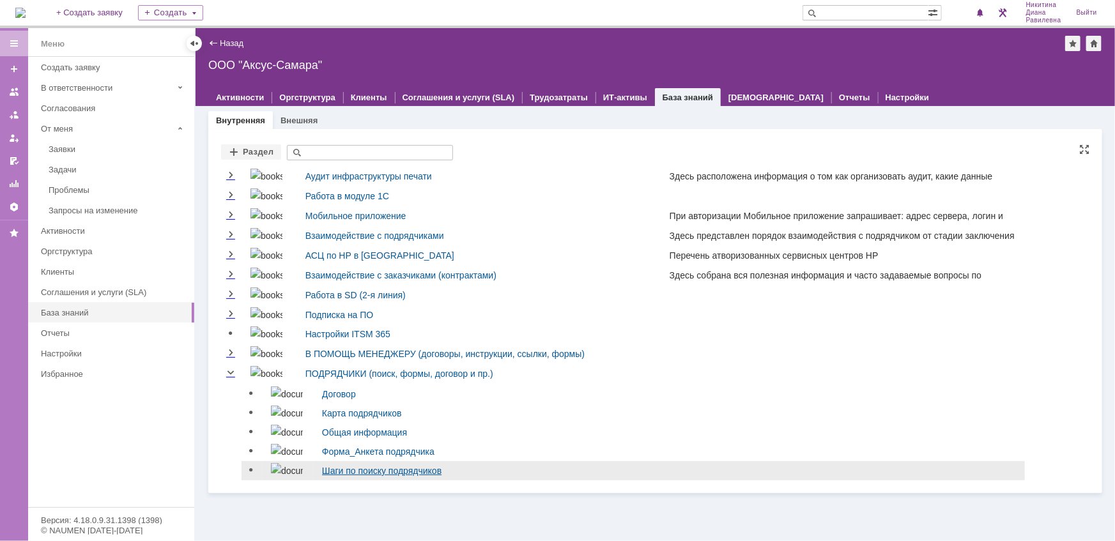
click at [392, 475] on link "Шаги по поиску подрядчиков" at bounding box center [382, 471] width 120 height 10
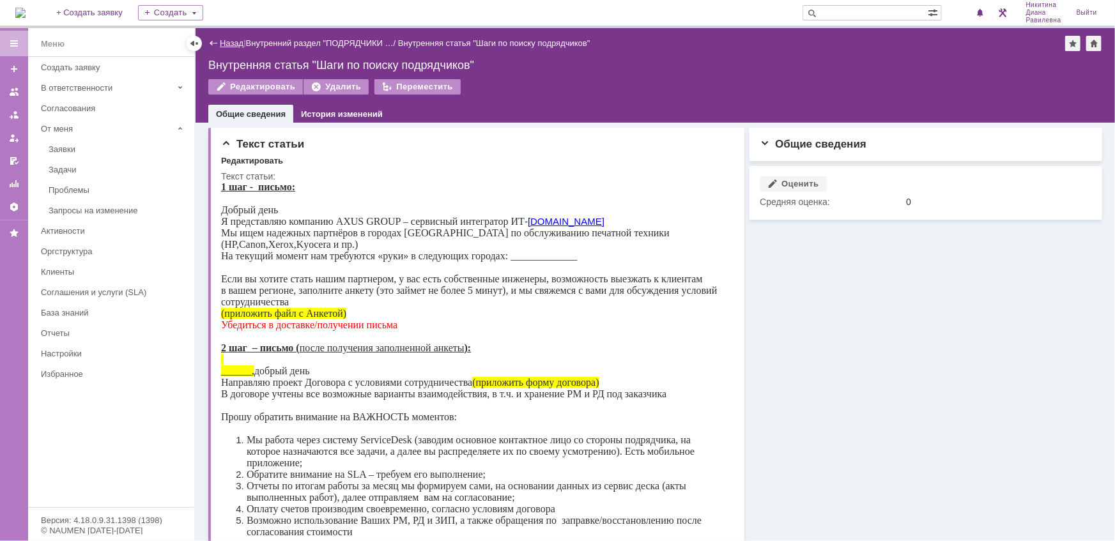
click at [229, 38] on link "Назад" at bounding box center [232, 43] width 24 height 10
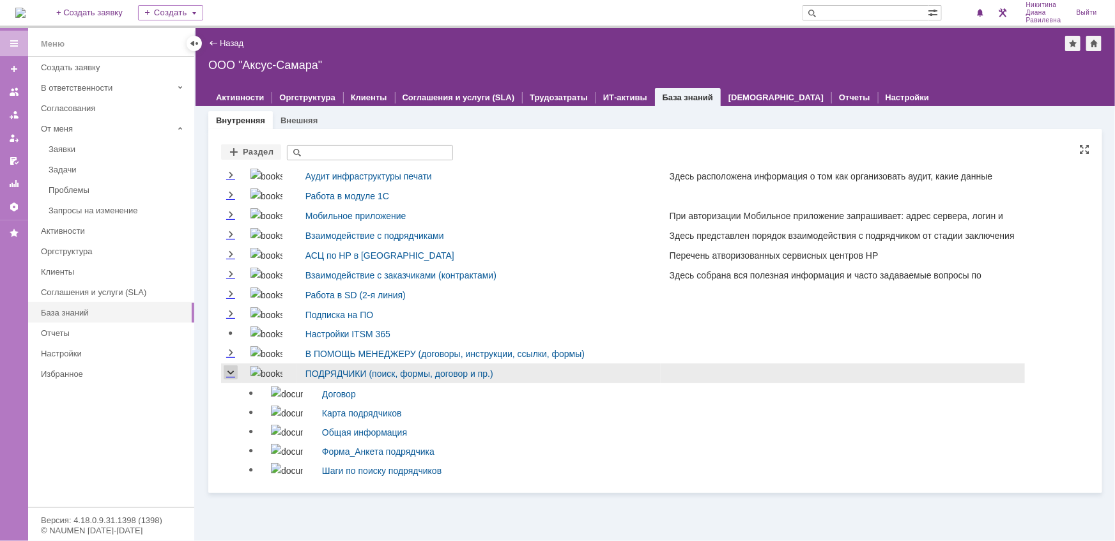
click at [233, 372] on link "Collapse" at bounding box center [231, 373] width 14 height 10
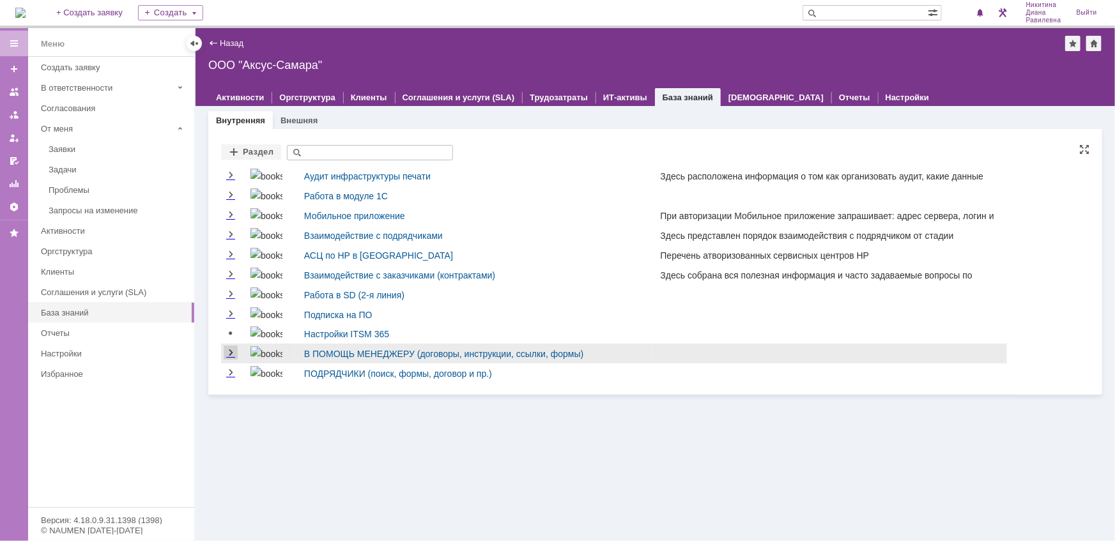
click at [237, 355] on link "Expand" at bounding box center [231, 353] width 14 height 10
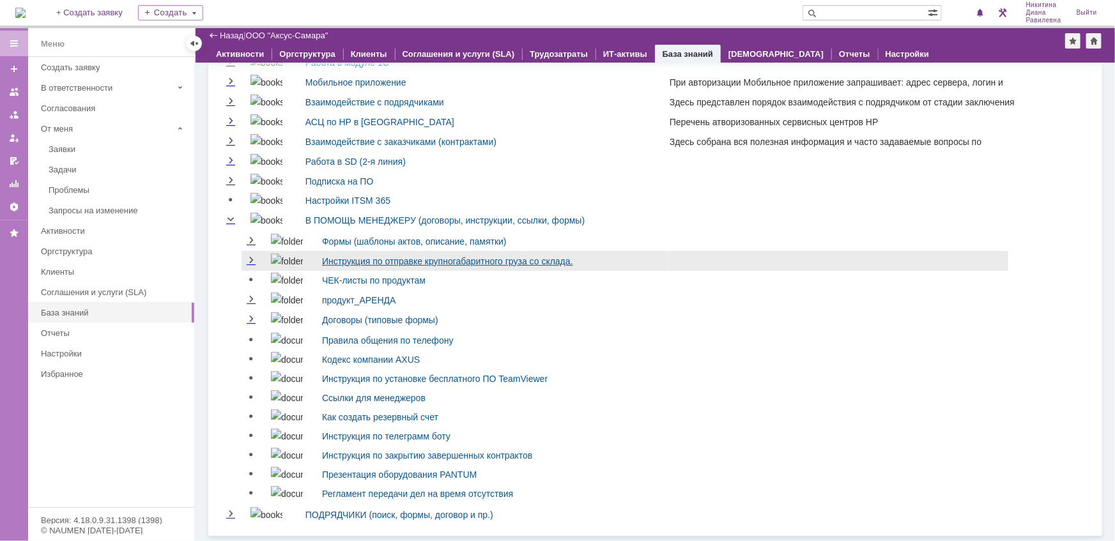
scroll to position [95, 0]
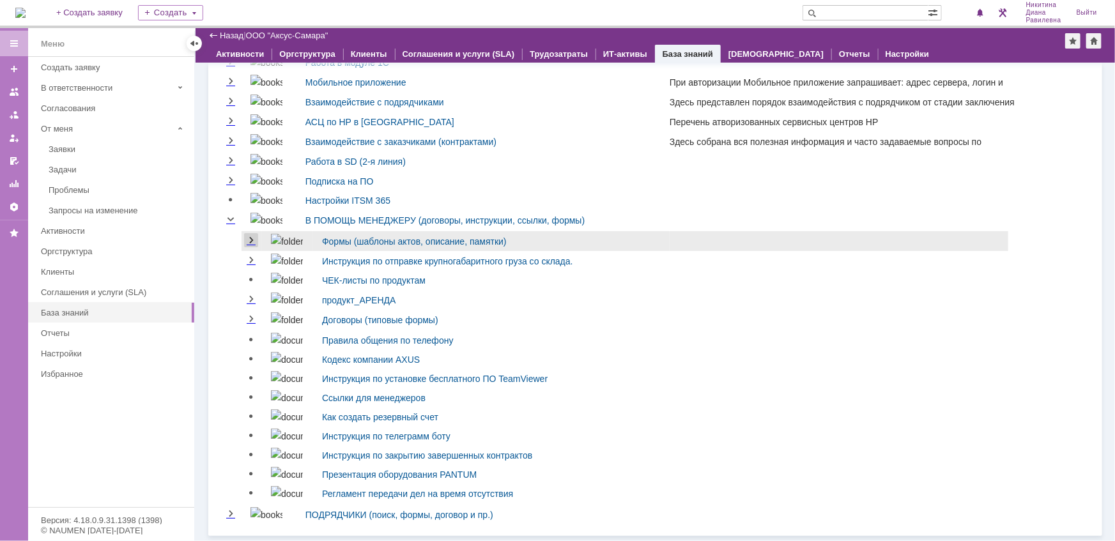
click at [246, 237] on link "Expand" at bounding box center [251, 241] width 14 height 10
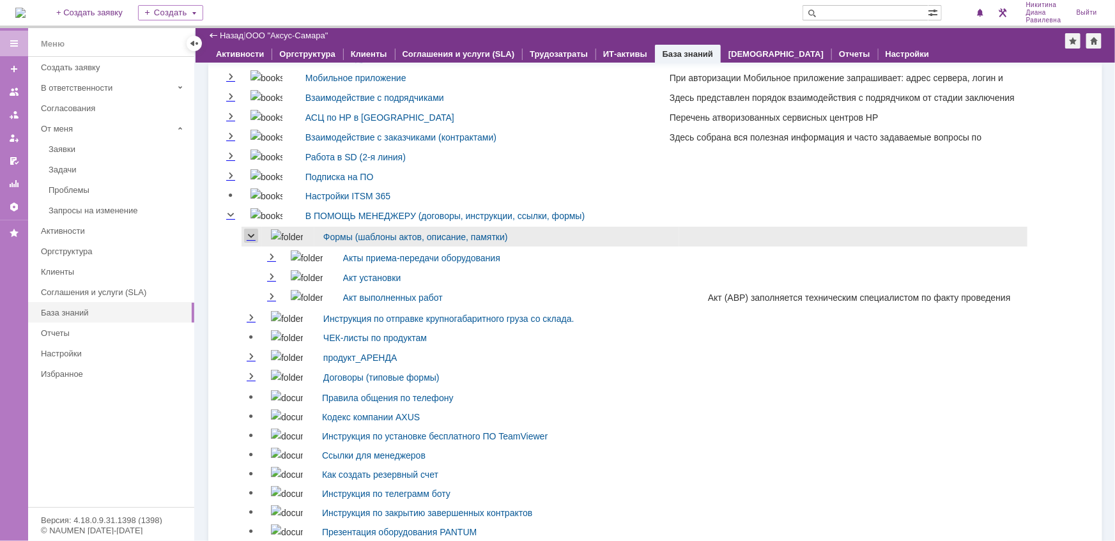
click at [247, 237] on link "Collapse" at bounding box center [251, 236] width 14 height 10
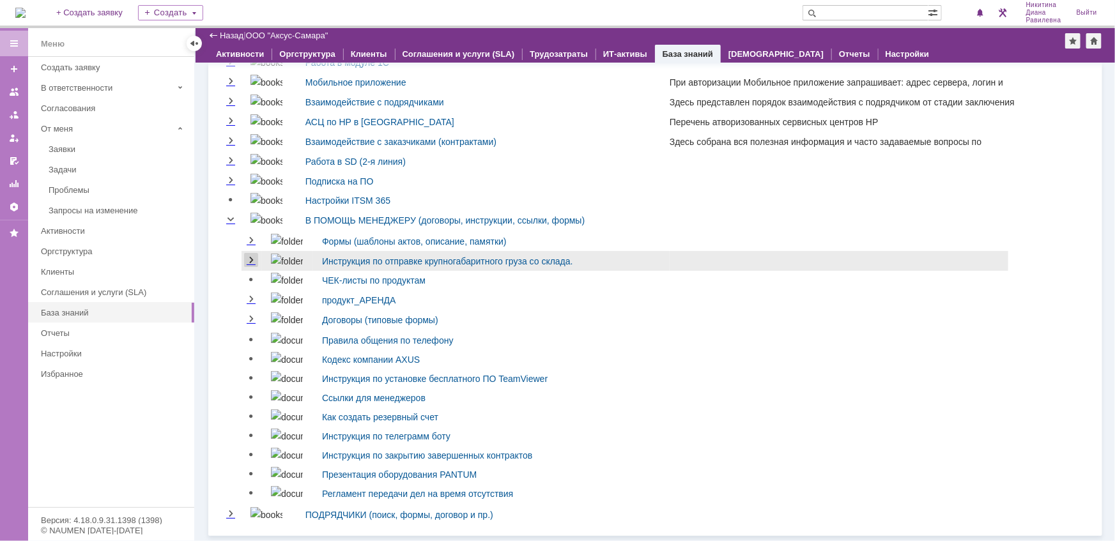
click at [251, 256] on link "Expand" at bounding box center [251, 261] width 14 height 10
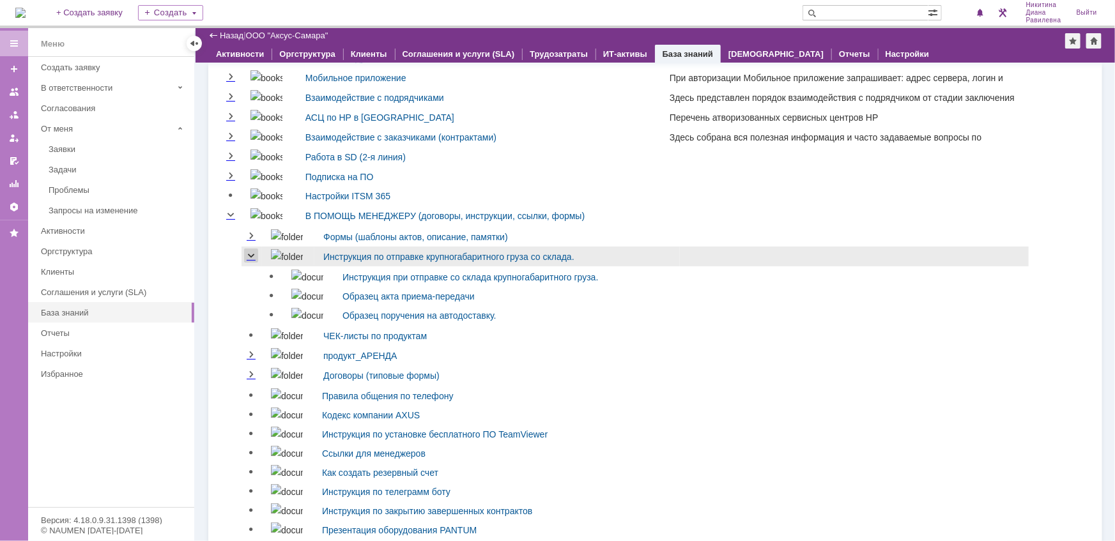
click at [251, 254] on link "Collapse" at bounding box center [251, 256] width 14 height 10
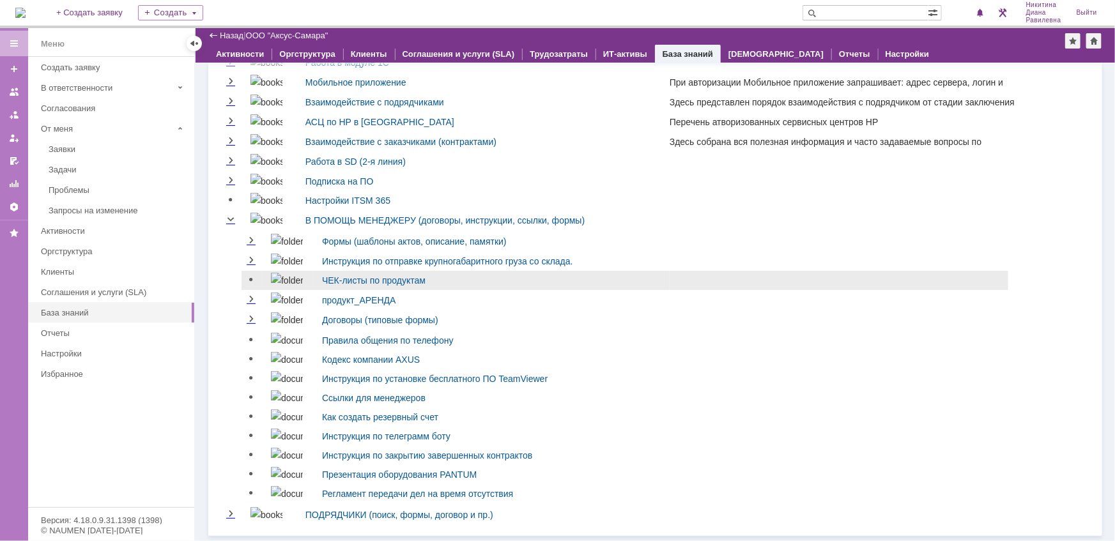
click at [256, 278] on link at bounding box center [251, 279] width 15 height 15
click at [371, 277] on link "ЧЕК-листы по продуктам" at bounding box center [374, 281] width 104 height 10
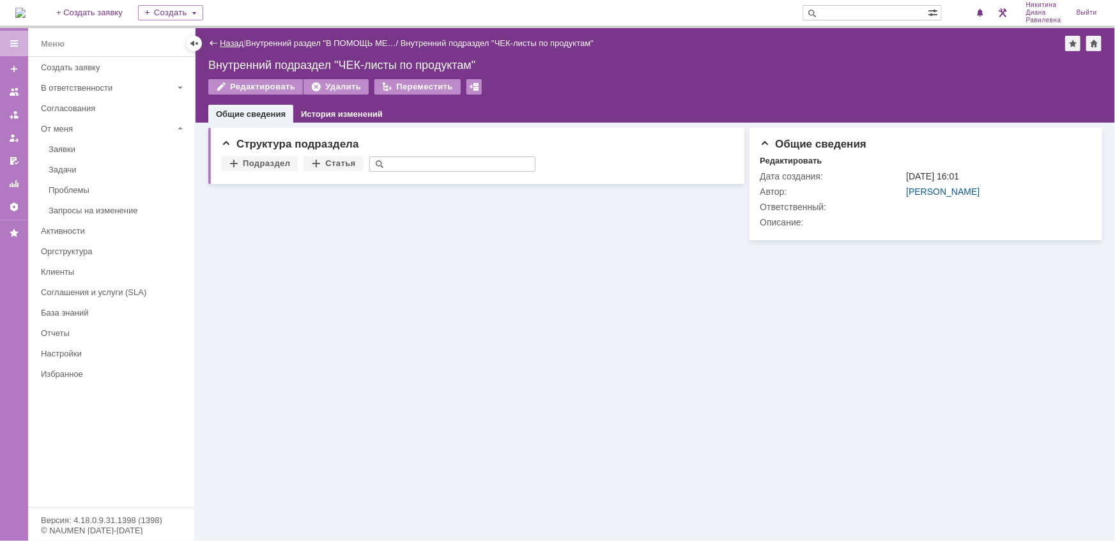
click at [229, 43] on link "Назад" at bounding box center [232, 43] width 24 height 10
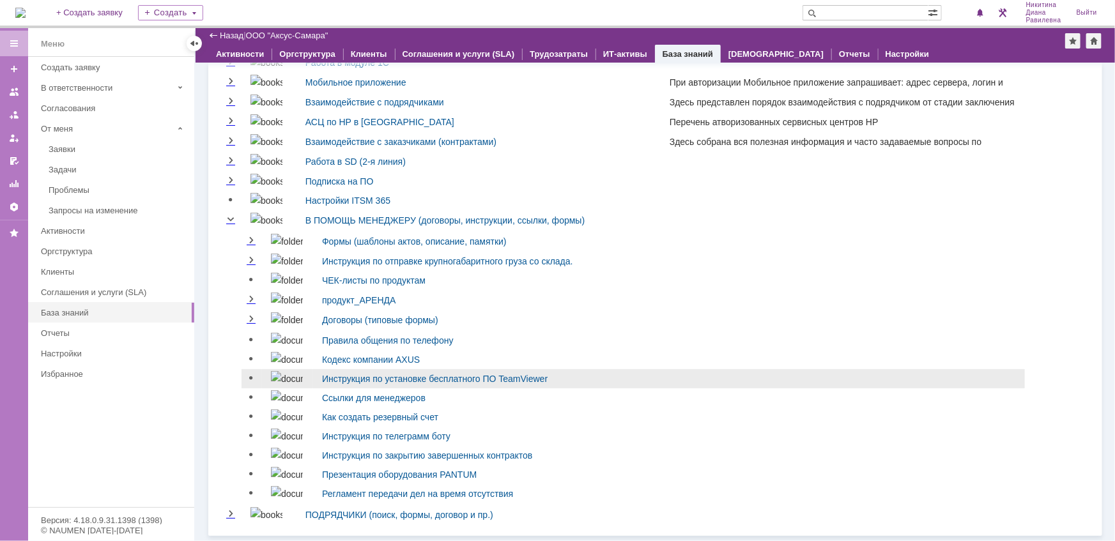
scroll to position [95, 0]
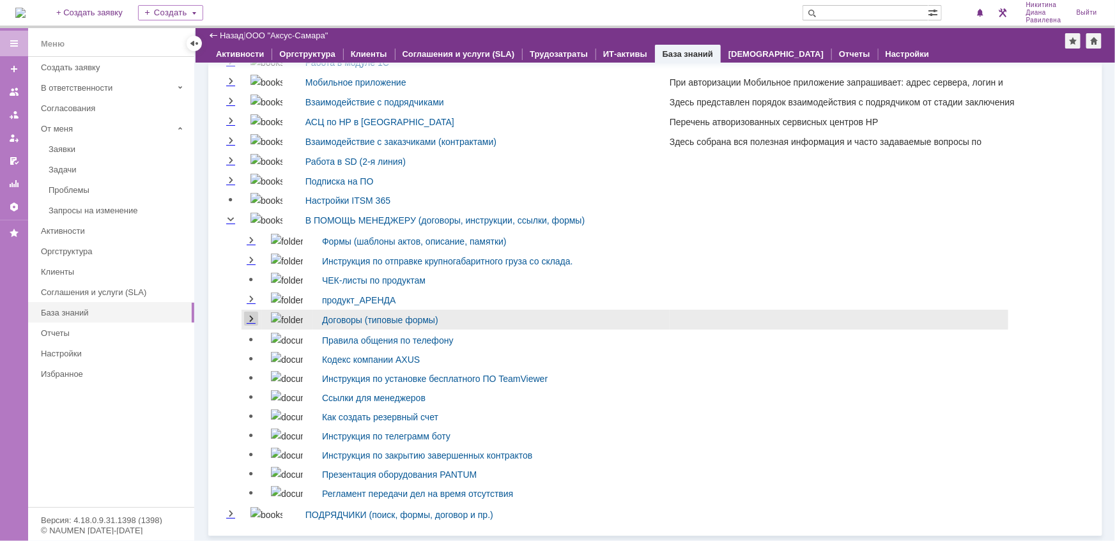
click at [254, 314] on link "Expand" at bounding box center [251, 319] width 14 height 10
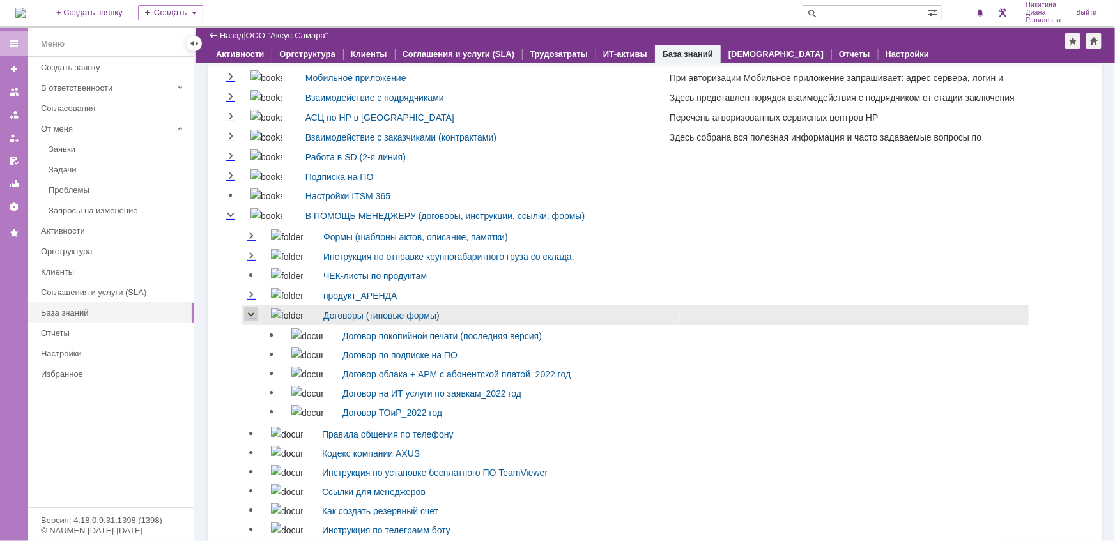
click at [254, 314] on link "Collapse" at bounding box center [251, 315] width 14 height 10
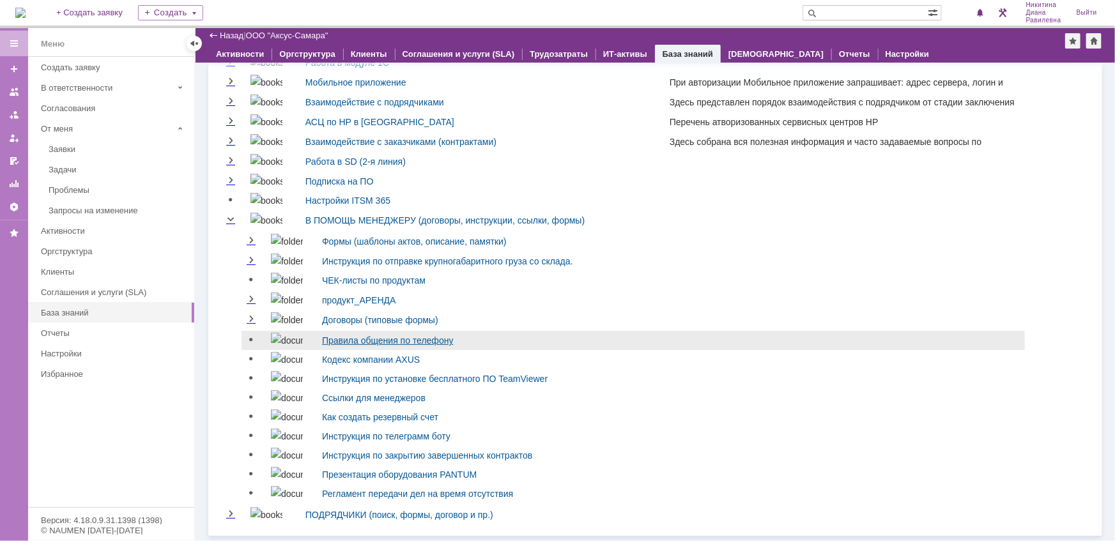
click at [352, 340] on link "Правила общения по телефону" at bounding box center [388, 341] width 132 height 10
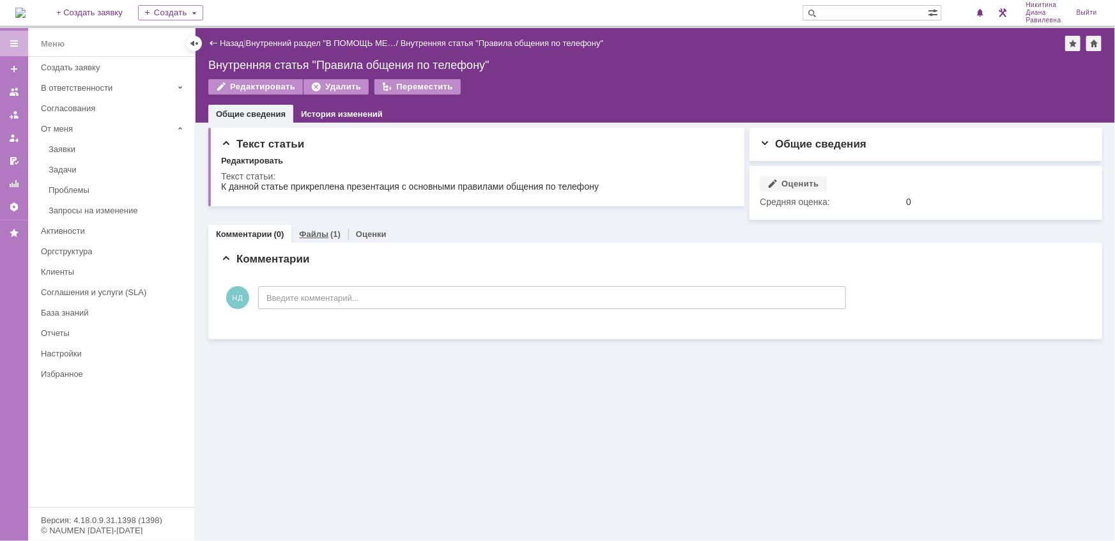
click at [319, 235] on link "Файлы" at bounding box center [313, 234] width 29 height 10
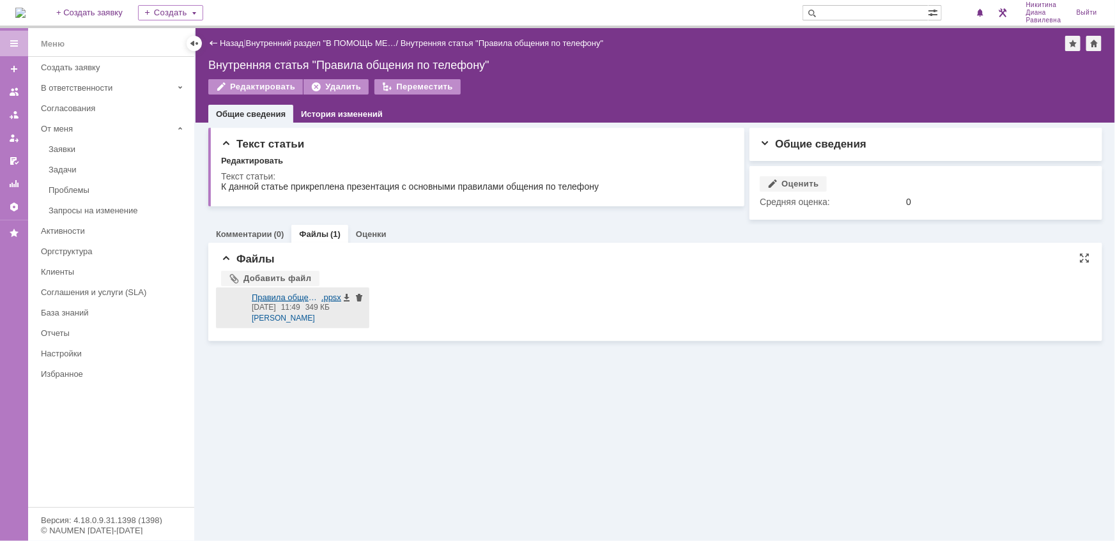
click at [231, 307] on div at bounding box center [234, 308] width 26 height 31
click at [217, 40] on div "Назад" at bounding box center [225, 43] width 35 height 10
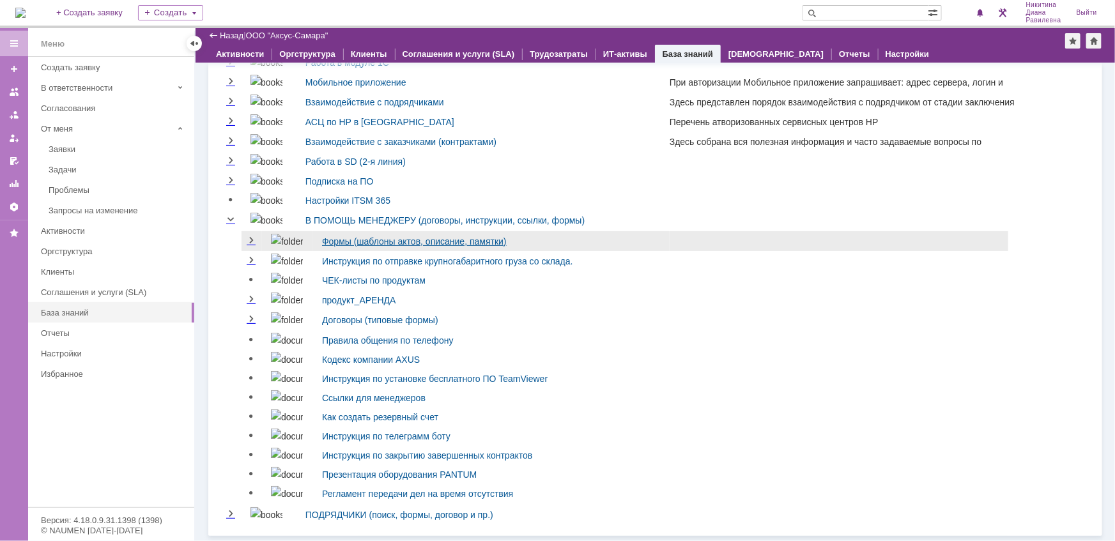
scroll to position [95, 0]
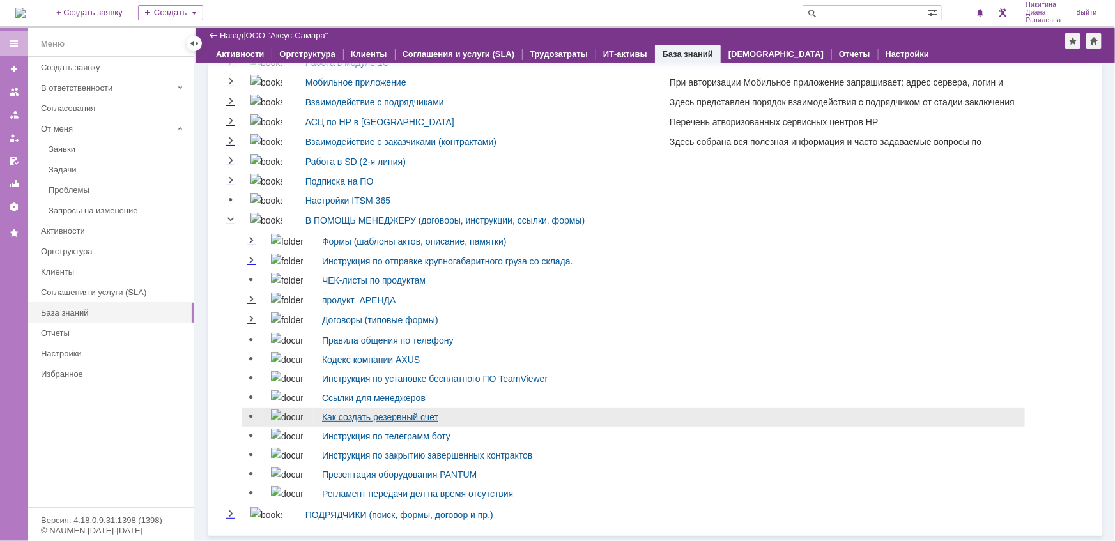
click at [357, 413] on link "Как создать резервный счет" at bounding box center [380, 417] width 116 height 10
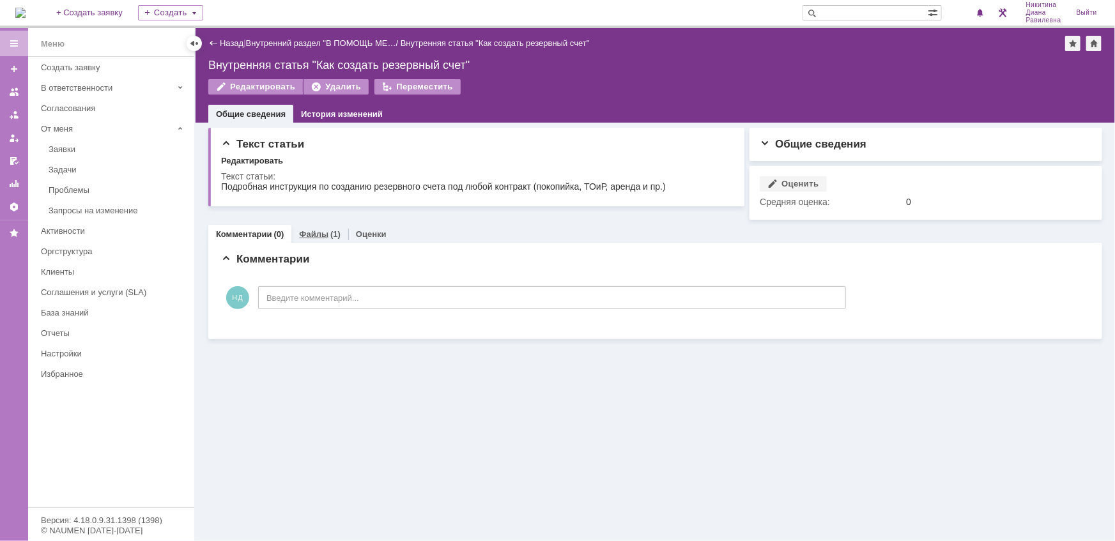
click at [308, 231] on link "Файлы" at bounding box center [313, 234] width 29 height 10
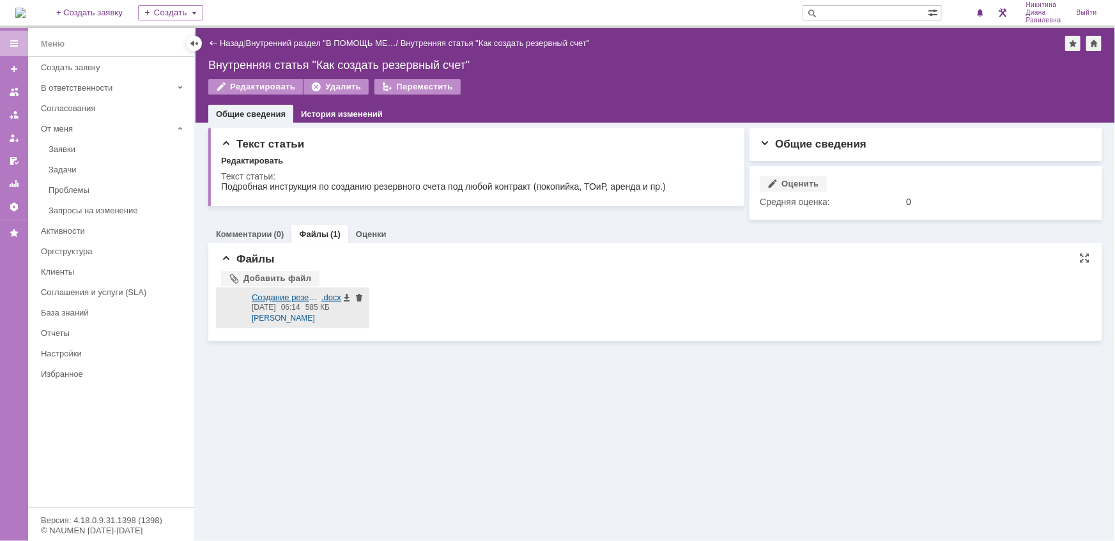
click at [235, 304] on div at bounding box center [234, 308] width 26 height 31
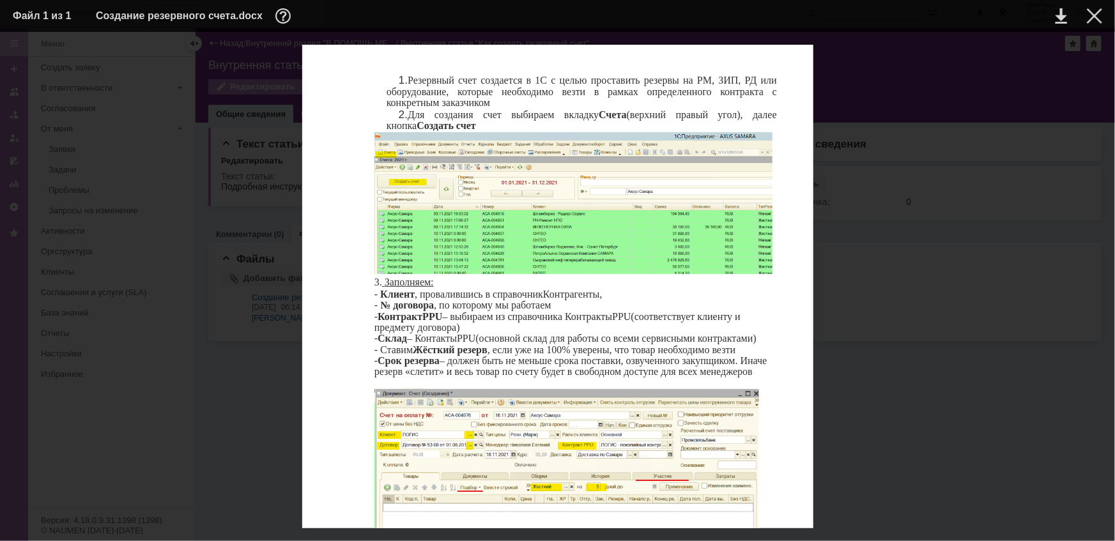
scroll to position [185, 0]
click at [1101, 20] on div at bounding box center [1094, 15] width 15 height 15
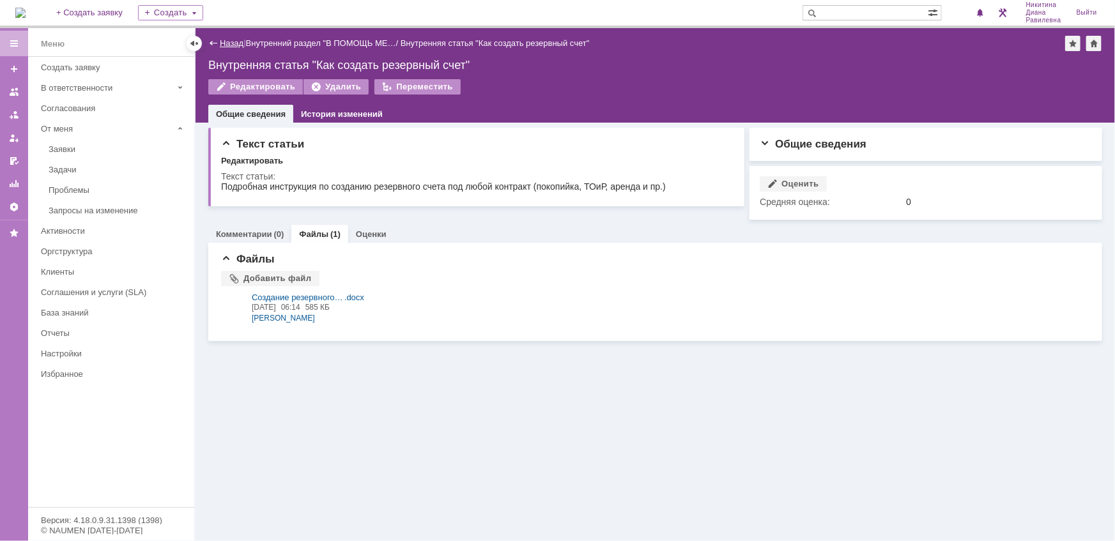
click at [221, 43] on link "Назад" at bounding box center [232, 43] width 24 height 10
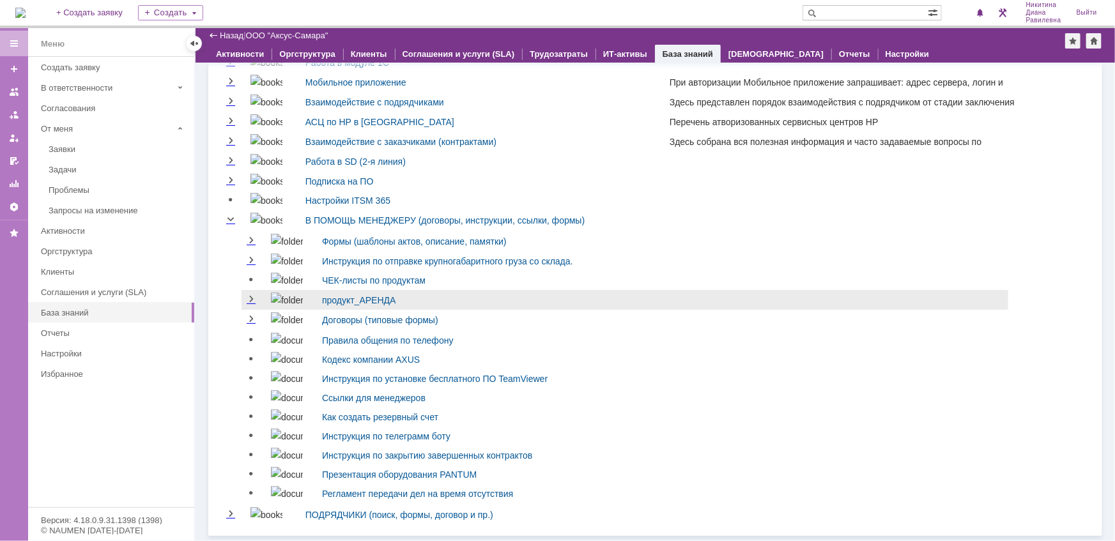
scroll to position [95, 0]
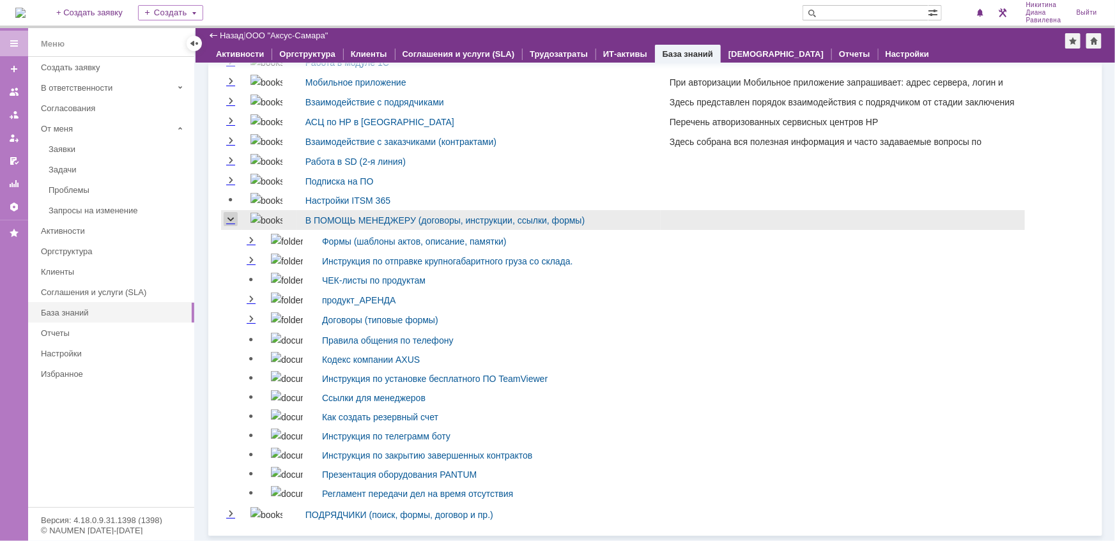
click at [231, 215] on link "Collapse" at bounding box center [231, 220] width 14 height 10
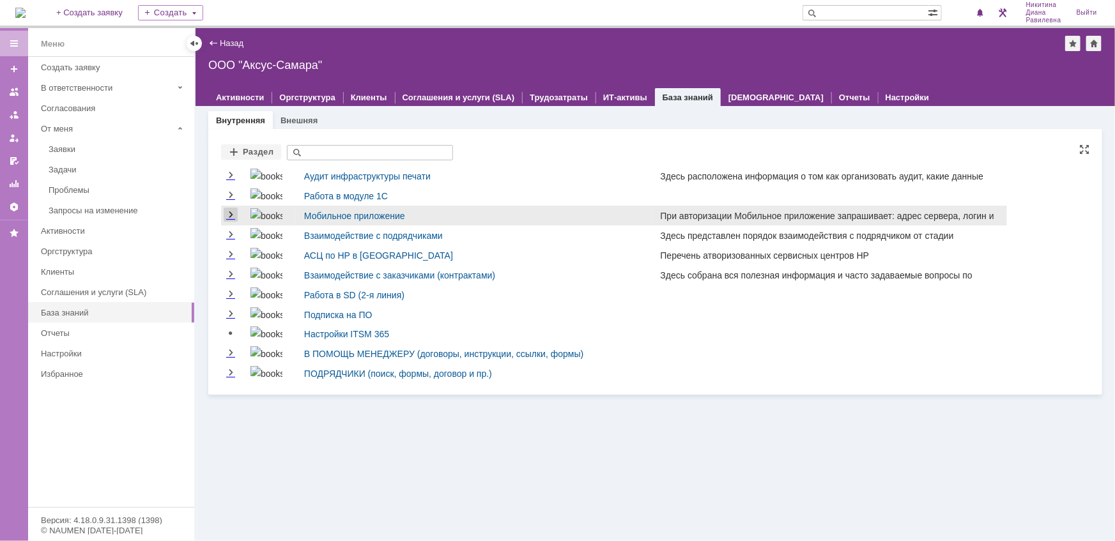
scroll to position [0, 0]
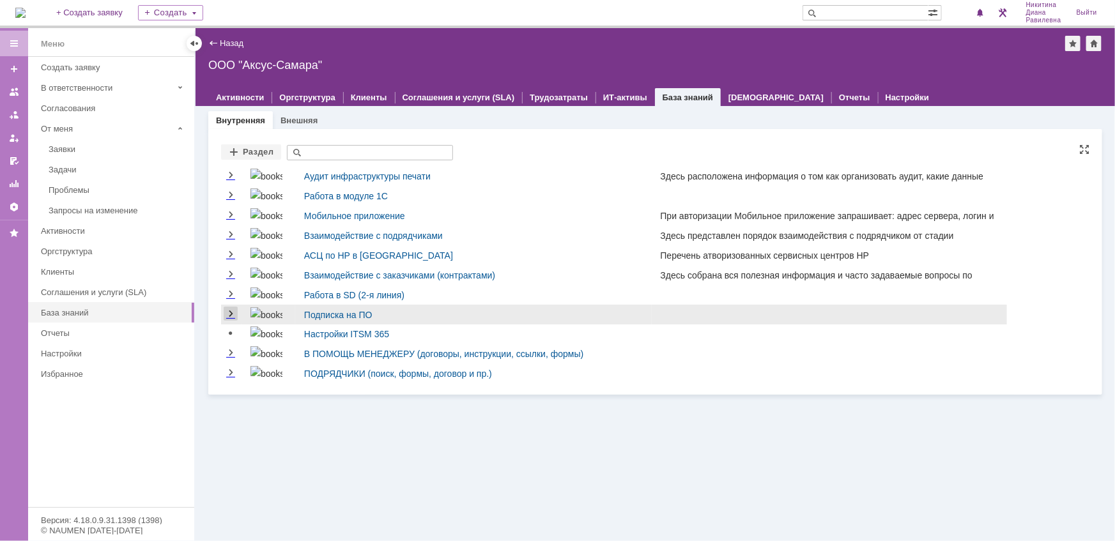
click at [231, 313] on link "Expand" at bounding box center [231, 314] width 14 height 10
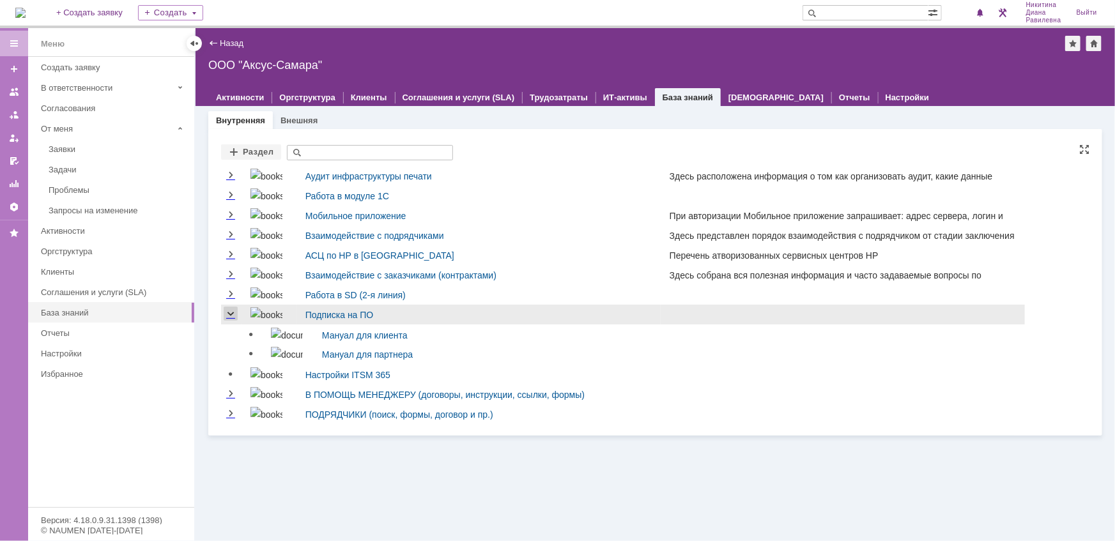
click at [231, 313] on link "Collapse" at bounding box center [231, 314] width 14 height 10
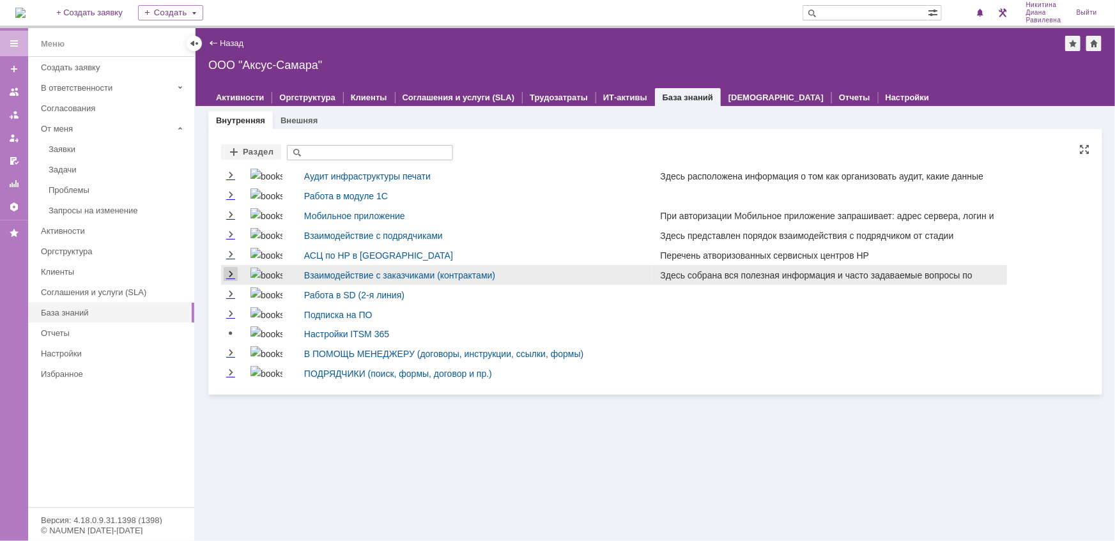
click at [234, 275] on link "Expand" at bounding box center [231, 275] width 14 height 10
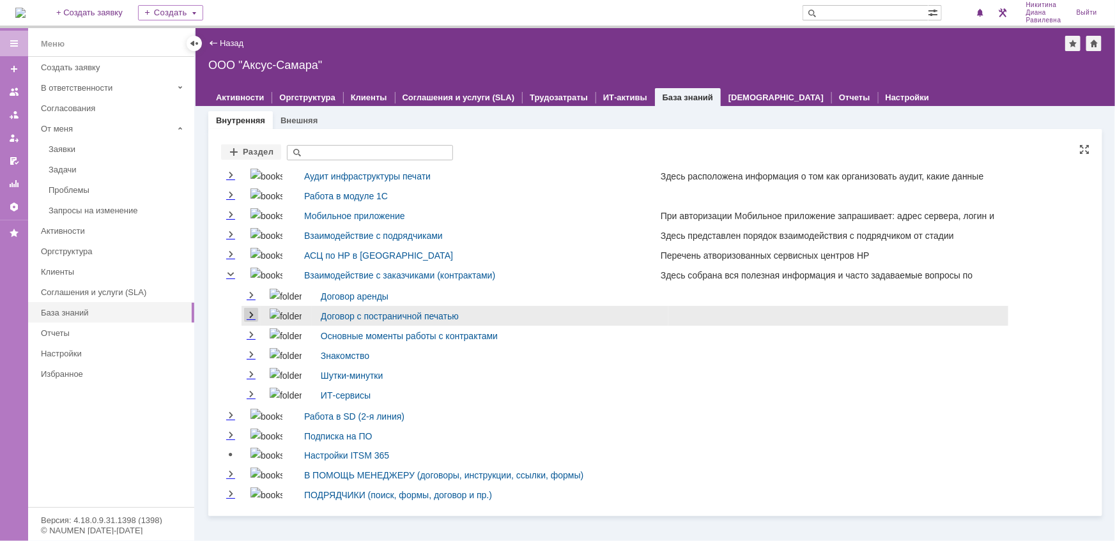
click at [256, 313] on link "Expand" at bounding box center [251, 316] width 14 height 10
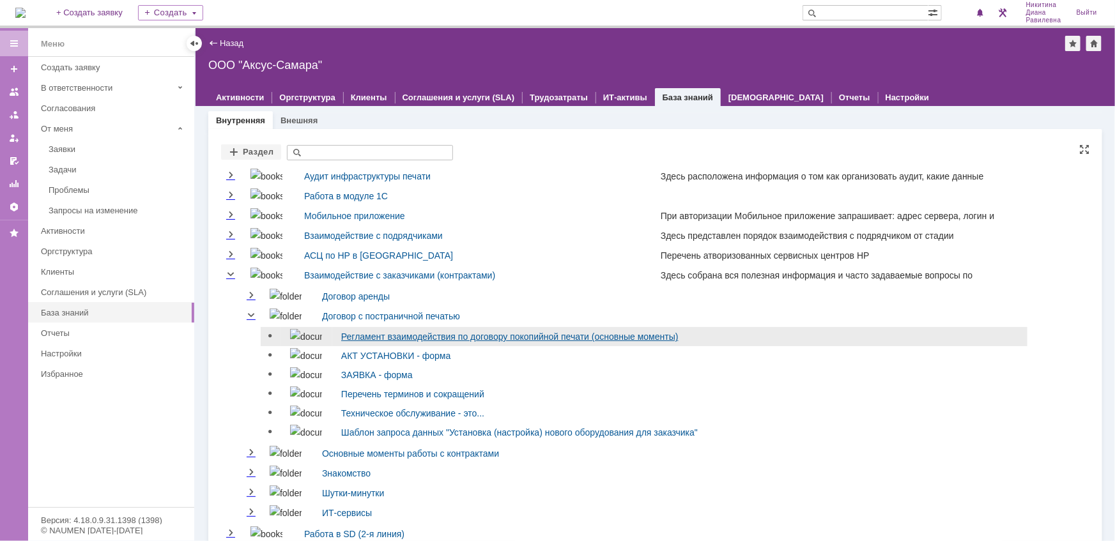
click at [506, 338] on link "Регламент взаимодействия по договору покопийной печати (основные моменты)" at bounding box center [510, 337] width 338 height 10
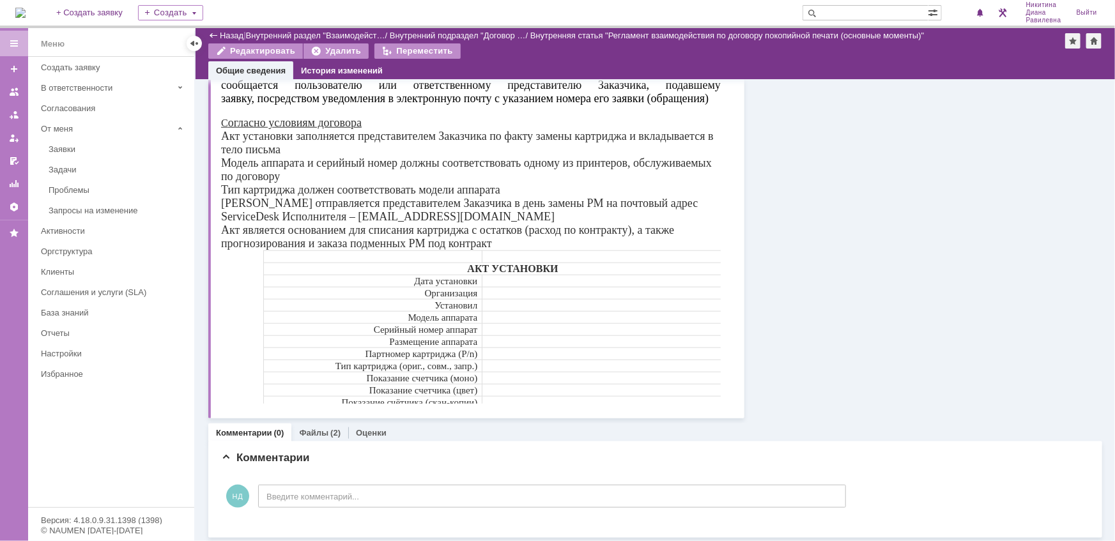
scroll to position [566, 0]
click at [226, 31] on link "Назад" at bounding box center [232, 36] width 24 height 10
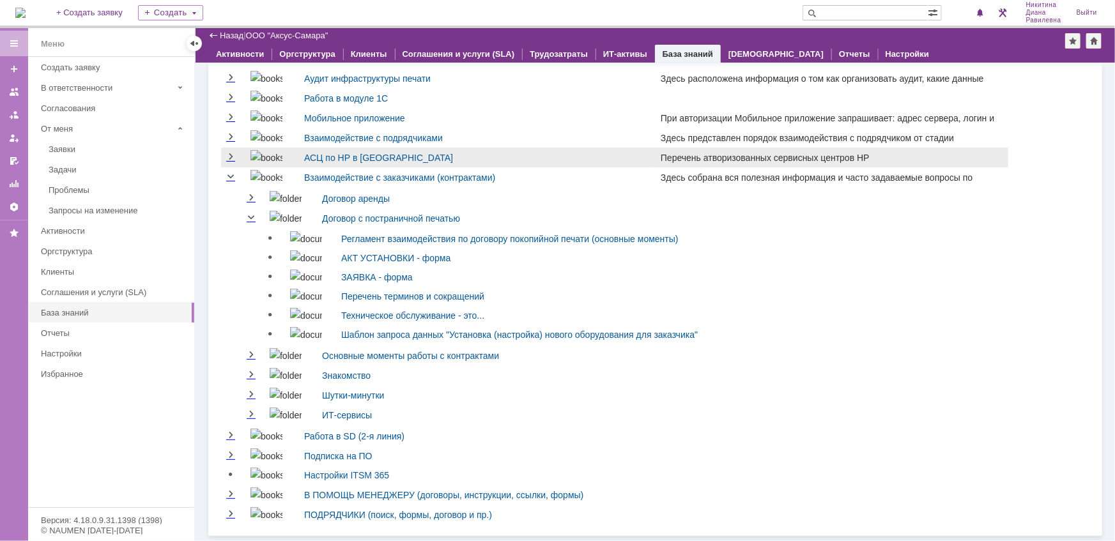
scroll to position [57, 0]
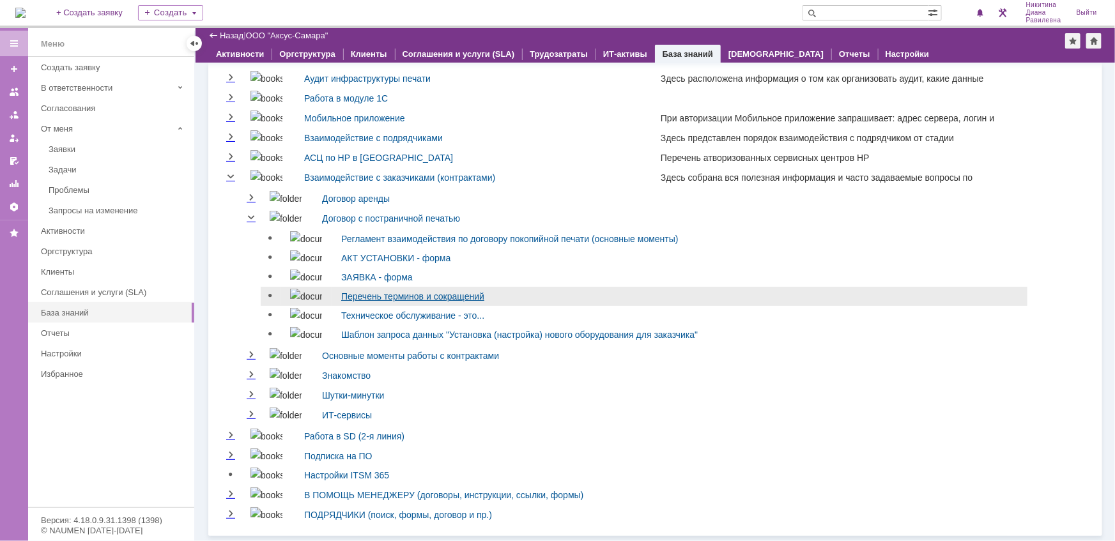
click at [406, 291] on link "Перечень терминов и сокращений" at bounding box center [412, 296] width 143 height 10
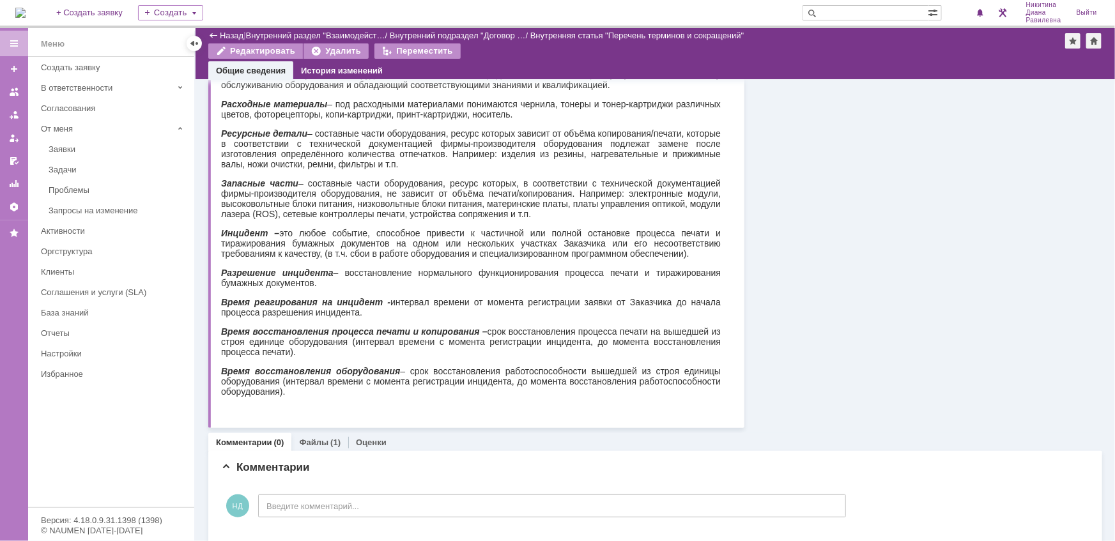
scroll to position [207, 0]
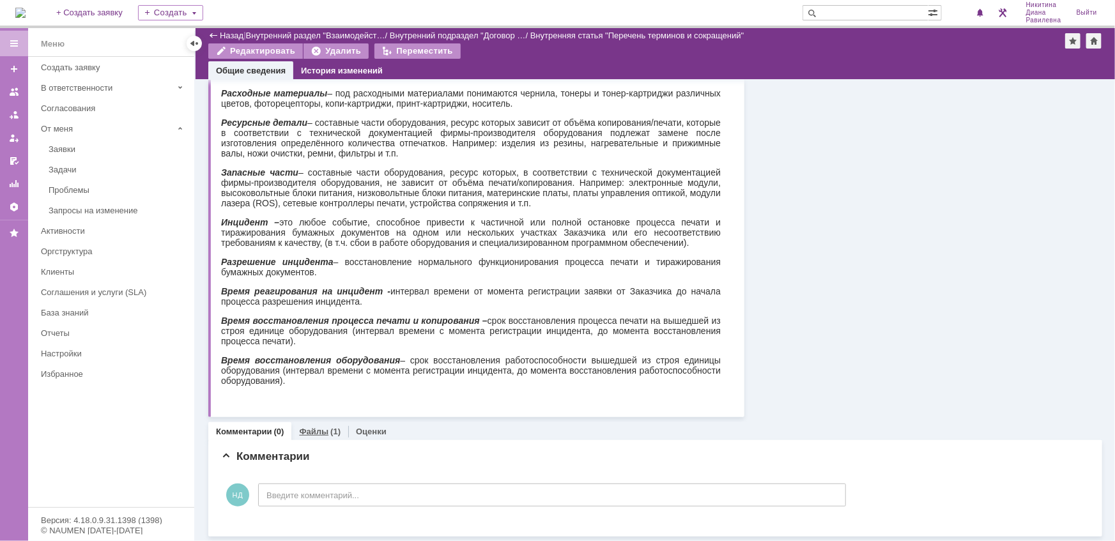
click at [314, 437] on div "Файлы (1)" at bounding box center [319, 432] width 57 height 19
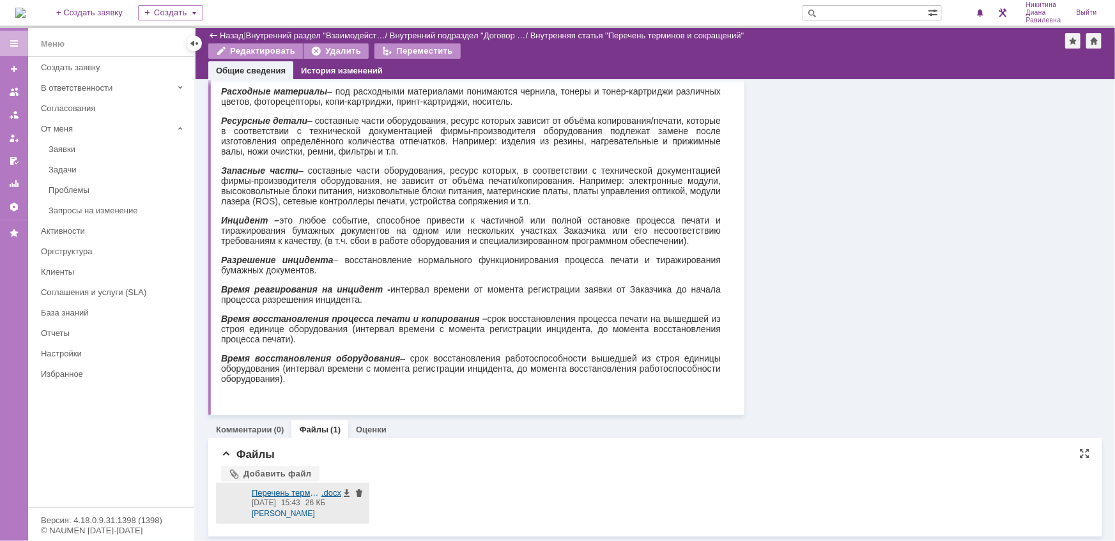
click at [235, 505] on div at bounding box center [234, 503] width 26 height 31
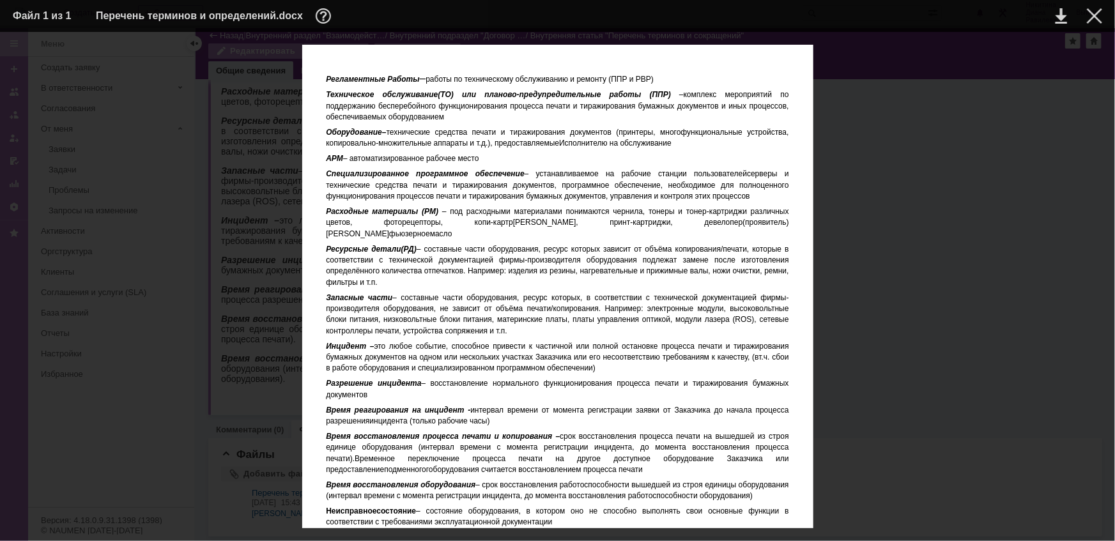
scroll to position [523, 0]
click at [1093, 18] on div at bounding box center [1094, 15] width 15 height 15
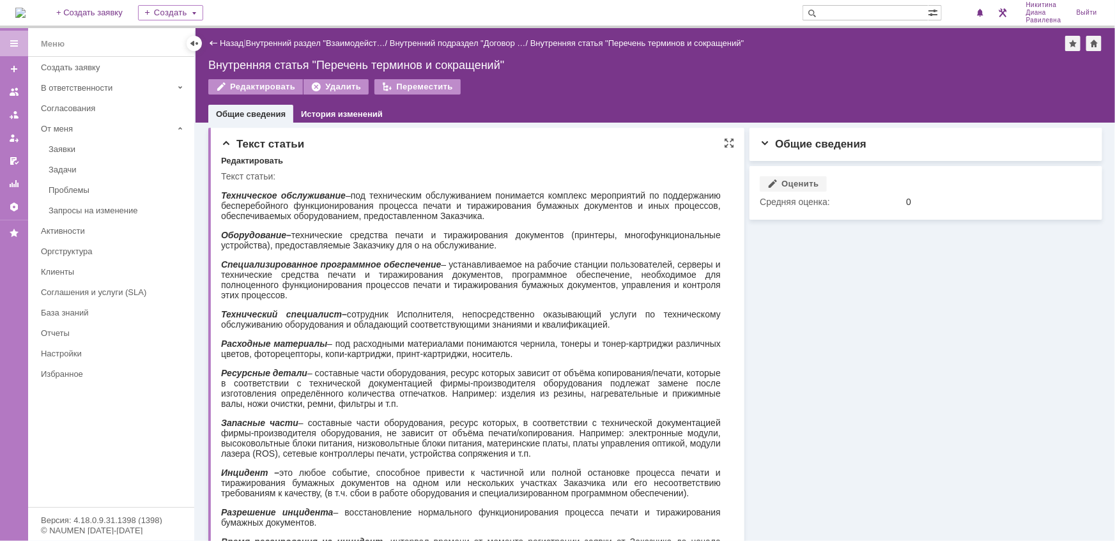
scroll to position [0, 0]
click at [228, 41] on link "Назад" at bounding box center [232, 43] width 24 height 10
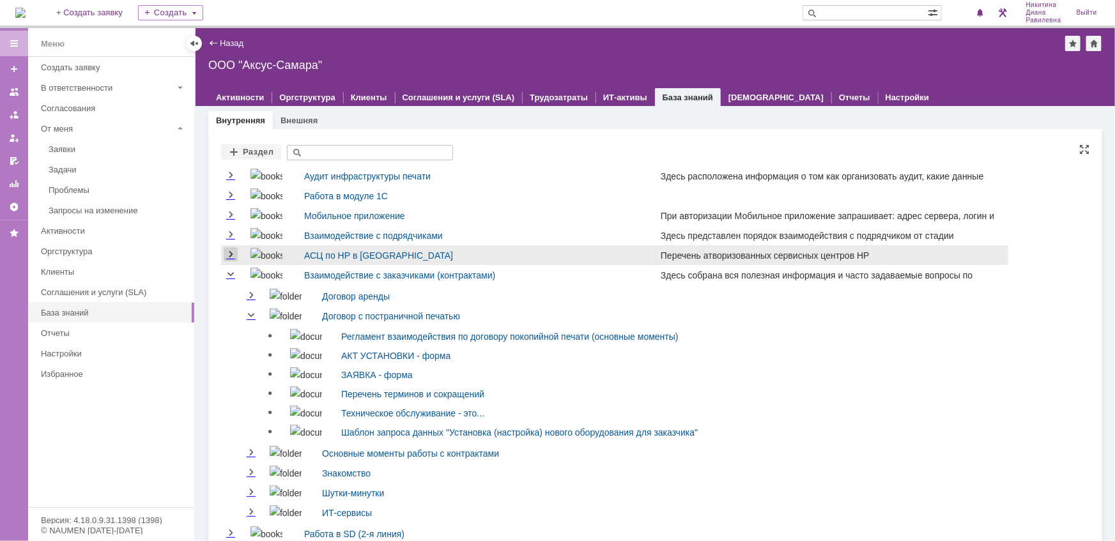
click at [230, 251] on link "Expand" at bounding box center [231, 255] width 14 height 10
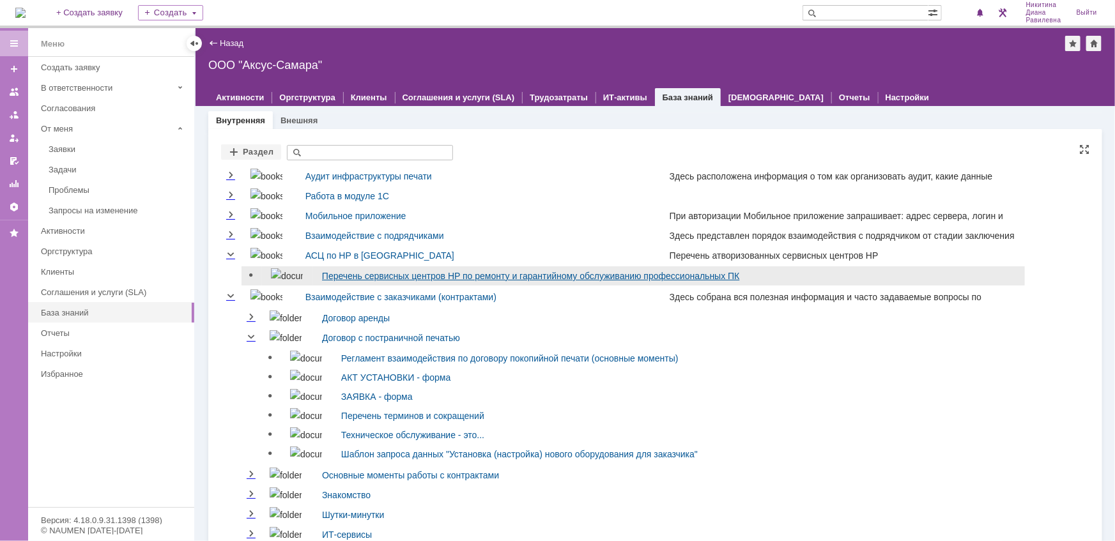
click at [357, 273] on link "Перечень сервисных центров HP по ремонту и гарантийному обслуживанию профессион…" at bounding box center [531, 276] width 418 height 10
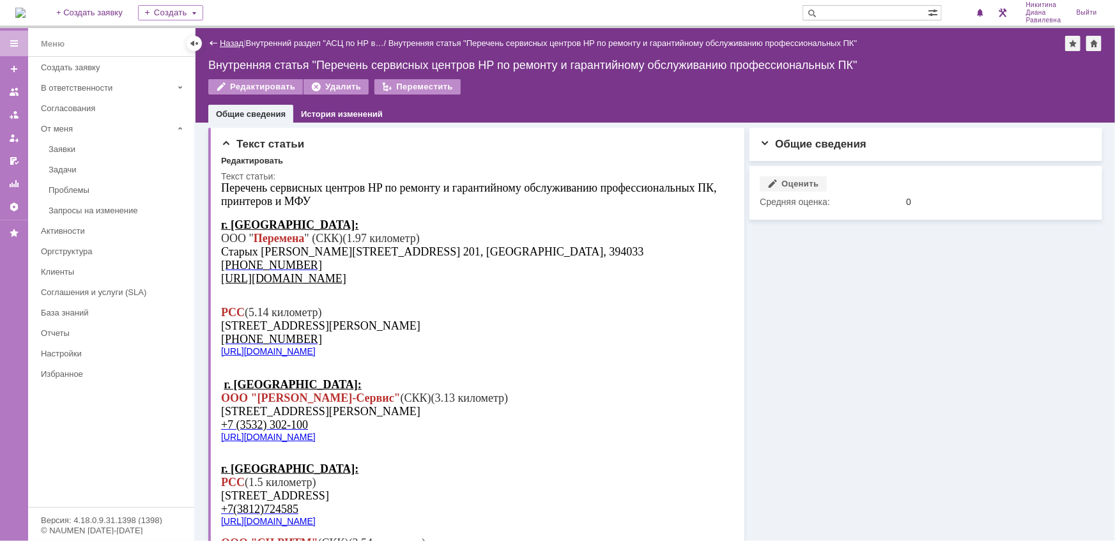
click at [223, 45] on link "Назад" at bounding box center [232, 43] width 24 height 10
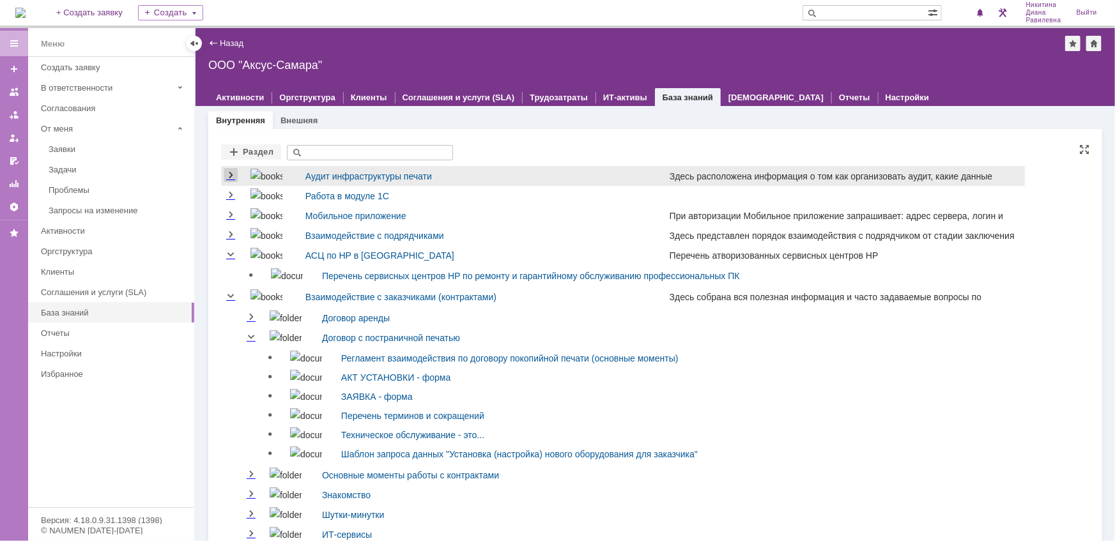
click at [235, 179] on link "Expand" at bounding box center [231, 176] width 14 height 10
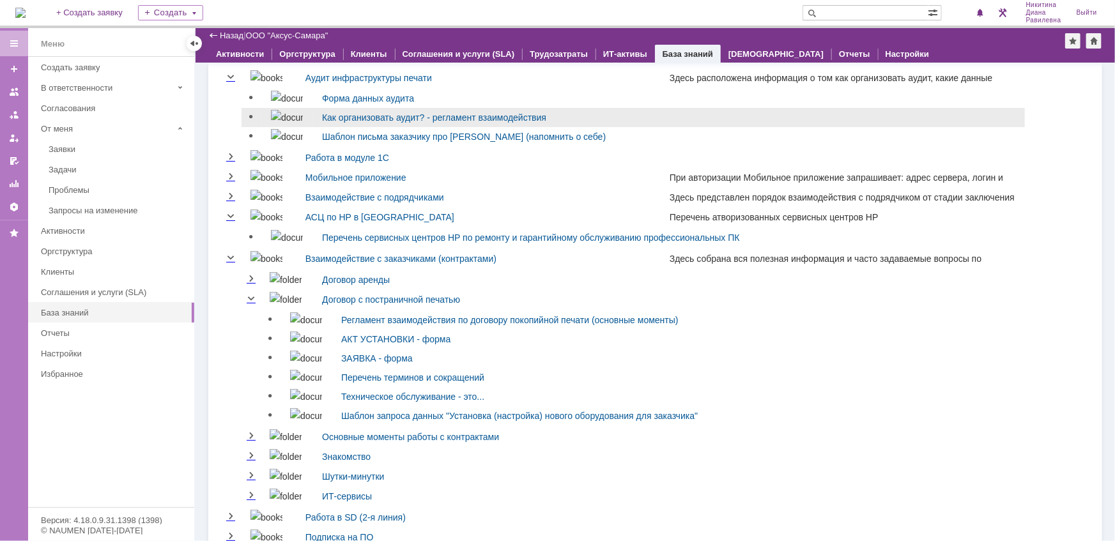
scroll to position [116, 0]
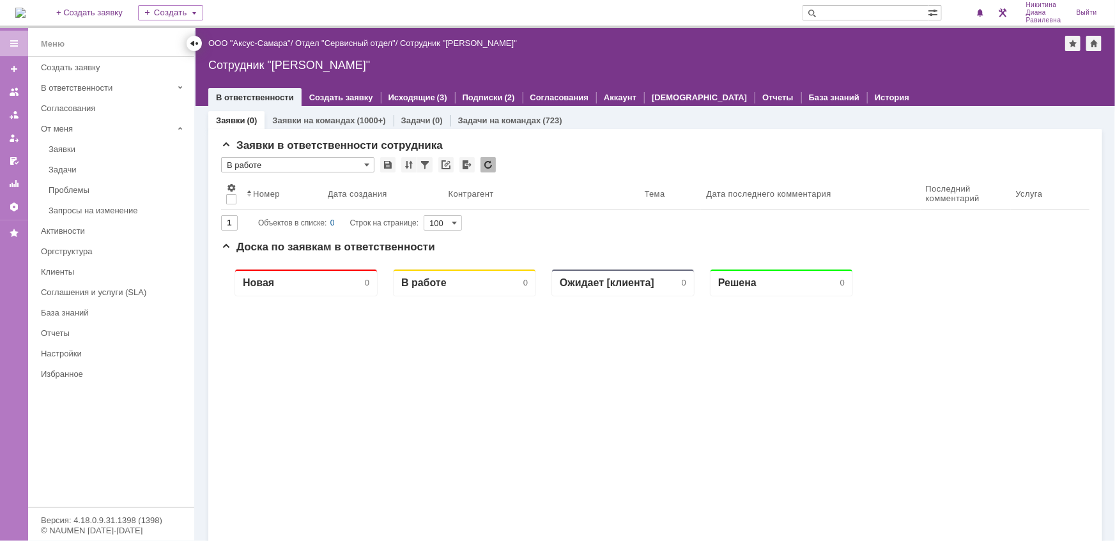
click at [198, 45] on div at bounding box center [194, 43] width 10 height 10
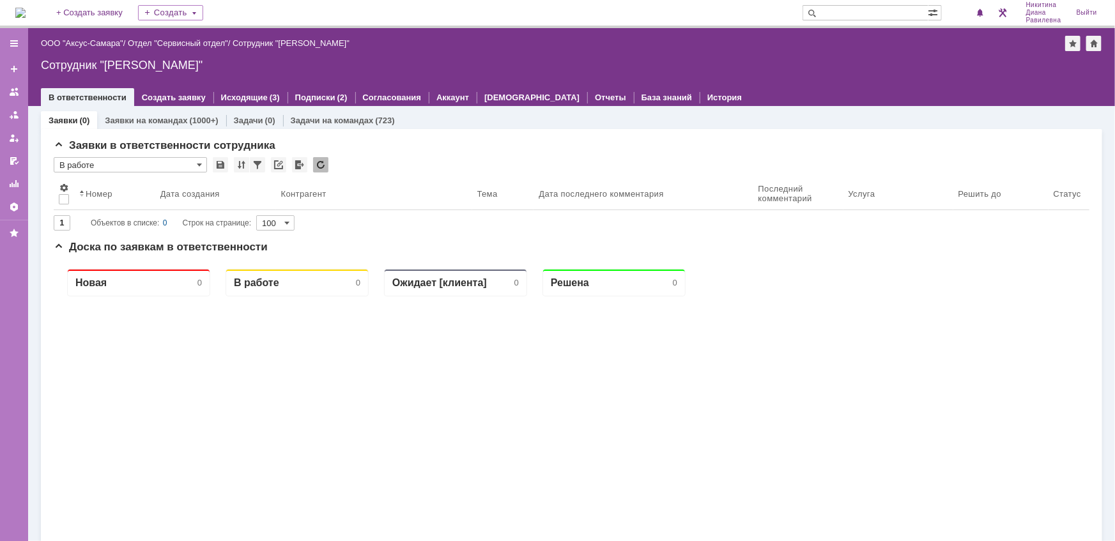
click at [82, 36] on div "Назад | ООО "Аксус-Самара" / Отдел "Сервисный отдел" / Сотрудник "Никитина Диан…" at bounding box center [572, 43] width 1062 height 15
click at [81, 40] on link "ООО "Аксус-Самара"" at bounding box center [82, 43] width 82 height 10
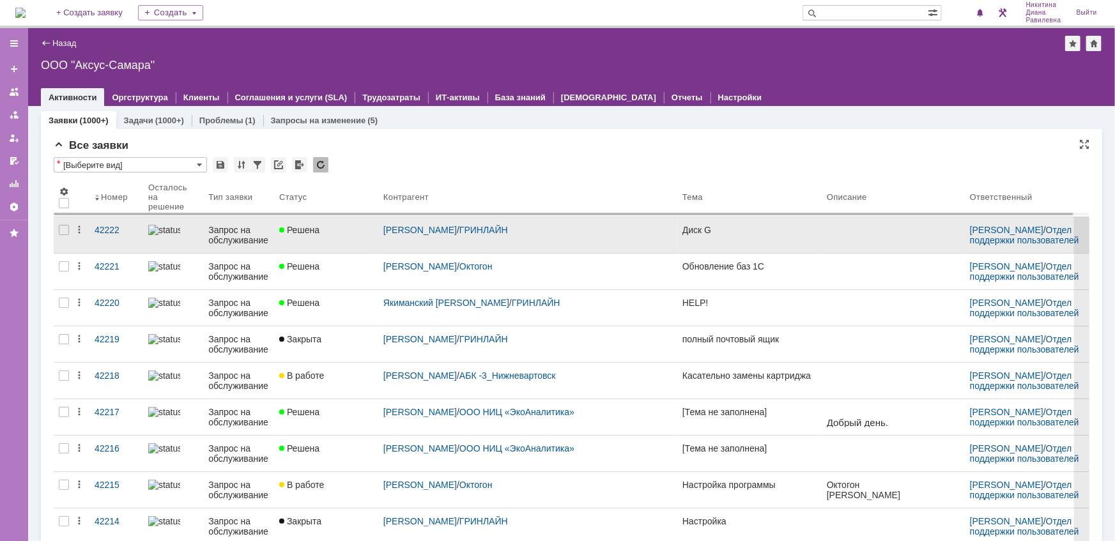
click at [221, 241] on div "Запрос на обслуживание" at bounding box center [238, 235] width 61 height 20
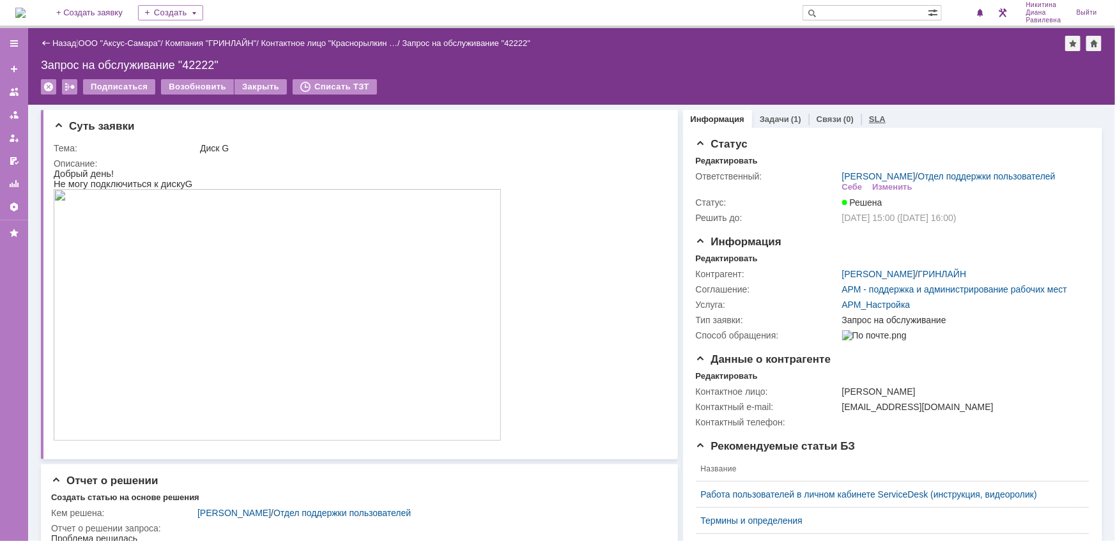
click at [872, 118] on link "SLA" at bounding box center [877, 119] width 17 height 10
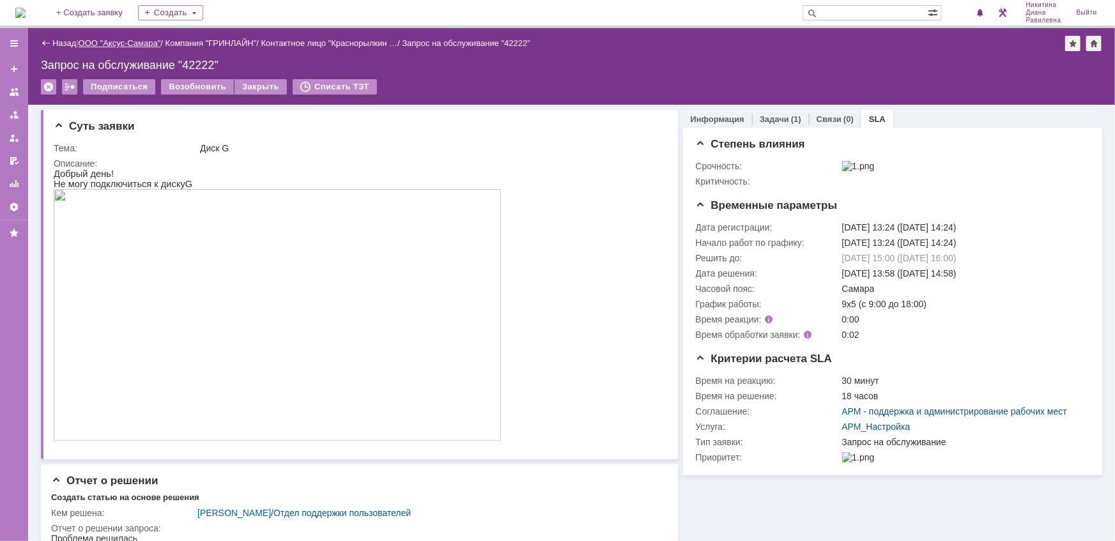
click at [121, 41] on link "ООО "Аксус-Самара"" at bounding box center [120, 43] width 82 height 10
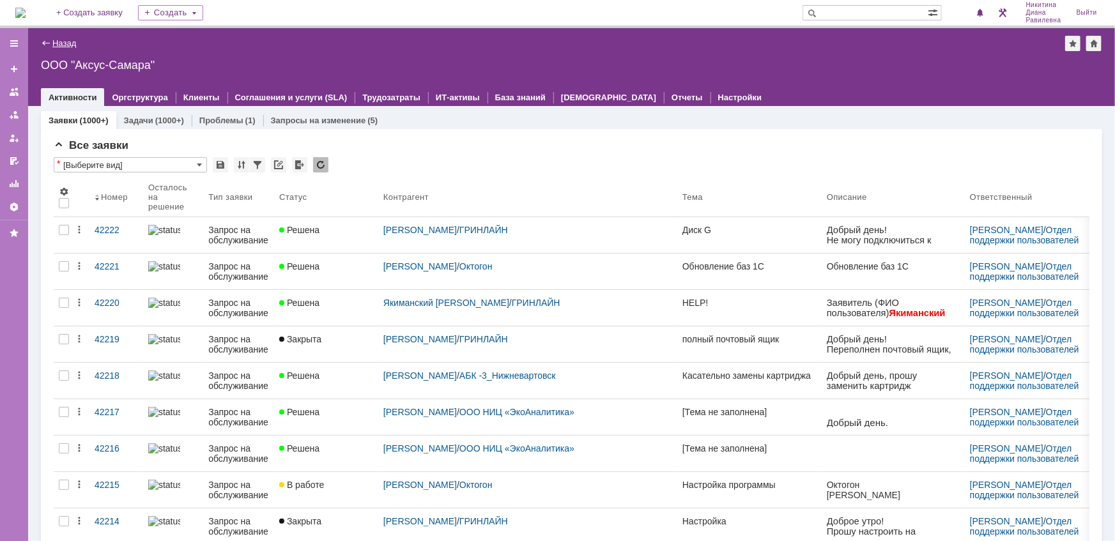
click at [72, 44] on link "Назад" at bounding box center [64, 43] width 24 height 10
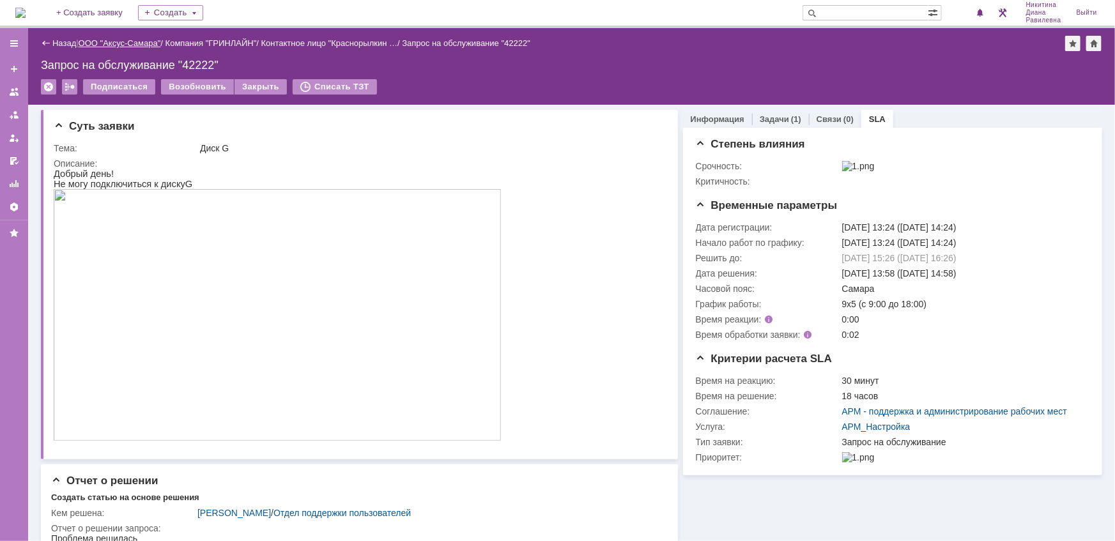
click at [123, 44] on link "ООО "Аксус-Самара"" at bounding box center [120, 43] width 82 height 10
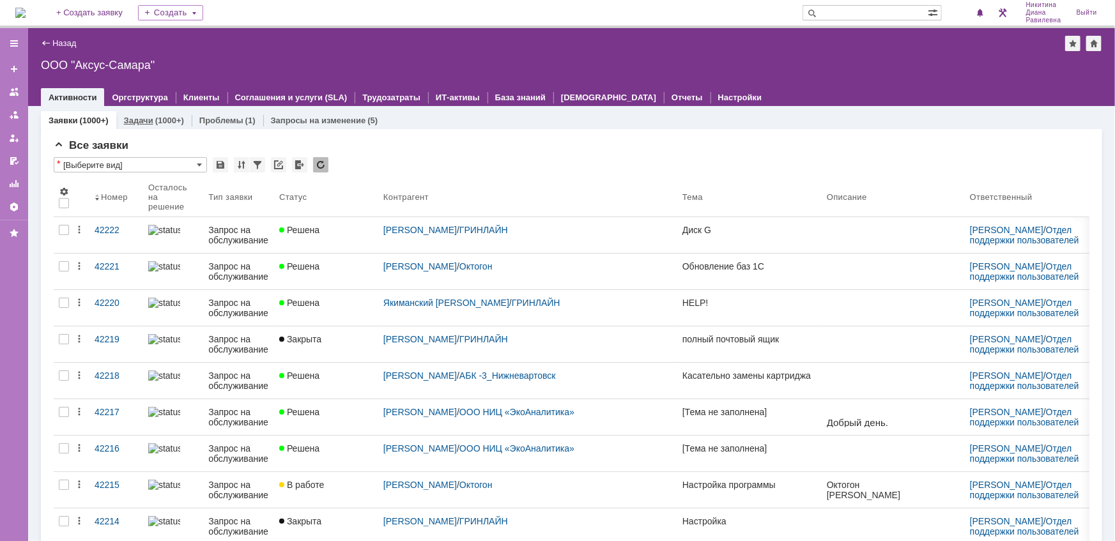
click at [149, 125] on div "Задачи (1000+)" at bounding box center [153, 120] width 75 height 19
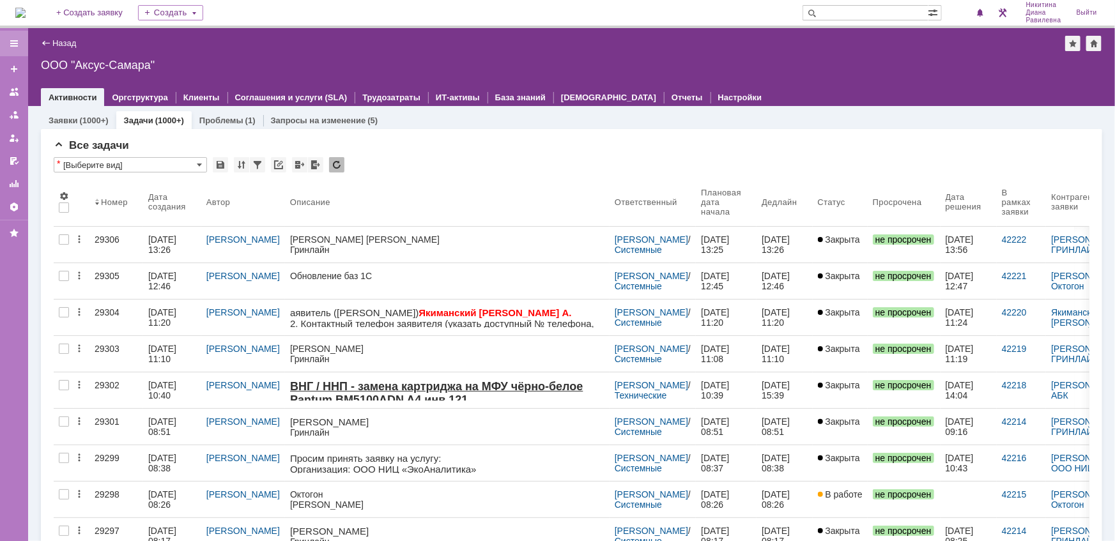
click at [17, 42] on div at bounding box center [14, 43] width 10 height 10
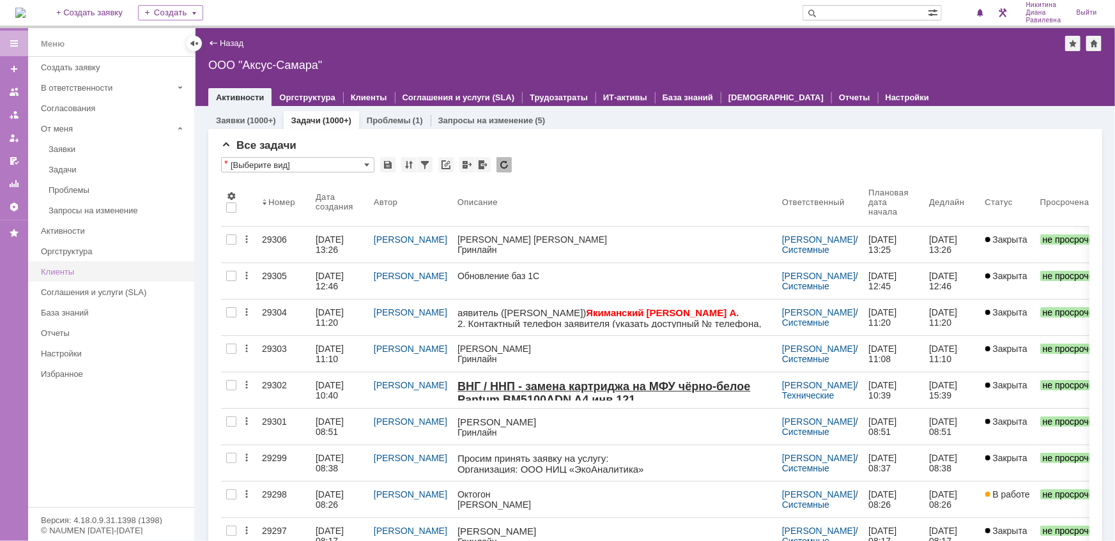
click at [58, 267] on div "Клиенты" at bounding box center [114, 272] width 146 height 10
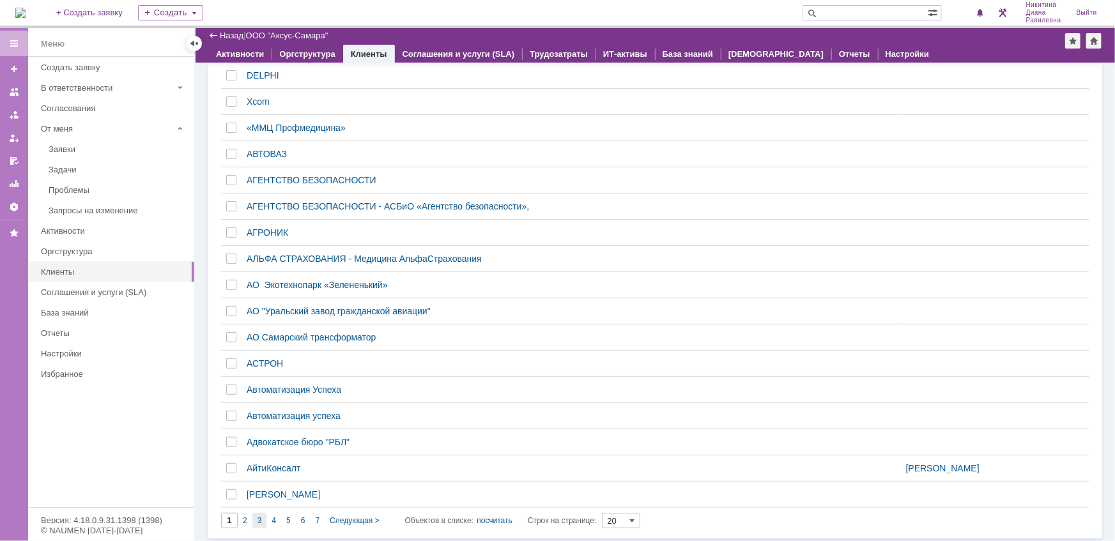
click at [262, 521] on div "3" at bounding box center [259, 520] width 15 height 15
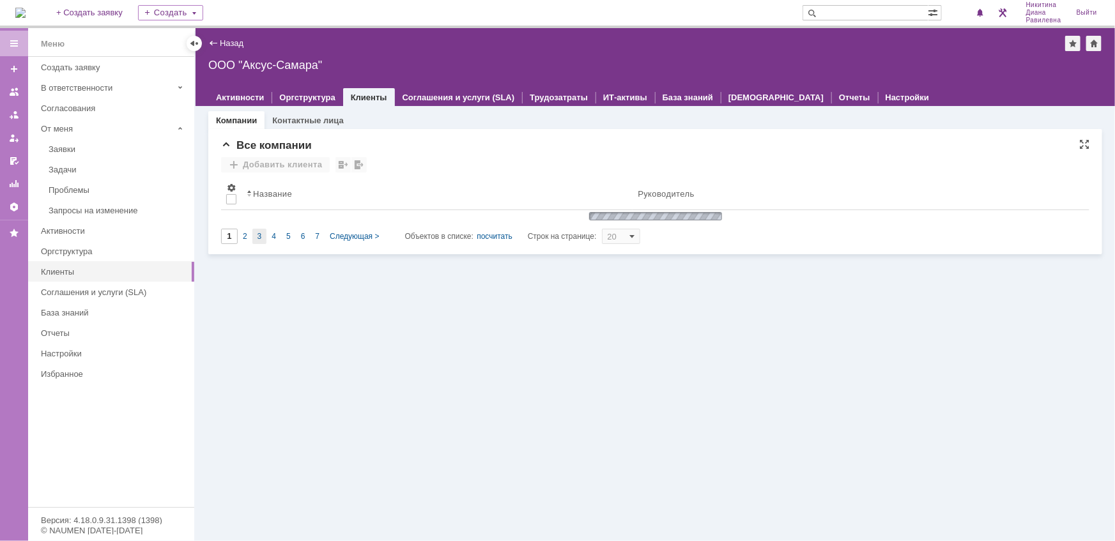
type input "3"
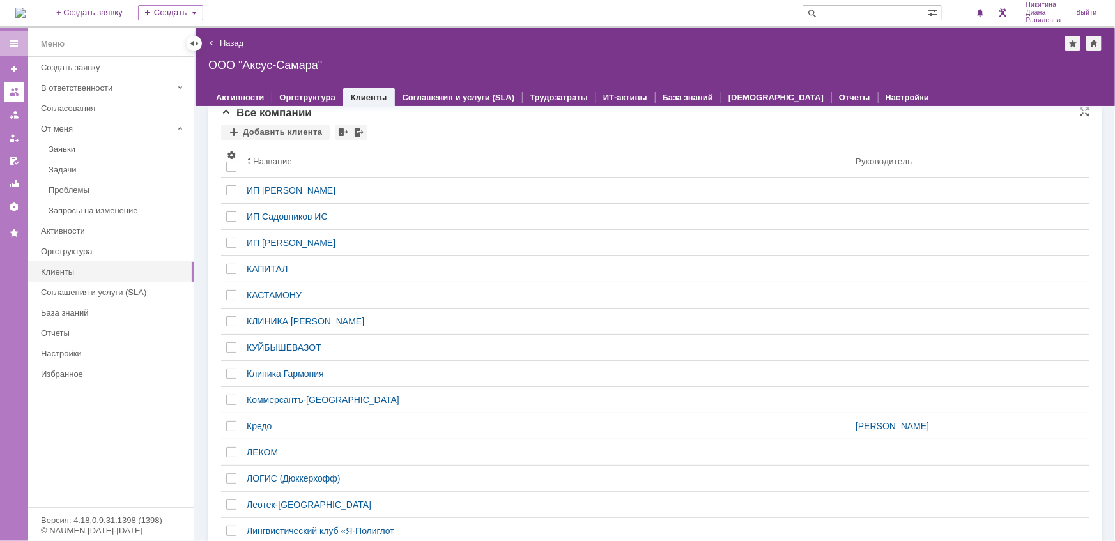
click at [19, 95] on div at bounding box center [14, 92] width 10 height 10
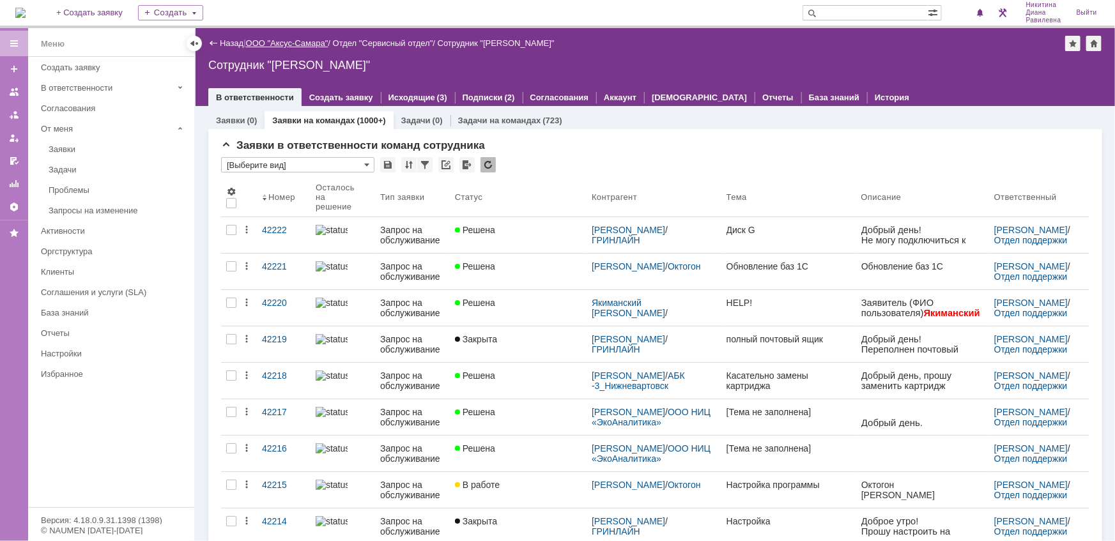
click at [315, 42] on link "ООО "Аксус-Самара"" at bounding box center [287, 43] width 82 height 10
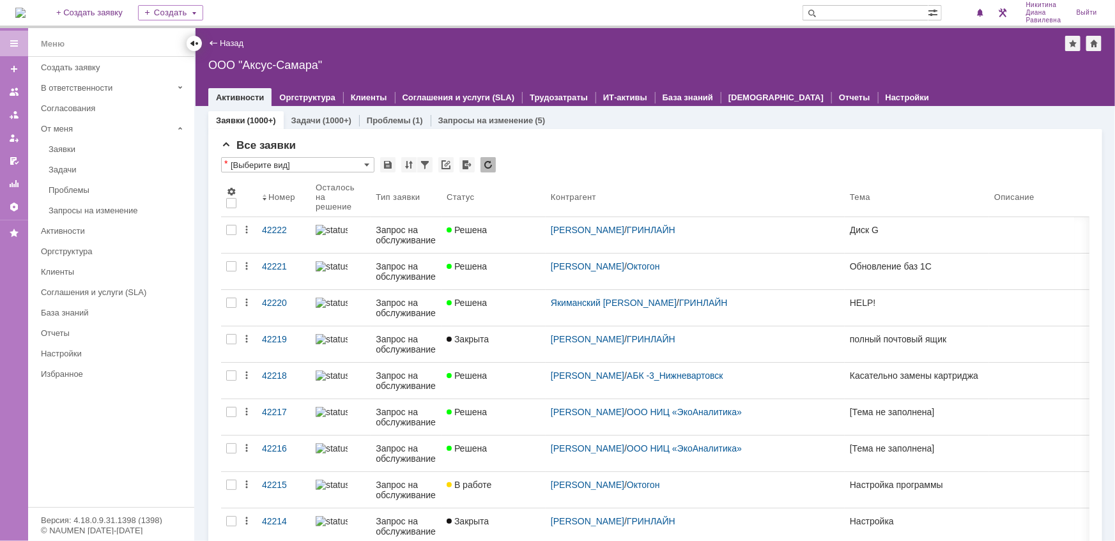
click at [189, 43] on div at bounding box center [194, 43] width 10 height 10
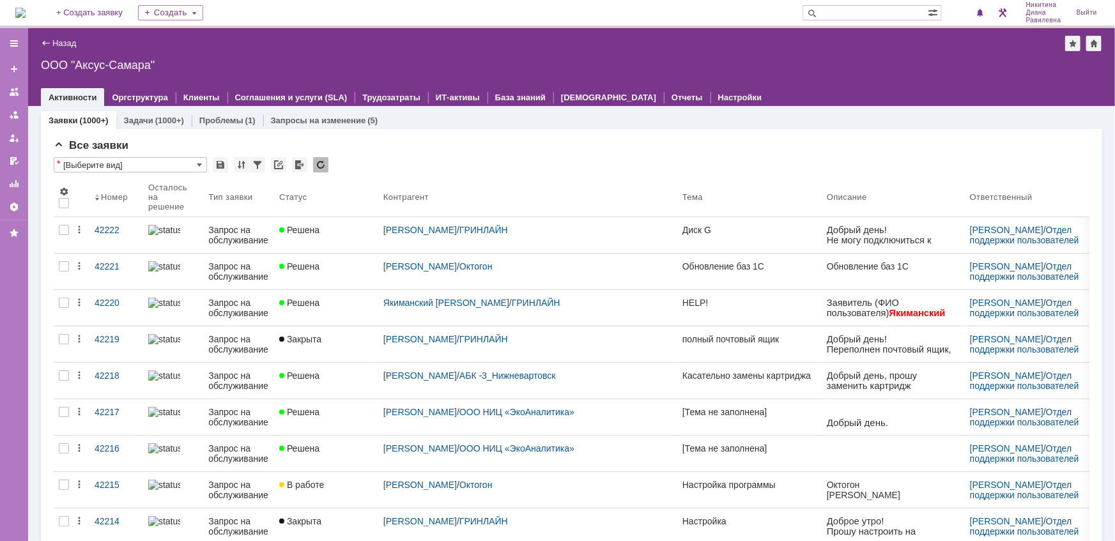
click at [860, 13] on input "text" at bounding box center [866, 12] width 126 height 15
type input "29080"
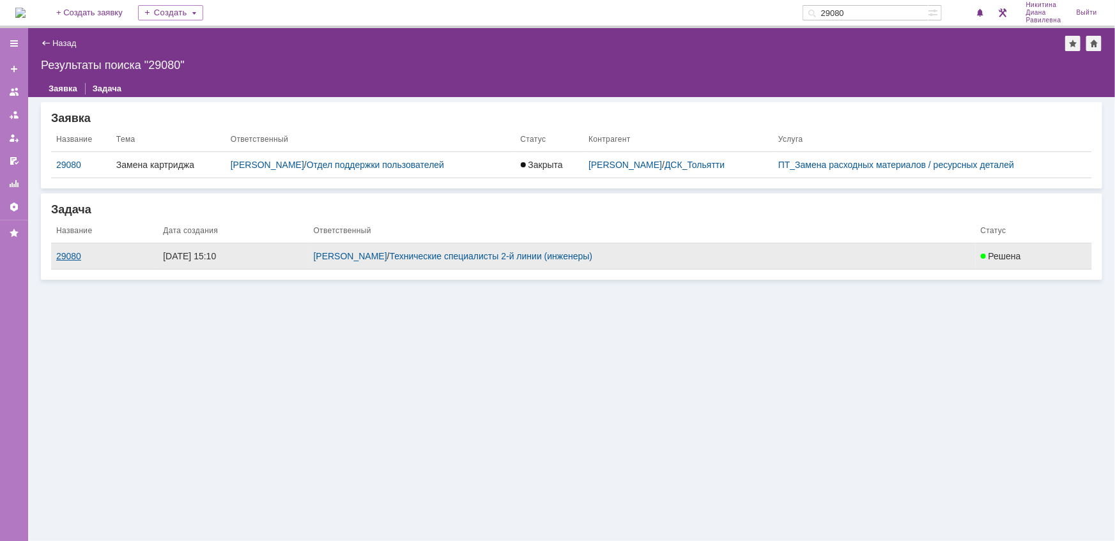
click at [73, 255] on div "29080" at bounding box center [104, 256] width 97 height 10
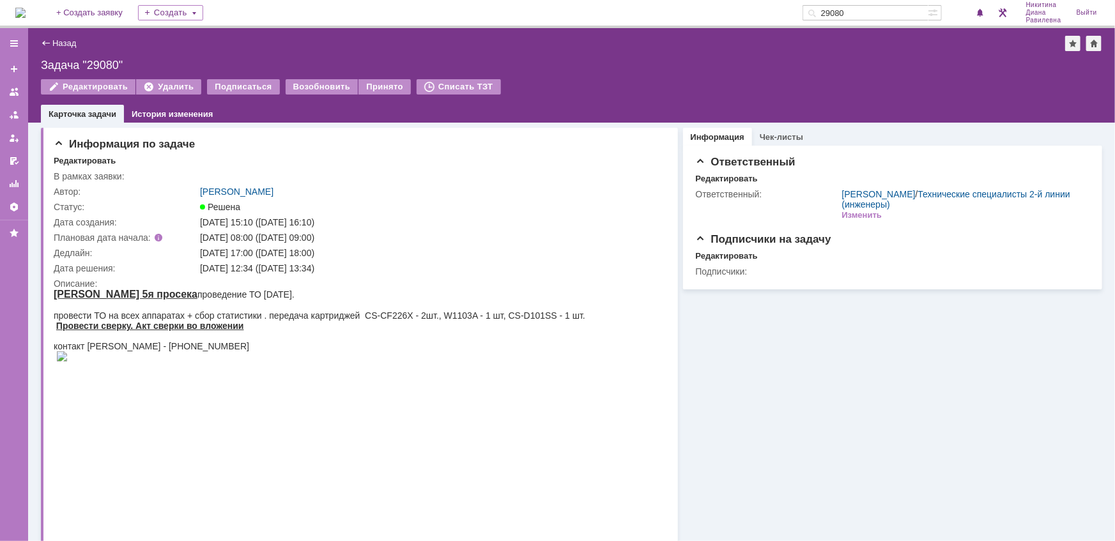
click at [867, 8] on input "29080" at bounding box center [866, 12] width 126 height 15
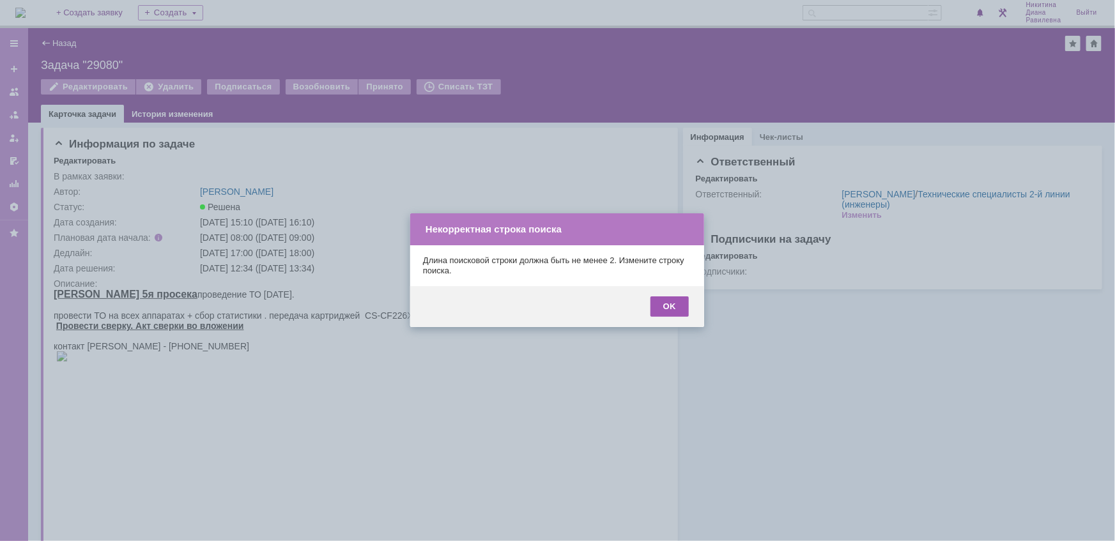
click at [664, 307] on div "OK" at bounding box center [670, 307] width 38 height 20
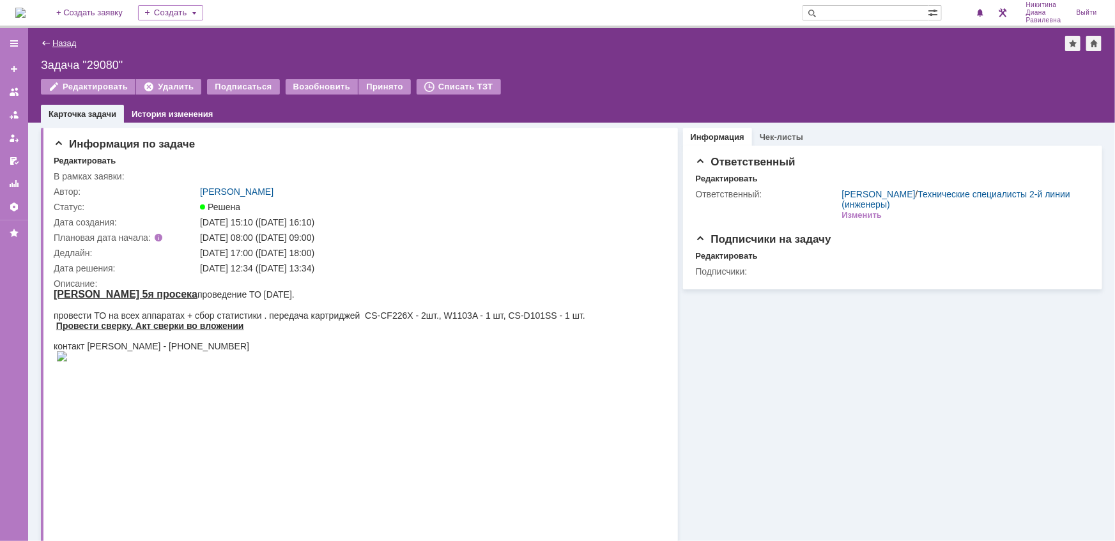
click at [64, 42] on link "Назад" at bounding box center [64, 43] width 24 height 10
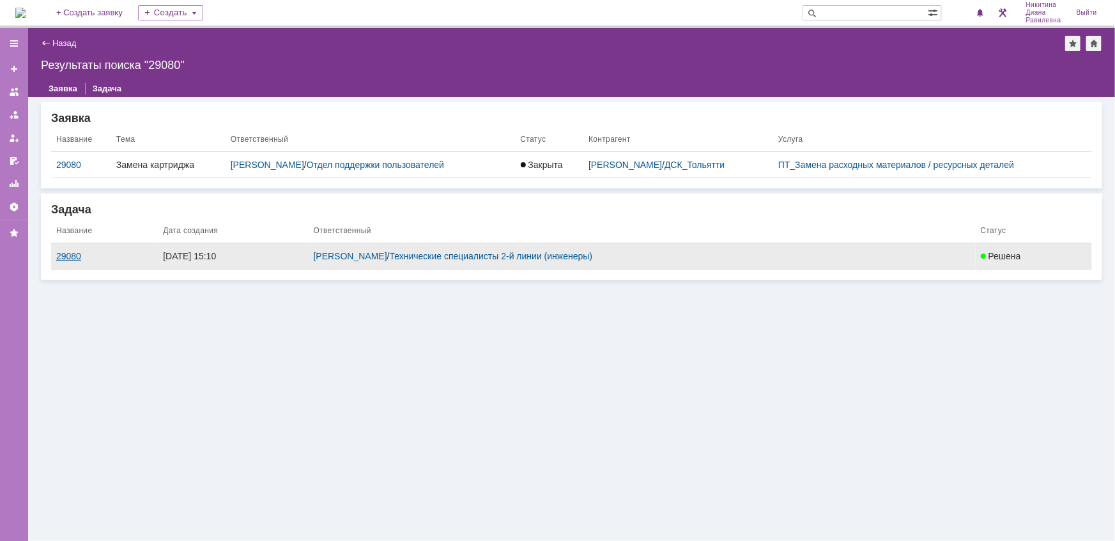
click at [75, 251] on div "29080" at bounding box center [104, 256] width 97 height 10
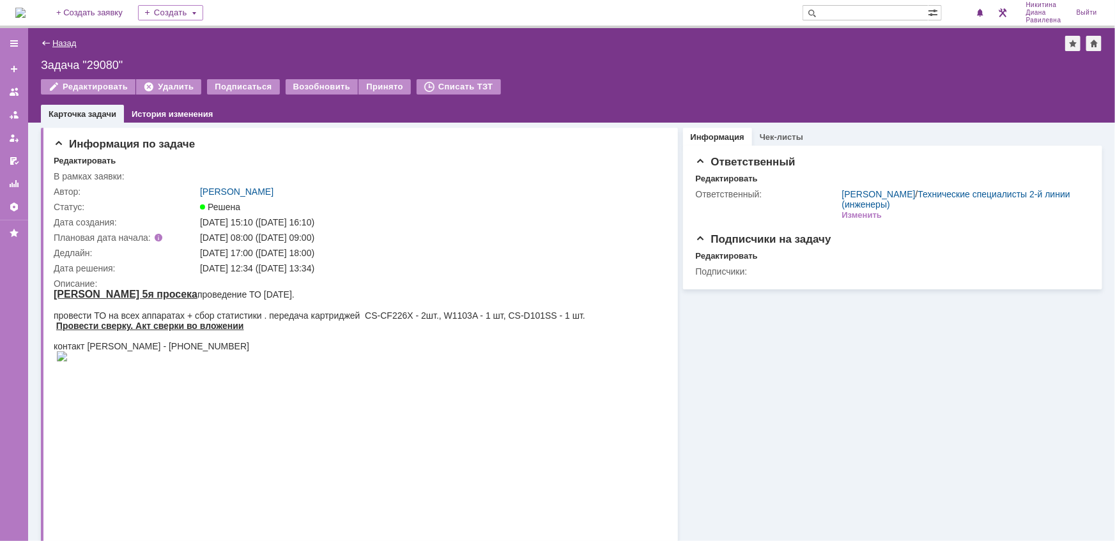
click at [59, 39] on link "Назад" at bounding box center [64, 43] width 24 height 10
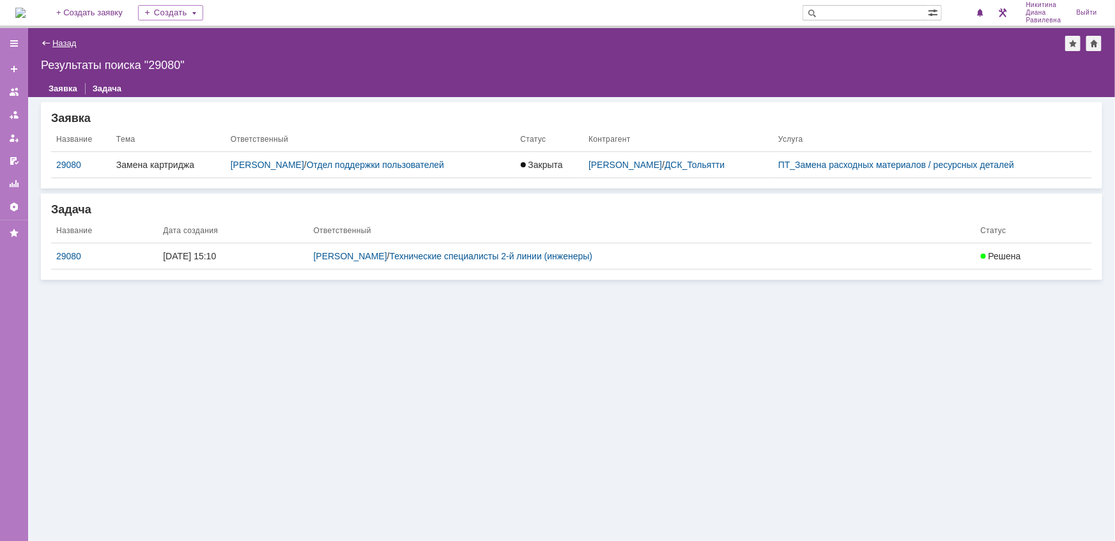
click at [62, 43] on link "Назад" at bounding box center [64, 43] width 24 height 10
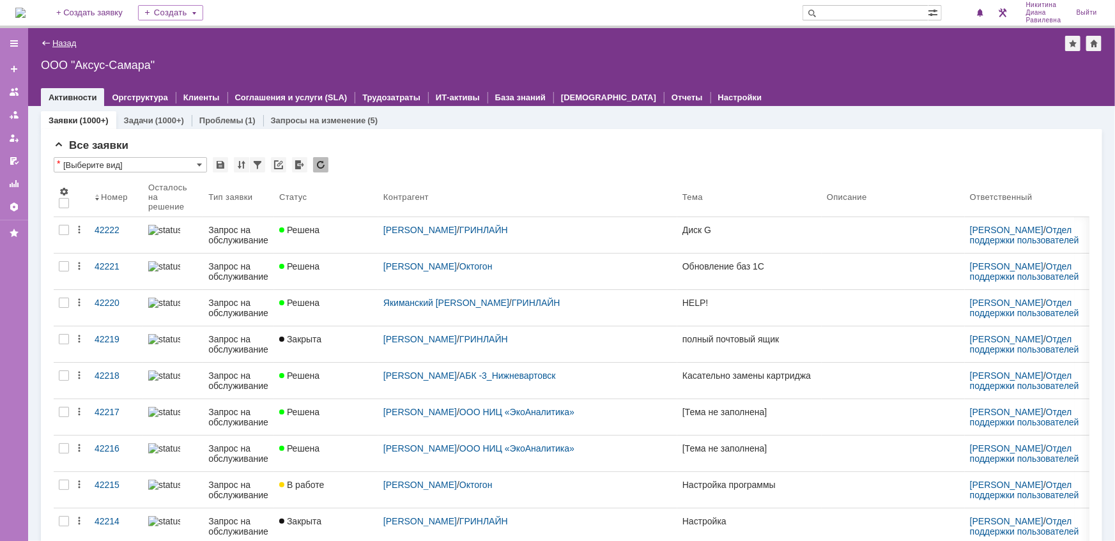
click at [56, 45] on link "Назад" at bounding box center [64, 43] width 24 height 10
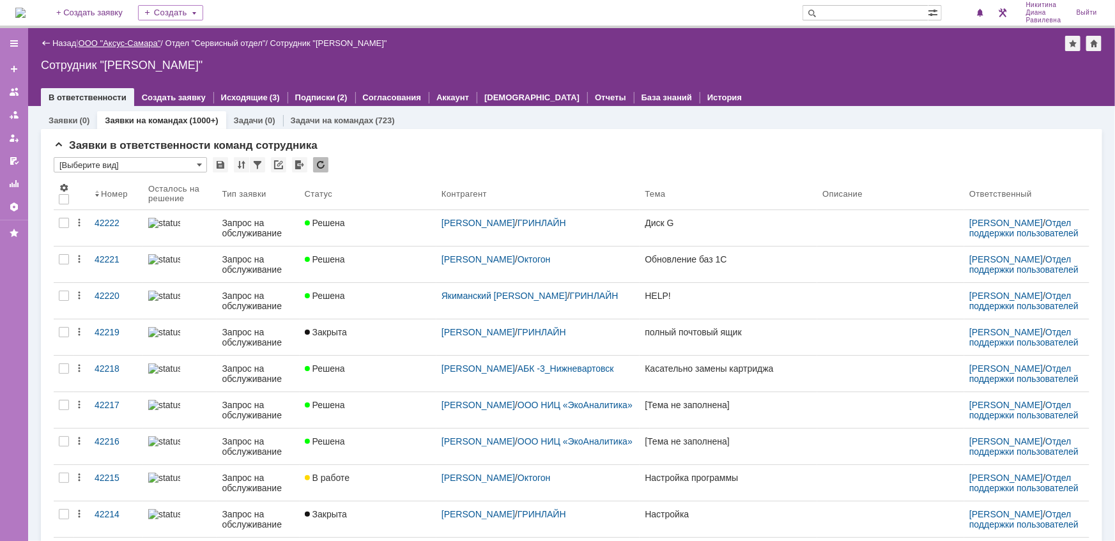
click at [120, 47] on link "ООО "Аксус-Самара"" at bounding box center [120, 43] width 82 height 10
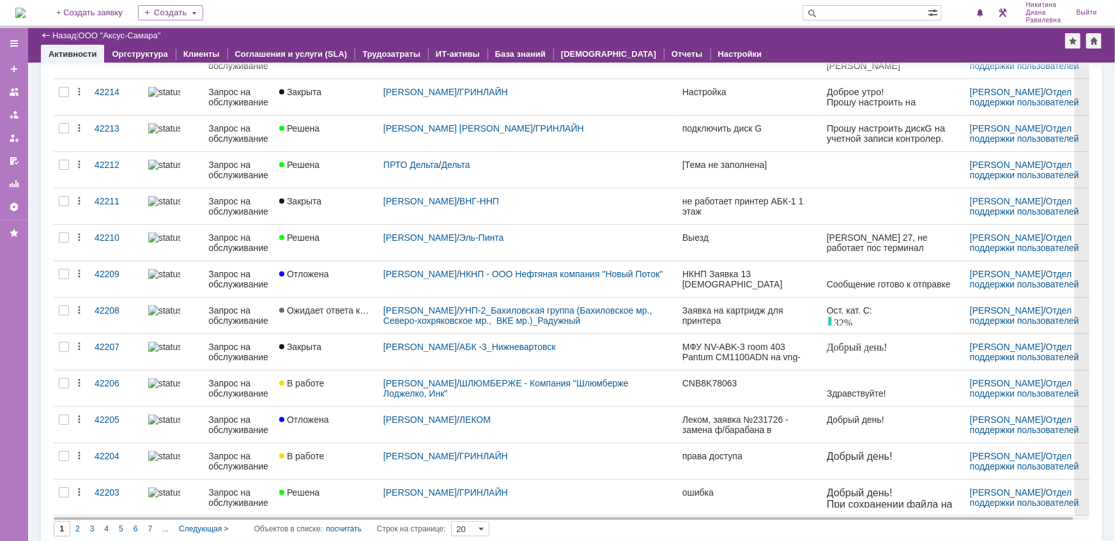
scroll to position [394, 0]
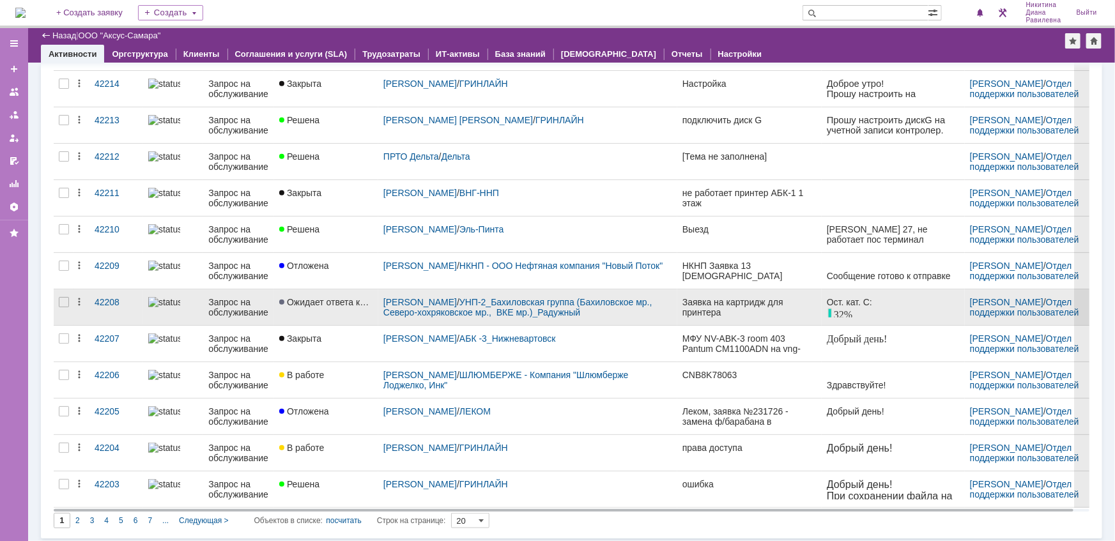
click at [240, 306] on div "Запрос на обслуживание" at bounding box center [238, 307] width 61 height 20
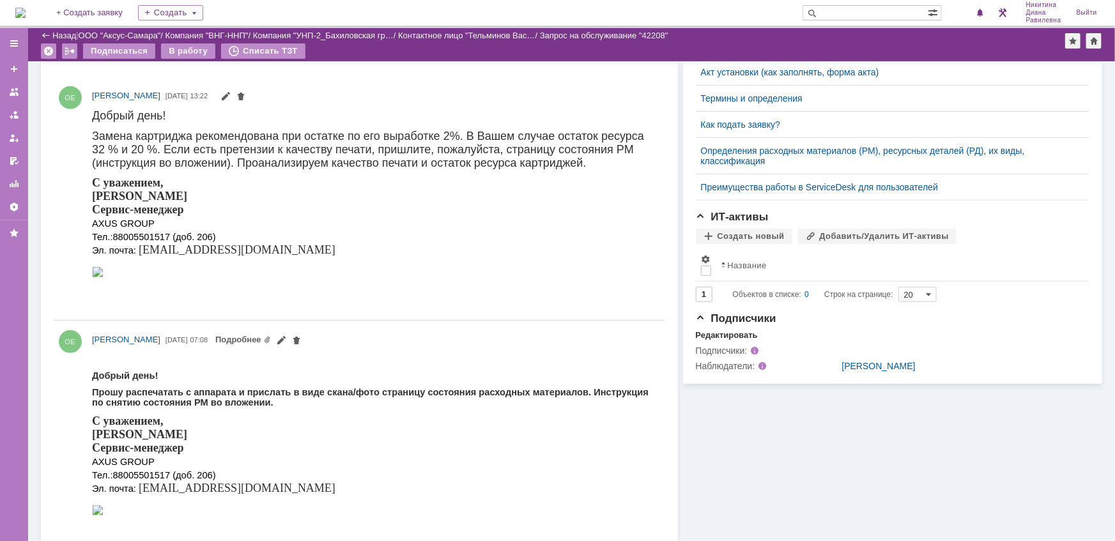
scroll to position [561, 0]
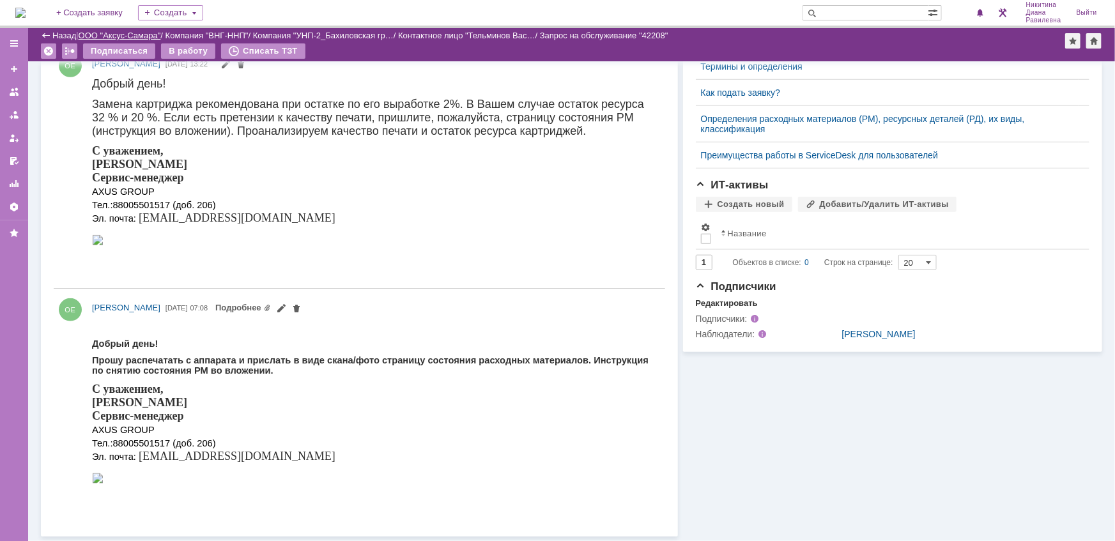
click at [109, 31] on link "ООО "Аксус-Самара"" at bounding box center [120, 36] width 82 height 10
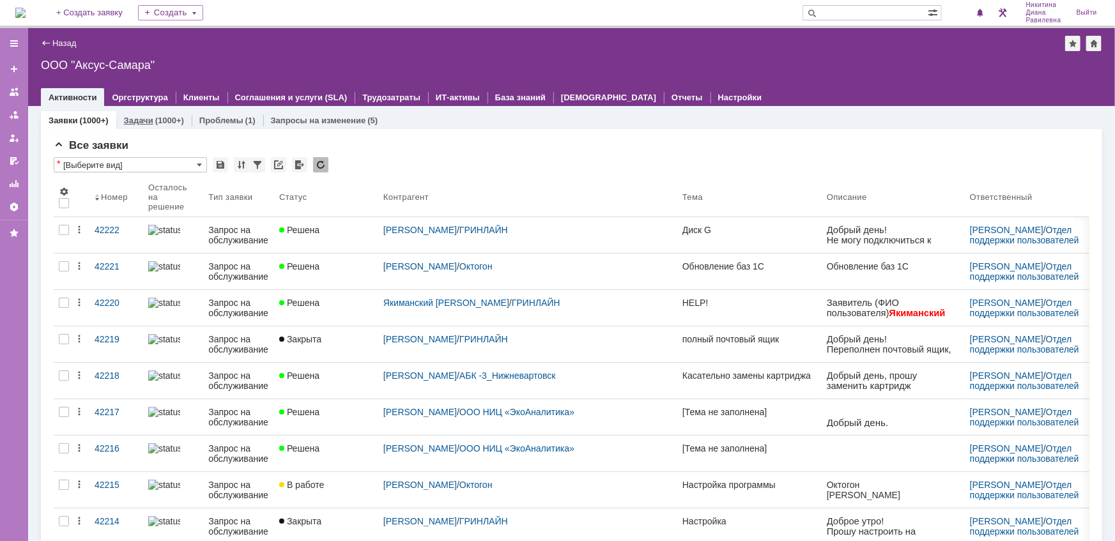
click at [145, 117] on link "Задачи" at bounding box center [138, 121] width 29 height 10
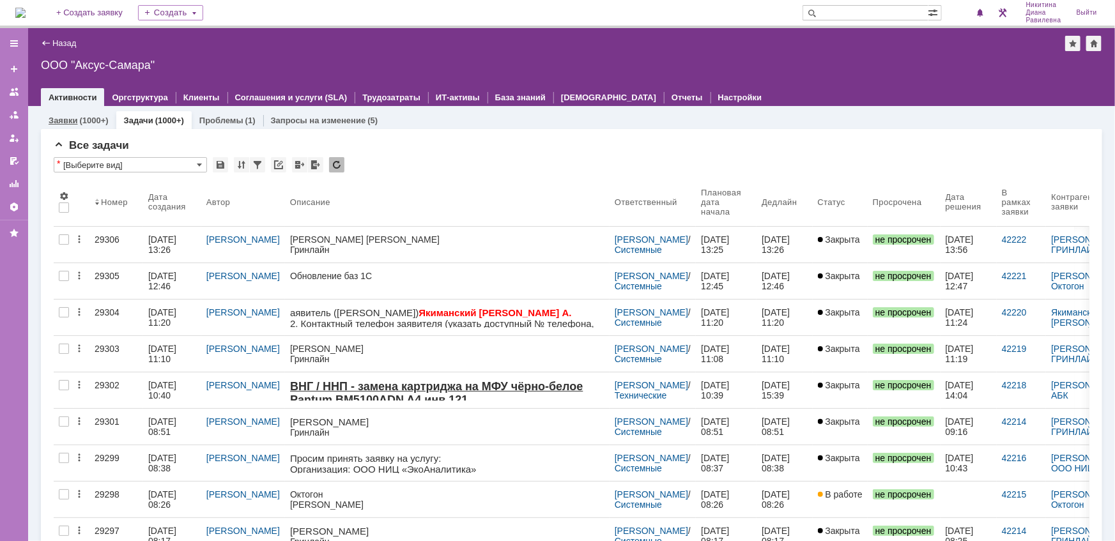
click at [79, 121] on div "(1000+)" at bounding box center [93, 121] width 29 height 10
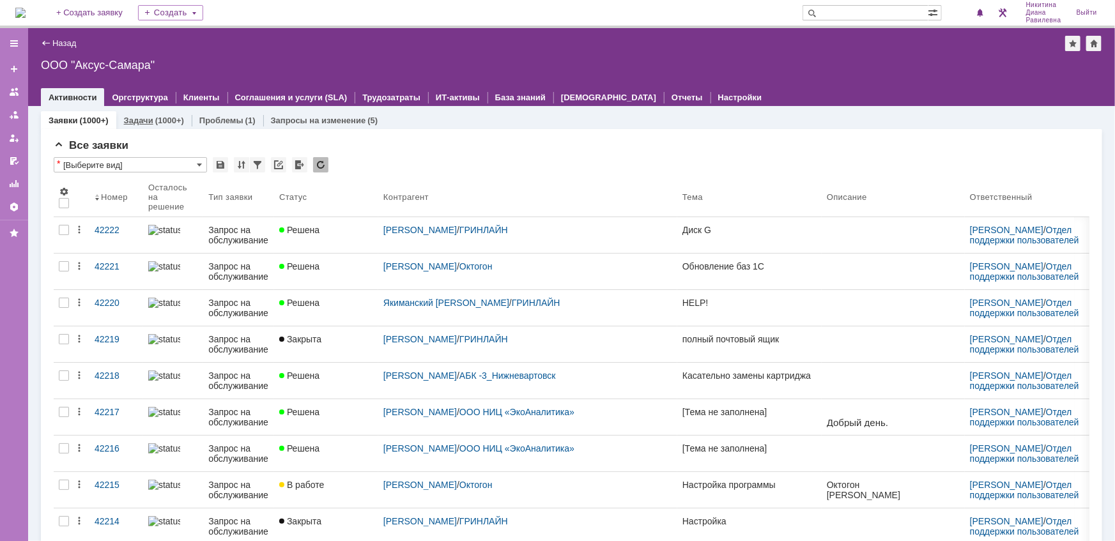
click at [157, 121] on div "(1000+)" at bounding box center [169, 121] width 29 height 10
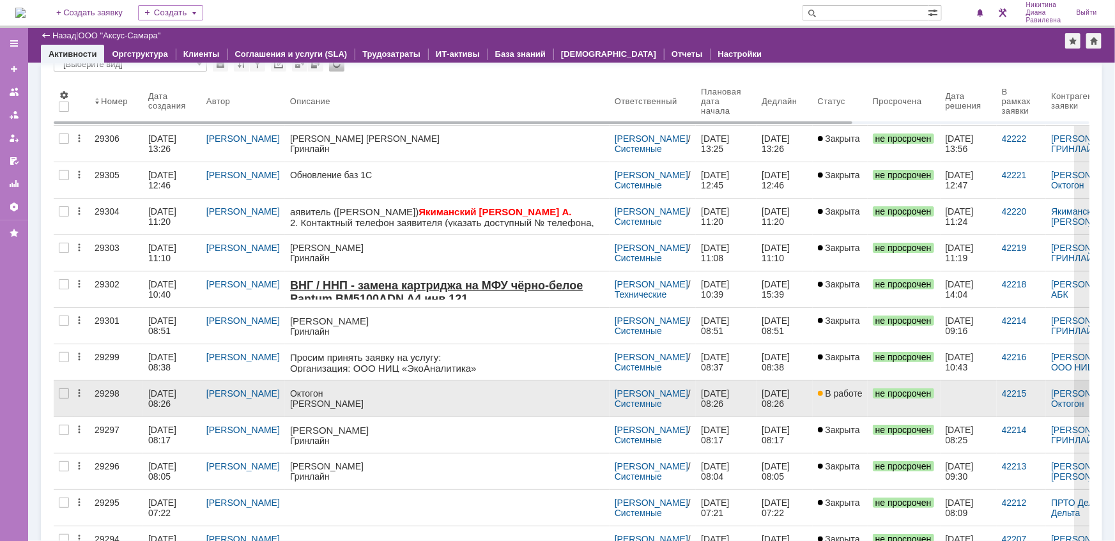
click at [170, 391] on div "13.10.2025 08:26" at bounding box center [163, 399] width 31 height 20
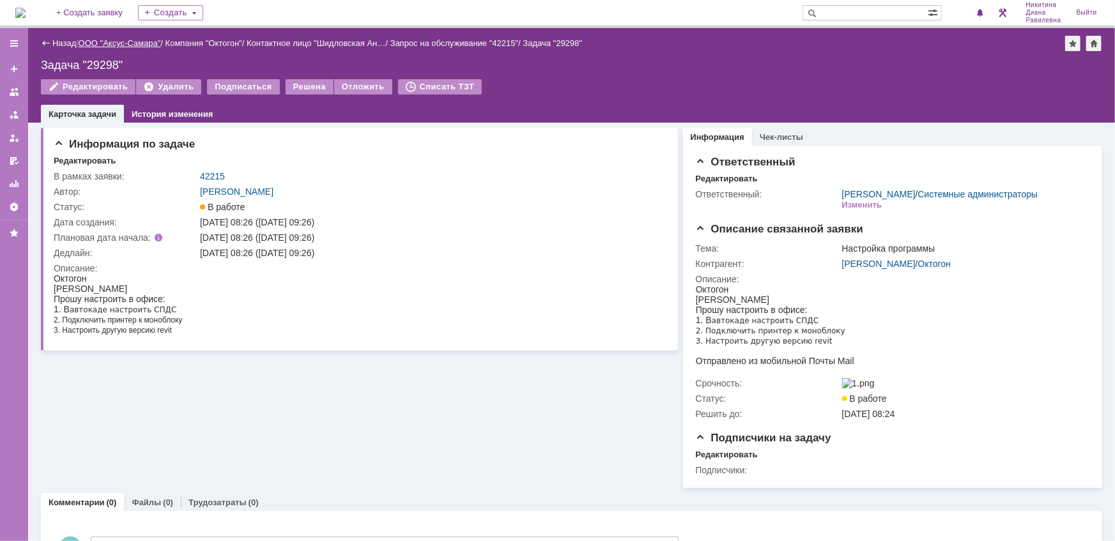
click at [123, 45] on link "ООО "Аксус-Самара"" at bounding box center [120, 43] width 82 height 10
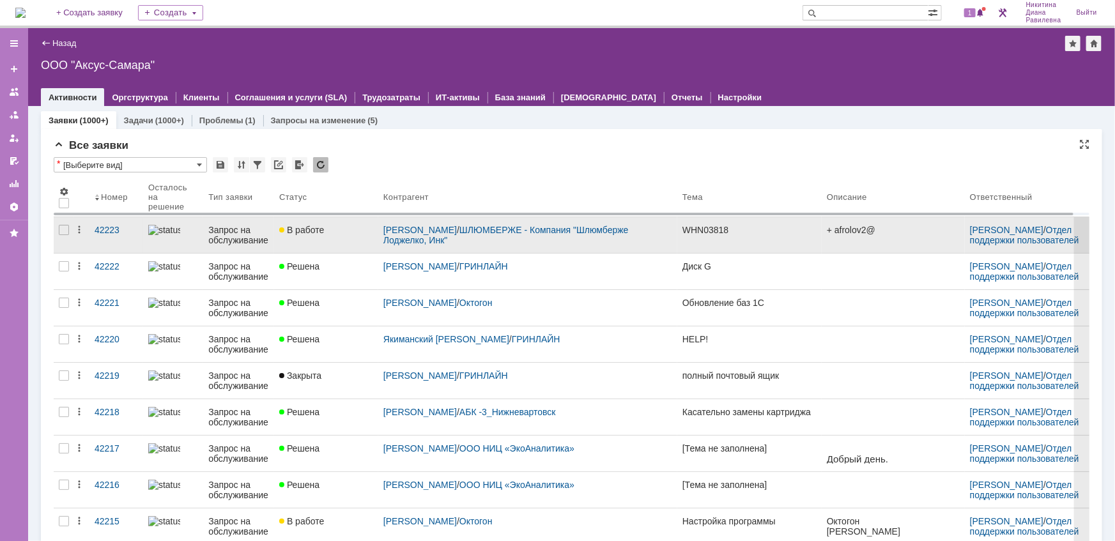
click at [217, 233] on div "Запрос на обслуживание" at bounding box center [238, 235] width 61 height 20
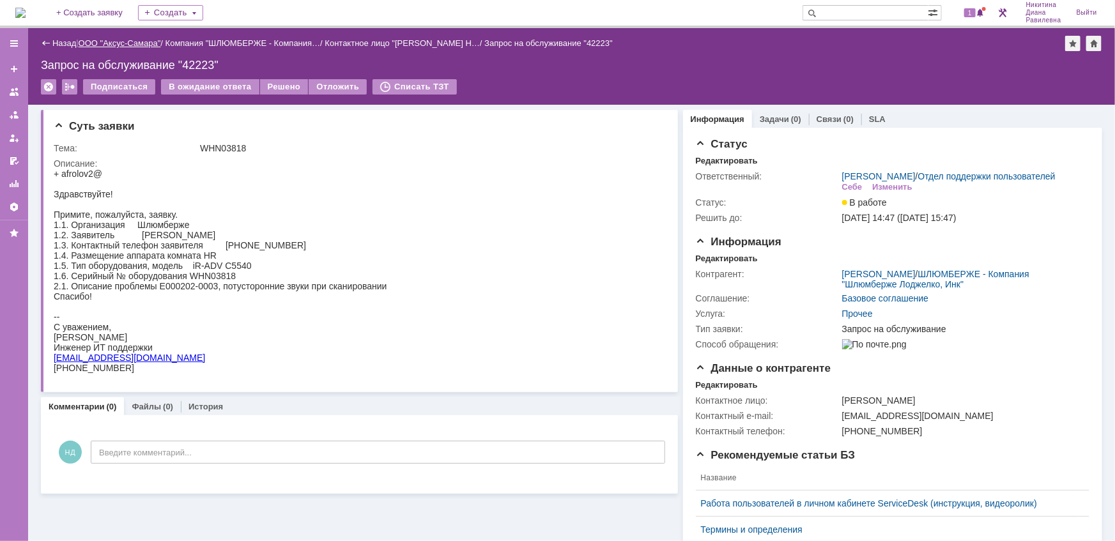
click at [114, 45] on link "ООО "Аксус-Самара"" at bounding box center [120, 43] width 82 height 10
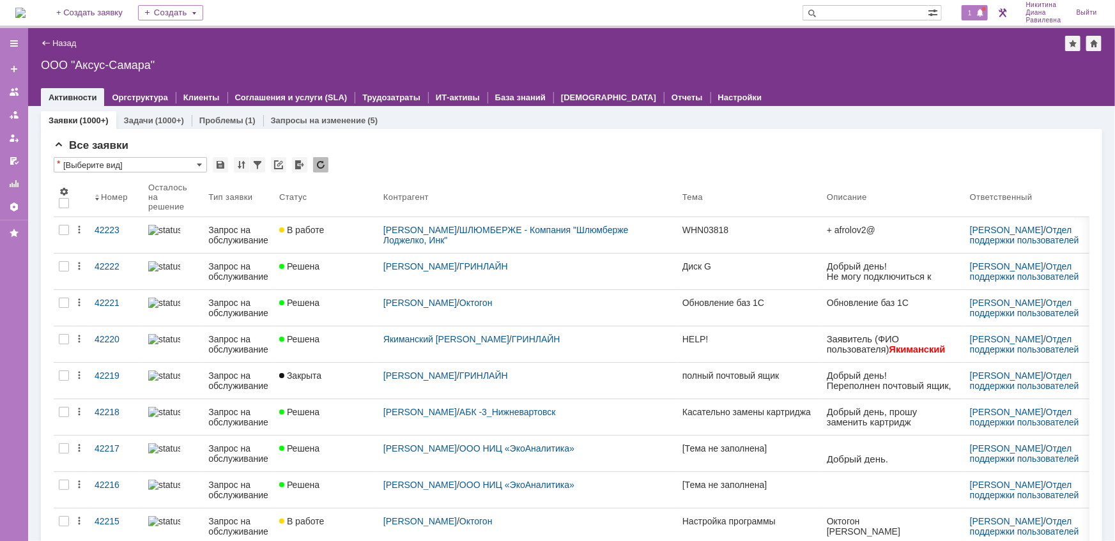
click at [972, 13] on span "1" at bounding box center [971, 12] width 12 height 9
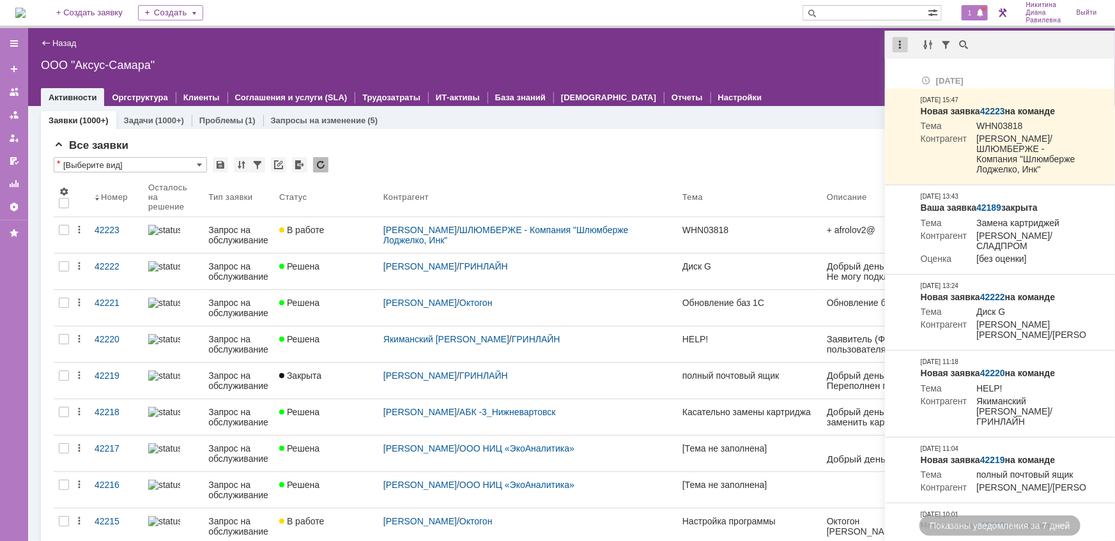
click at [904, 43] on div at bounding box center [900, 44] width 15 height 15
click at [928, 74] on div "Отметить уведомления прочитанными" at bounding box center [988, 77] width 171 height 9
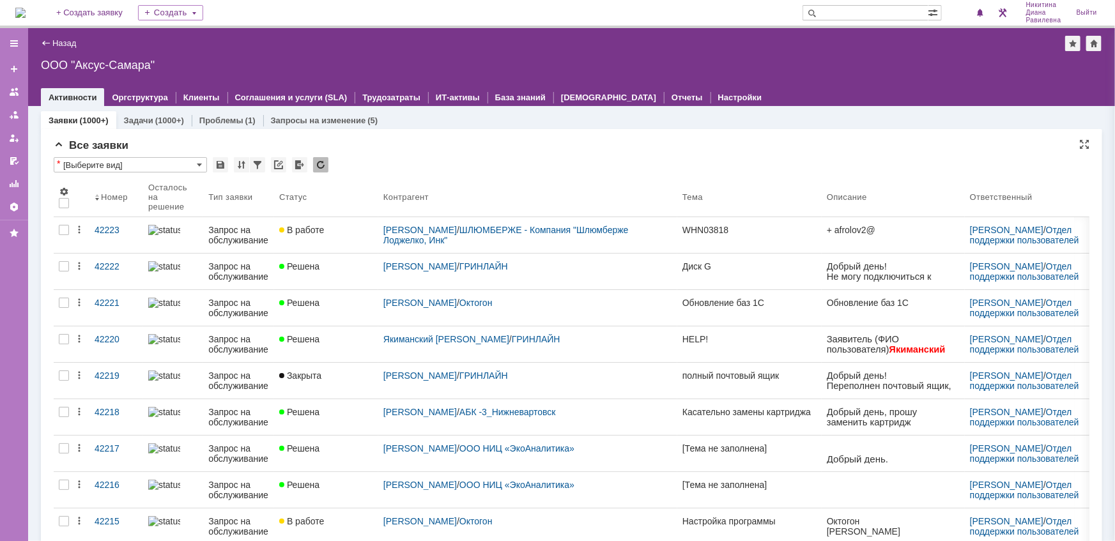
click at [557, 144] on div "Все заявки" at bounding box center [572, 145] width 1036 height 13
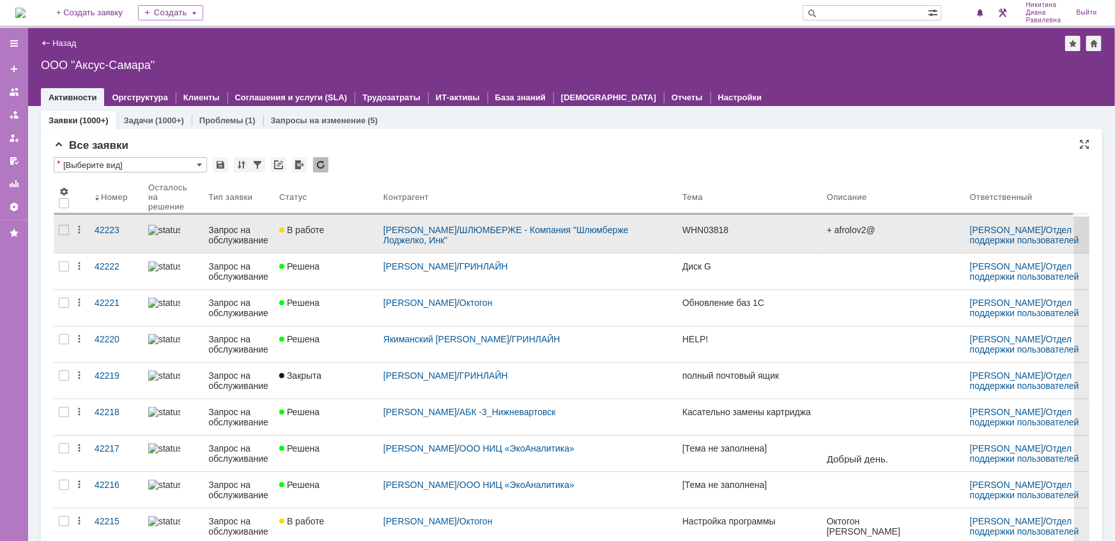
click at [206, 232] on link "Запрос на обслуживание" at bounding box center [238, 235] width 71 height 36
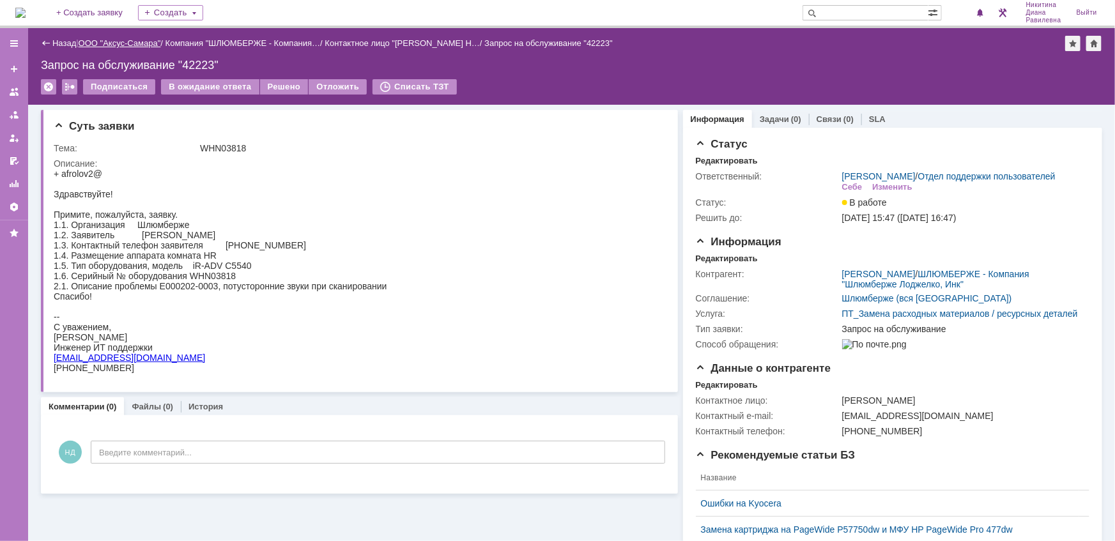
click at [102, 45] on link "ООО "Аксус-Самара"" at bounding box center [120, 43] width 82 height 10
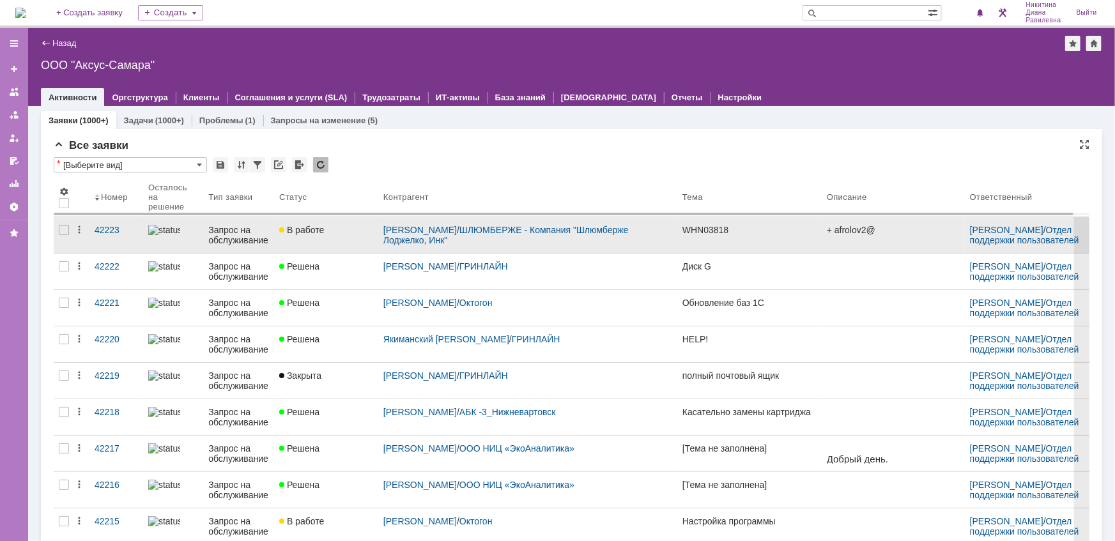
click at [206, 240] on link "Запрос на обслуживание" at bounding box center [238, 235] width 71 height 36
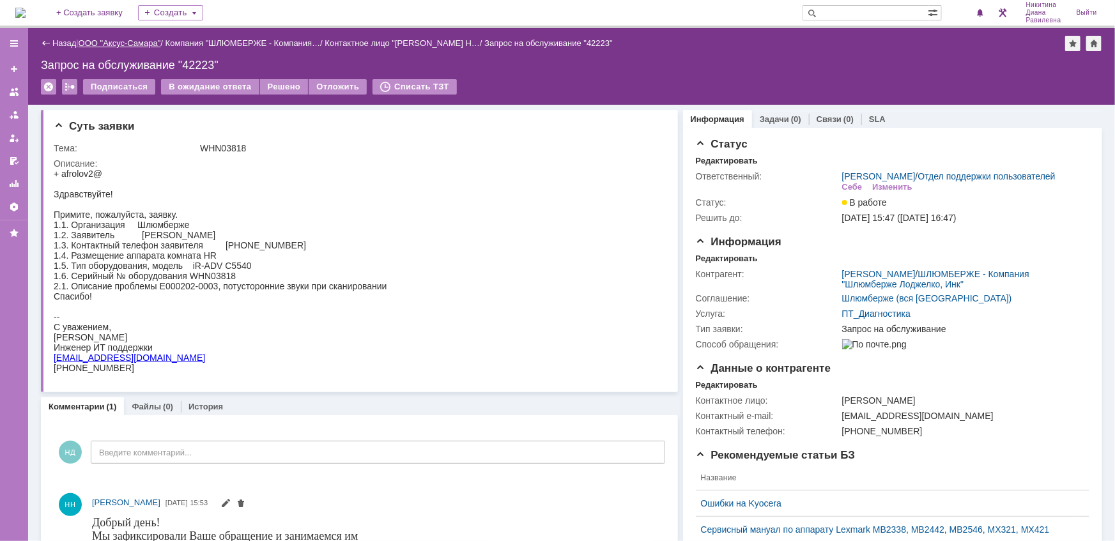
click at [125, 38] on link "ООО "Аксус-Самара"" at bounding box center [120, 43] width 82 height 10
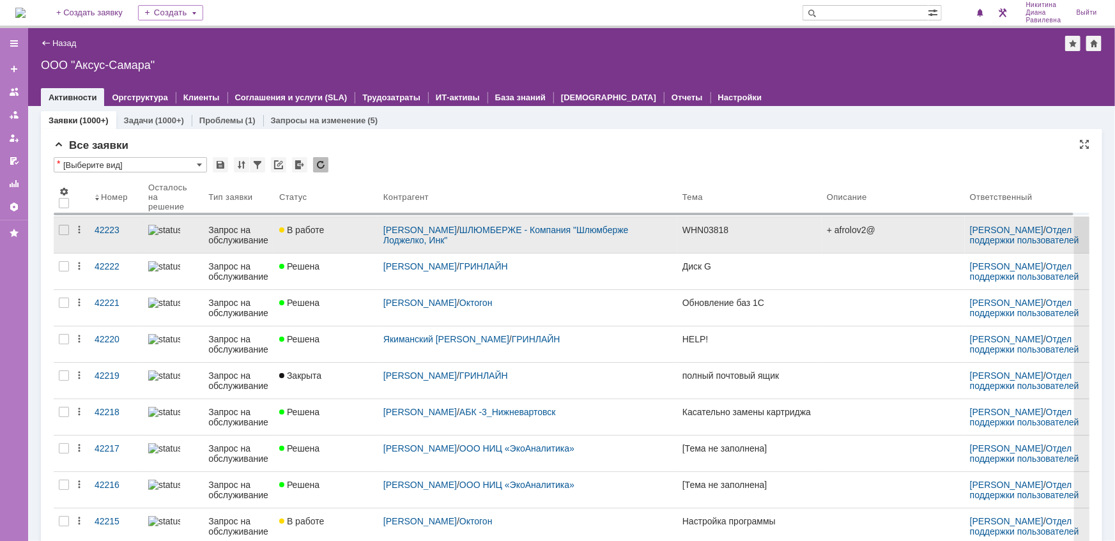
click at [243, 231] on div "Запрос на обслуживание" at bounding box center [238, 235] width 61 height 20
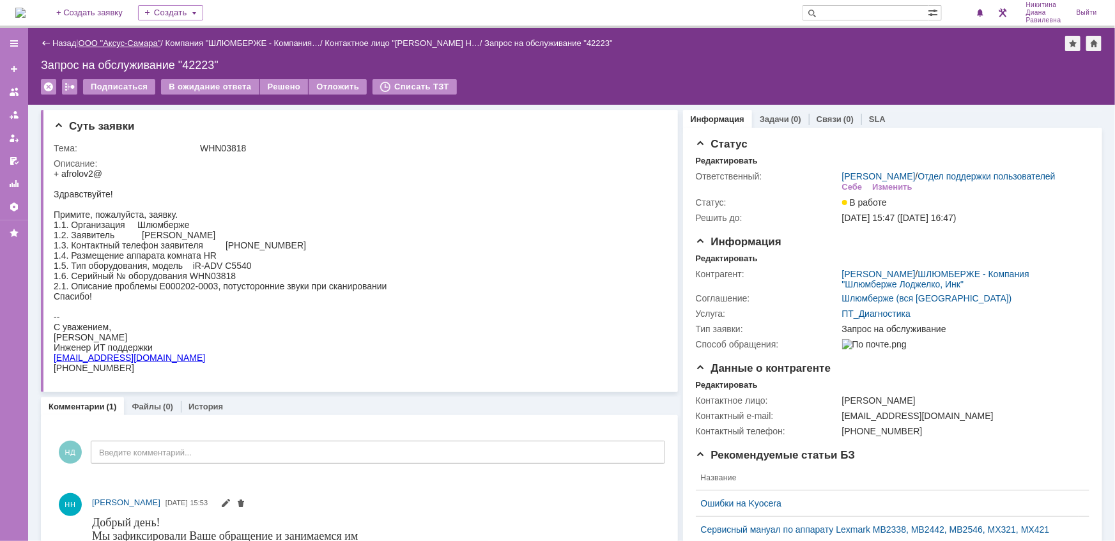
click at [126, 44] on link "ООО "Аксус-Самара"" at bounding box center [120, 43] width 82 height 10
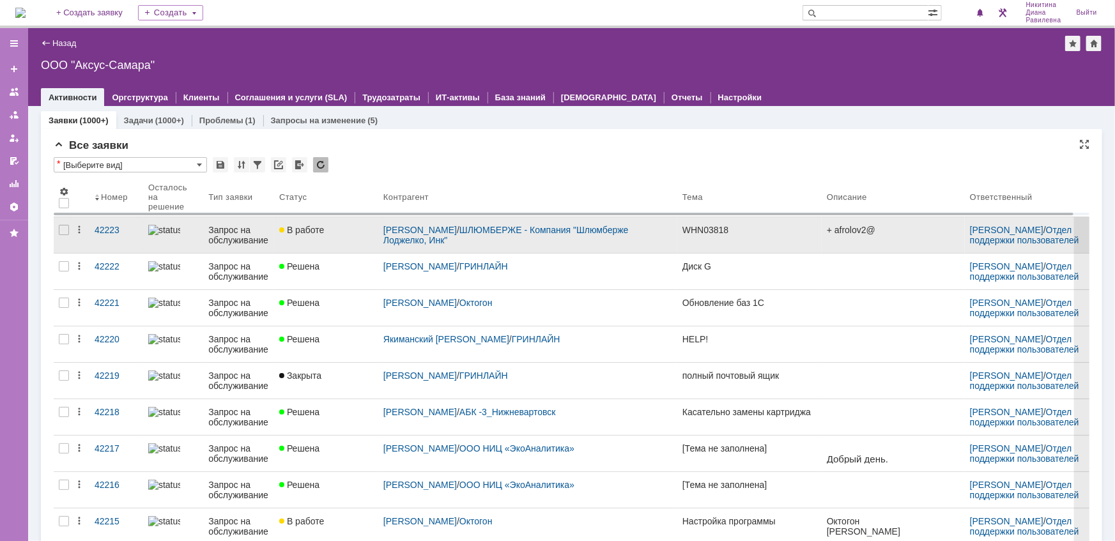
click at [238, 238] on div "Запрос на обслуживание" at bounding box center [238, 235] width 61 height 20
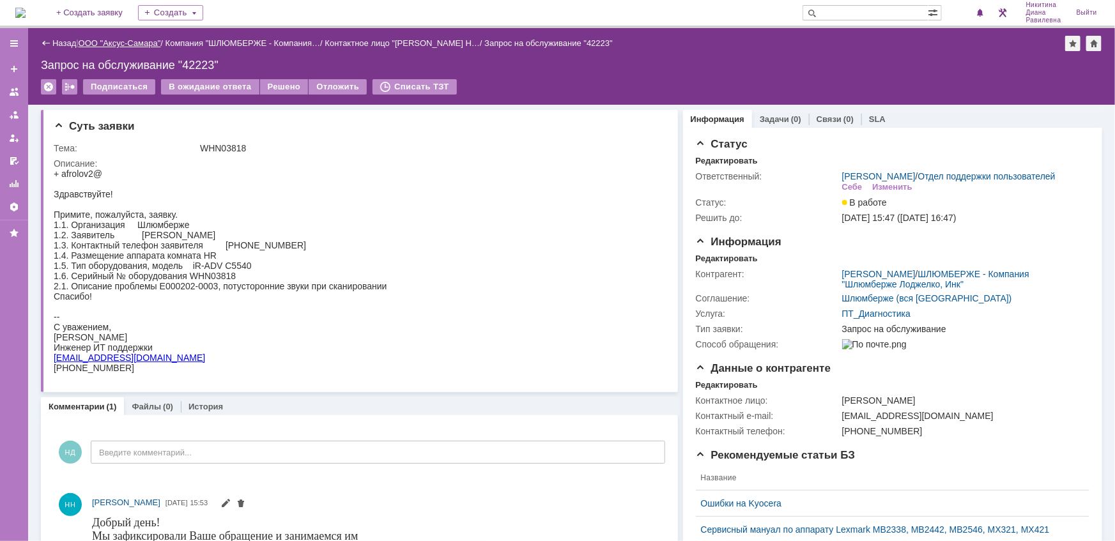
click at [110, 45] on link "ООО "Аксус-Самара"" at bounding box center [120, 43] width 82 height 10
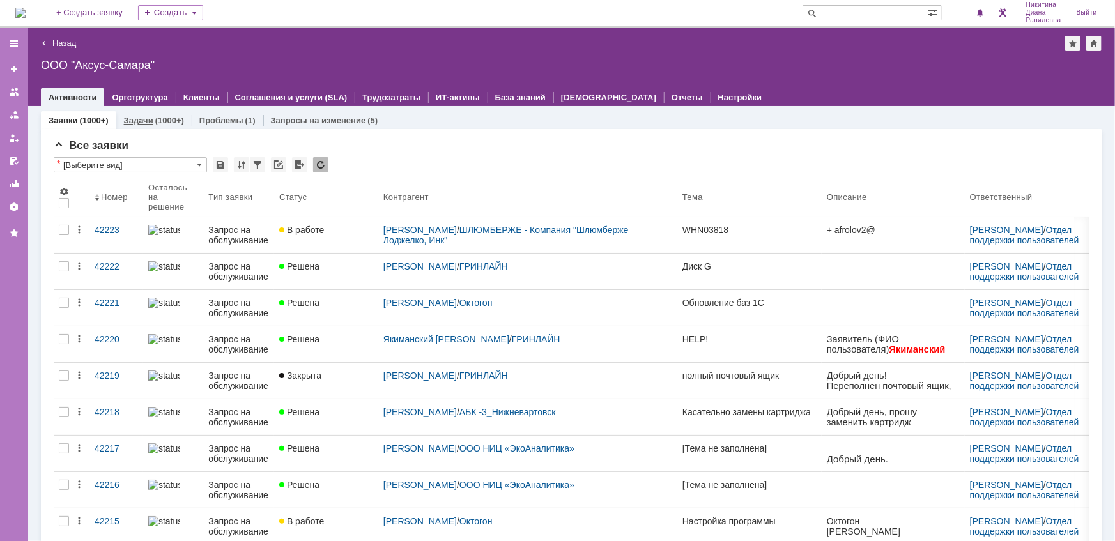
click at [141, 116] on link "Задачи" at bounding box center [138, 121] width 29 height 10
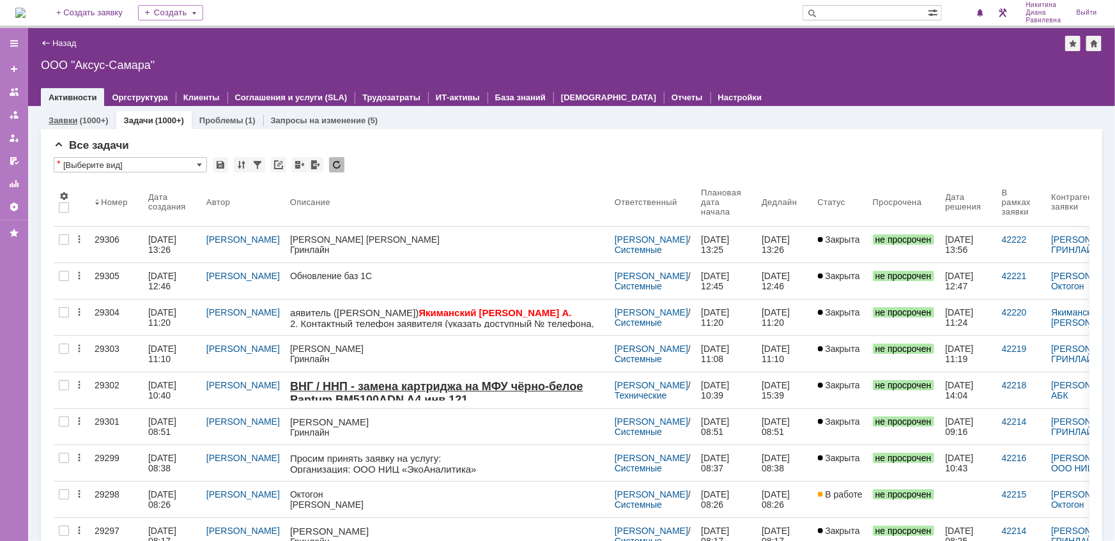
click at [66, 121] on link "Заявки" at bounding box center [63, 121] width 29 height 10
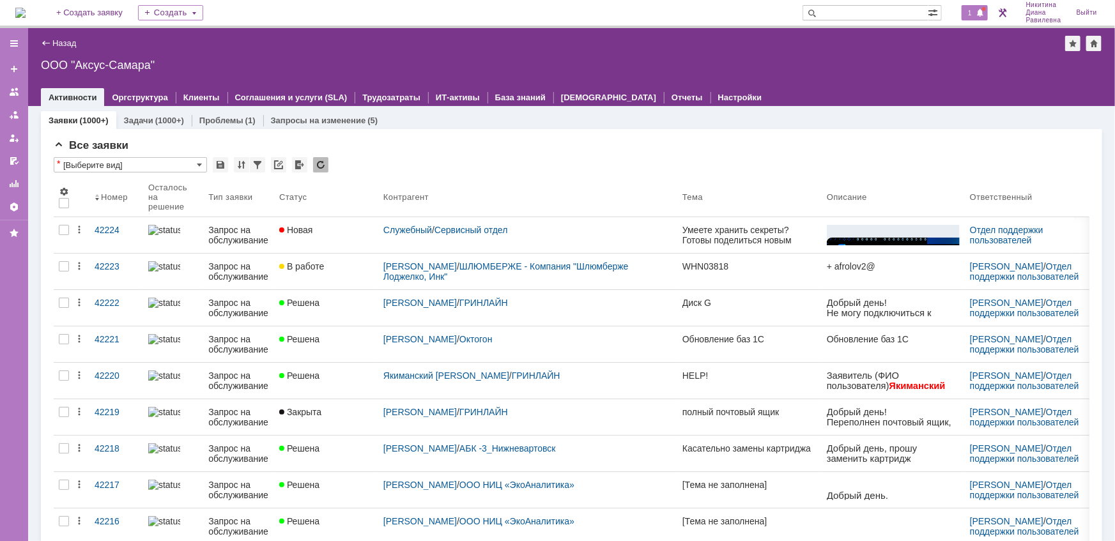
click at [977, 14] on span at bounding box center [981, 13] width 9 height 10
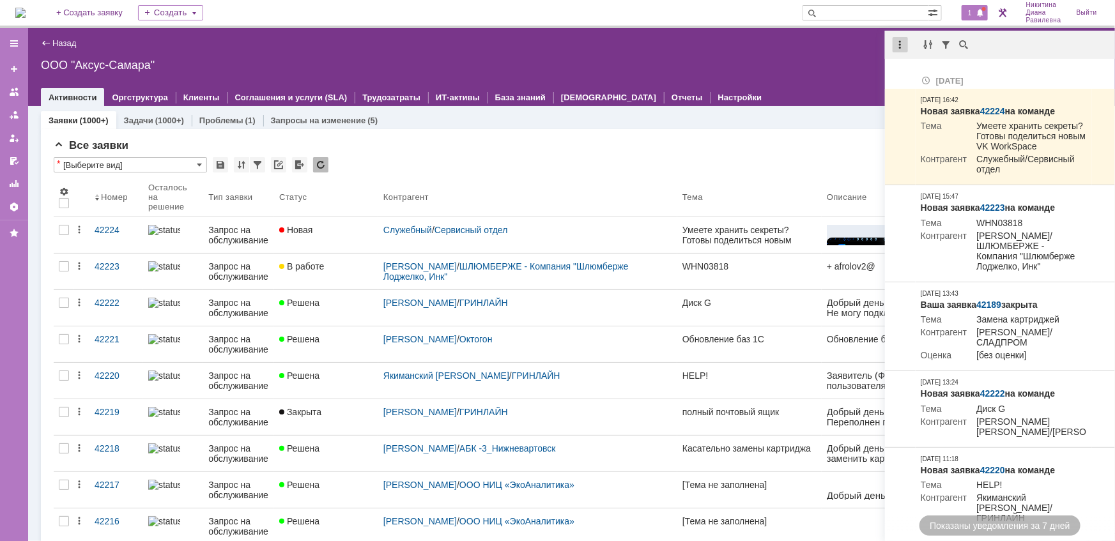
click at [904, 48] on div at bounding box center [900, 44] width 15 height 15
click at [924, 80] on div "Отметить уведомления прочитанными" at bounding box center [988, 77] width 171 height 9
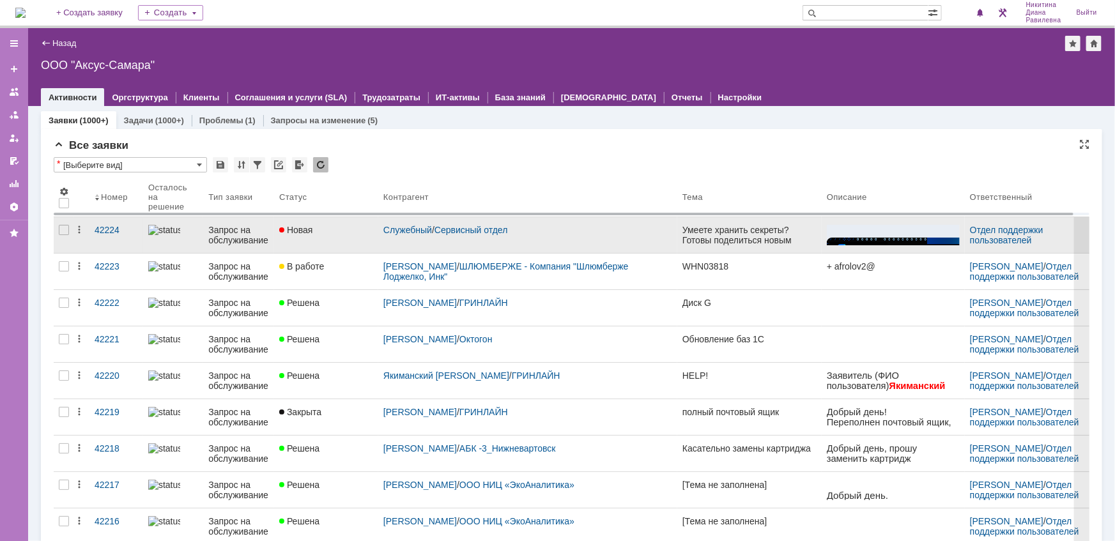
click at [231, 239] on div "Запрос на обслуживание" at bounding box center [238, 235] width 61 height 20
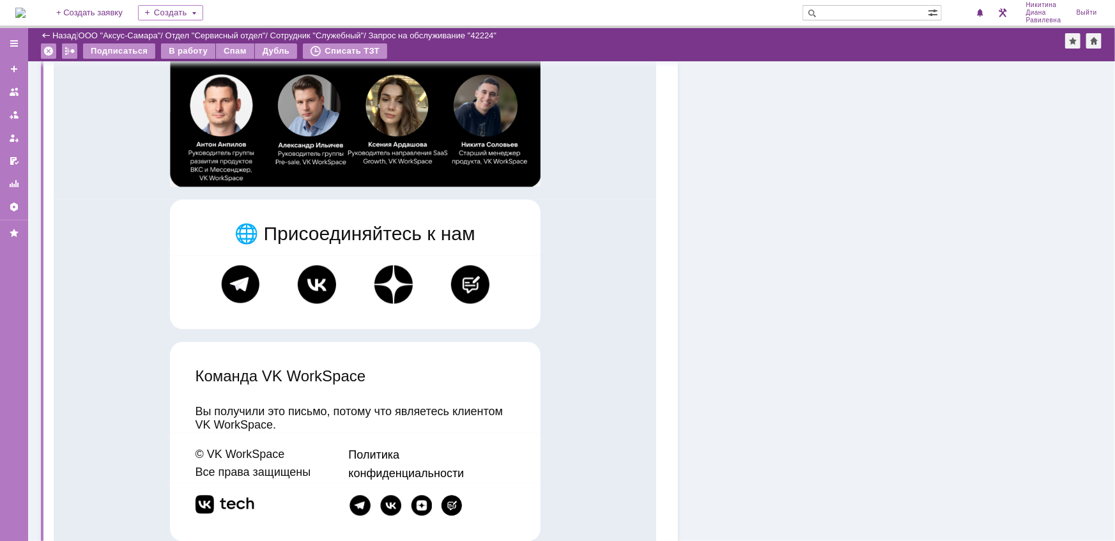
scroll to position [1496, 0]
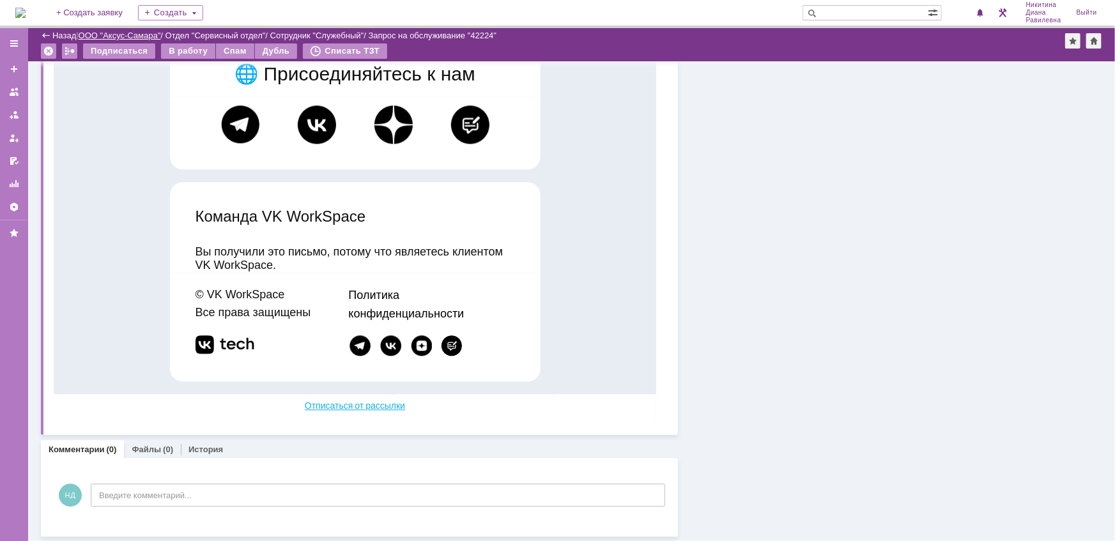
click at [131, 33] on link "ООО "Аксус-Самара"" at bounding box center [120, 36] width 82 height 10
